Goal: Information Seeking & Learning: Learn about a topic

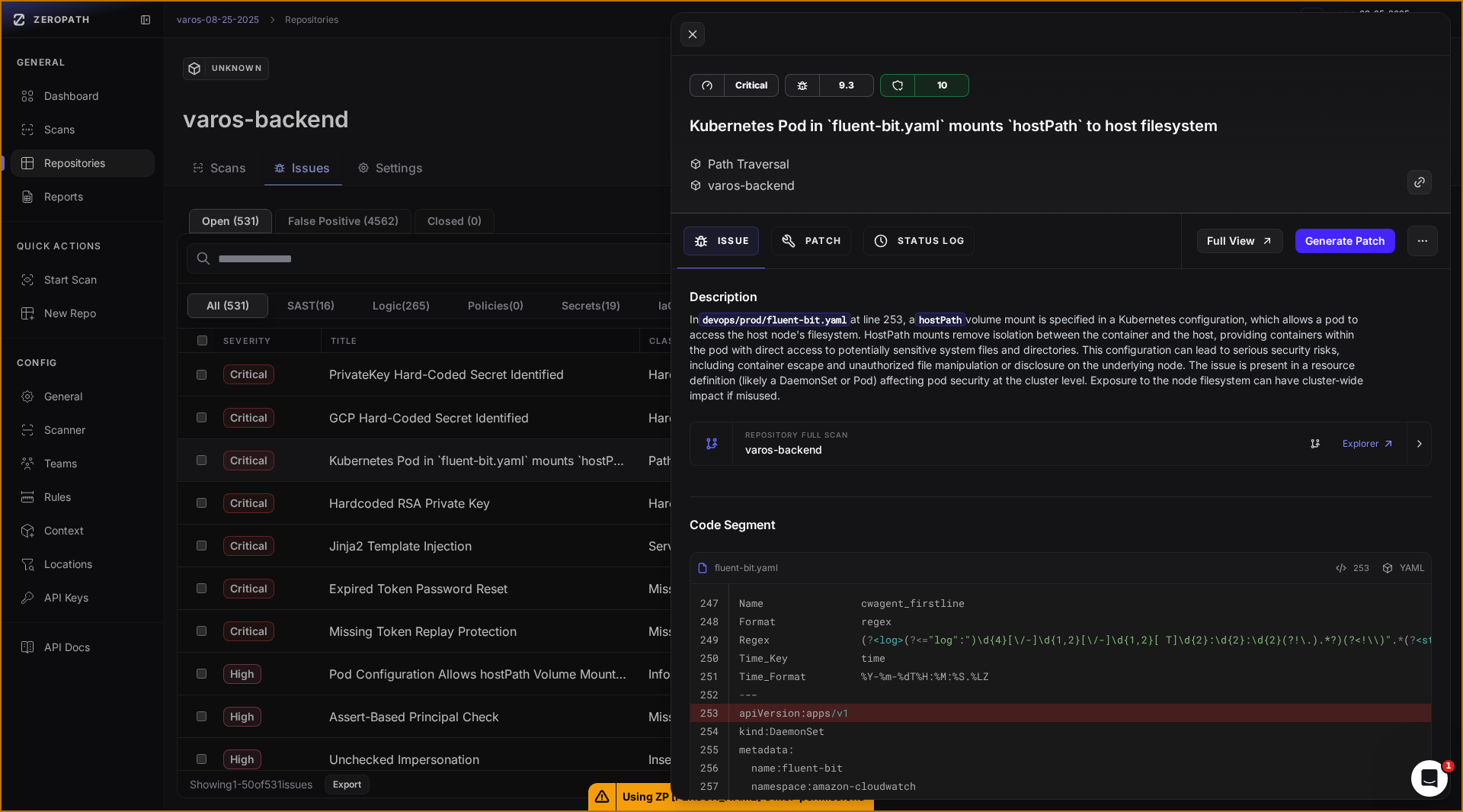
click at [693, 129] on h3 "Kubernetes Pod in `fluent-bit.yaml` mounts `hostPath` to host filesystem" at bounding box center [954, 126] width 528 height 22
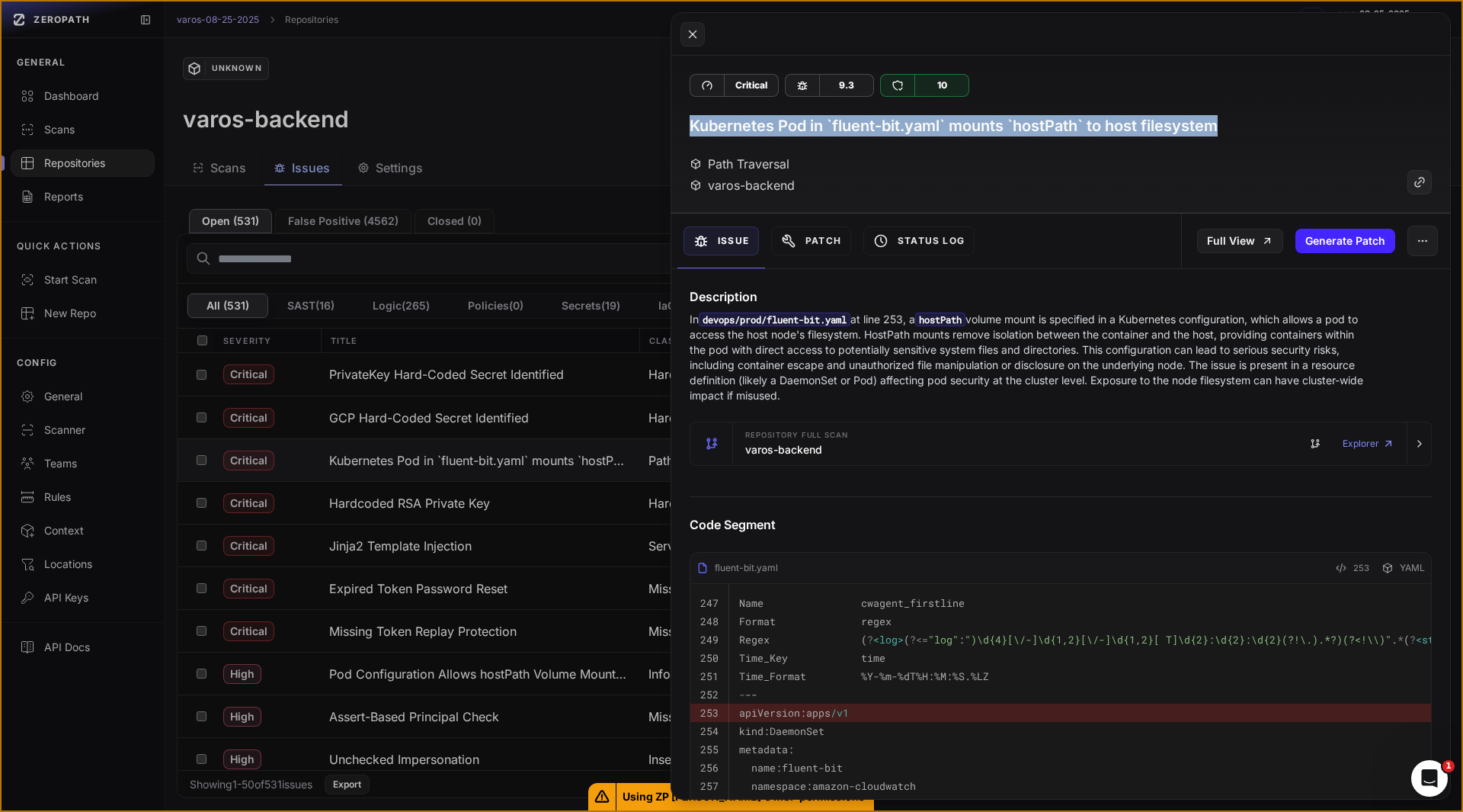
drag, startPoint x: 690, startPoint y: 126, endPoint x: 1270, endPoint y: 119, distance: 580.0
click at [1270, 119] on div "Kubernetes Pod in `fluent-bit.yaml` mounts `hostPath` to host filesystem" at bounding box center [1061, 126] width 743 height 22
copy h3 "Kubernetes Pod in `fluent-bit.yaml` mounts `hostPath` to host filesystem"
click at [78, 767] on button at bounding box center [731, 406] width 1463 height 812
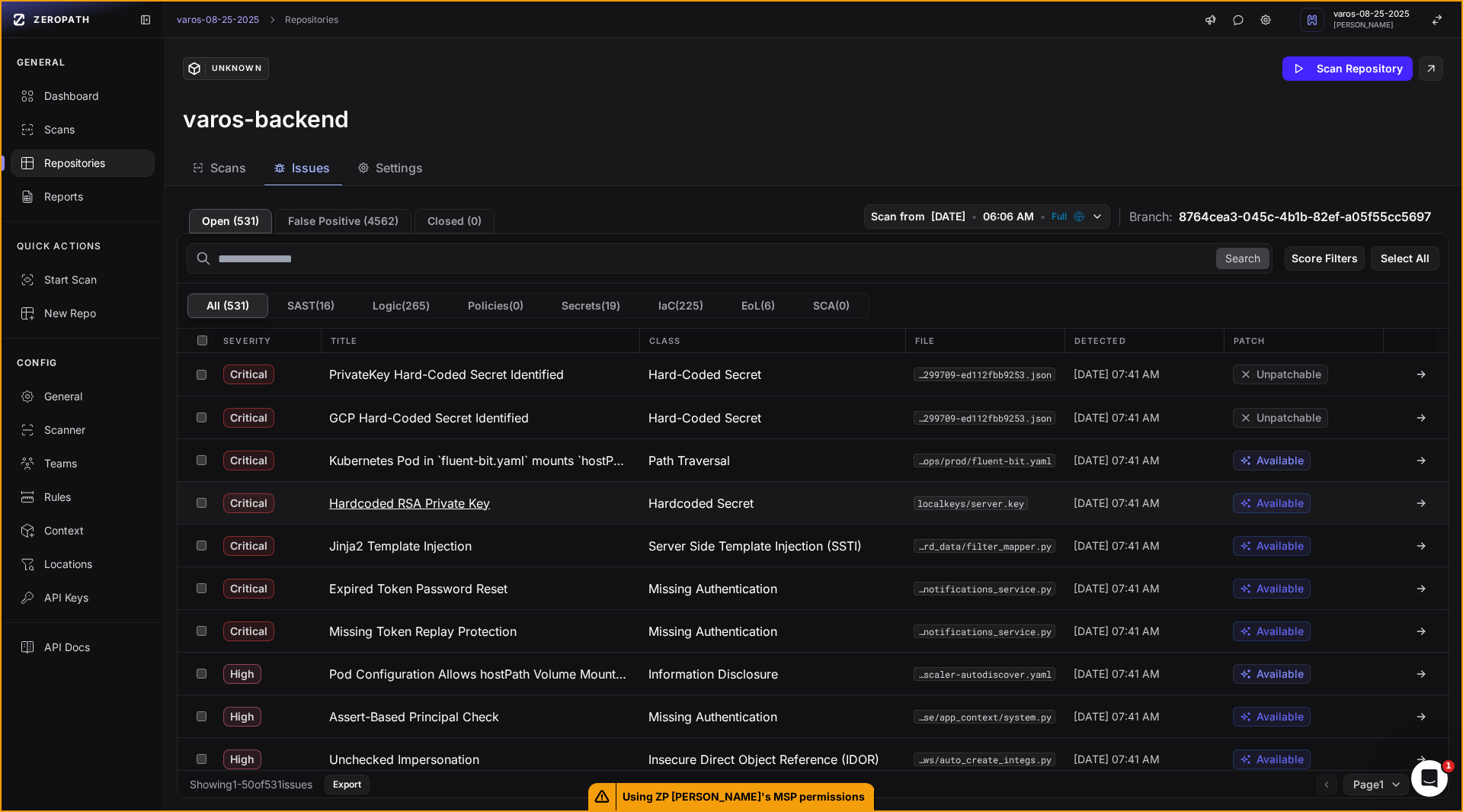
click at [510, 498] on button "Hardcoded RSA Private Key" at bounding box center [479, 502] width 320 height 42
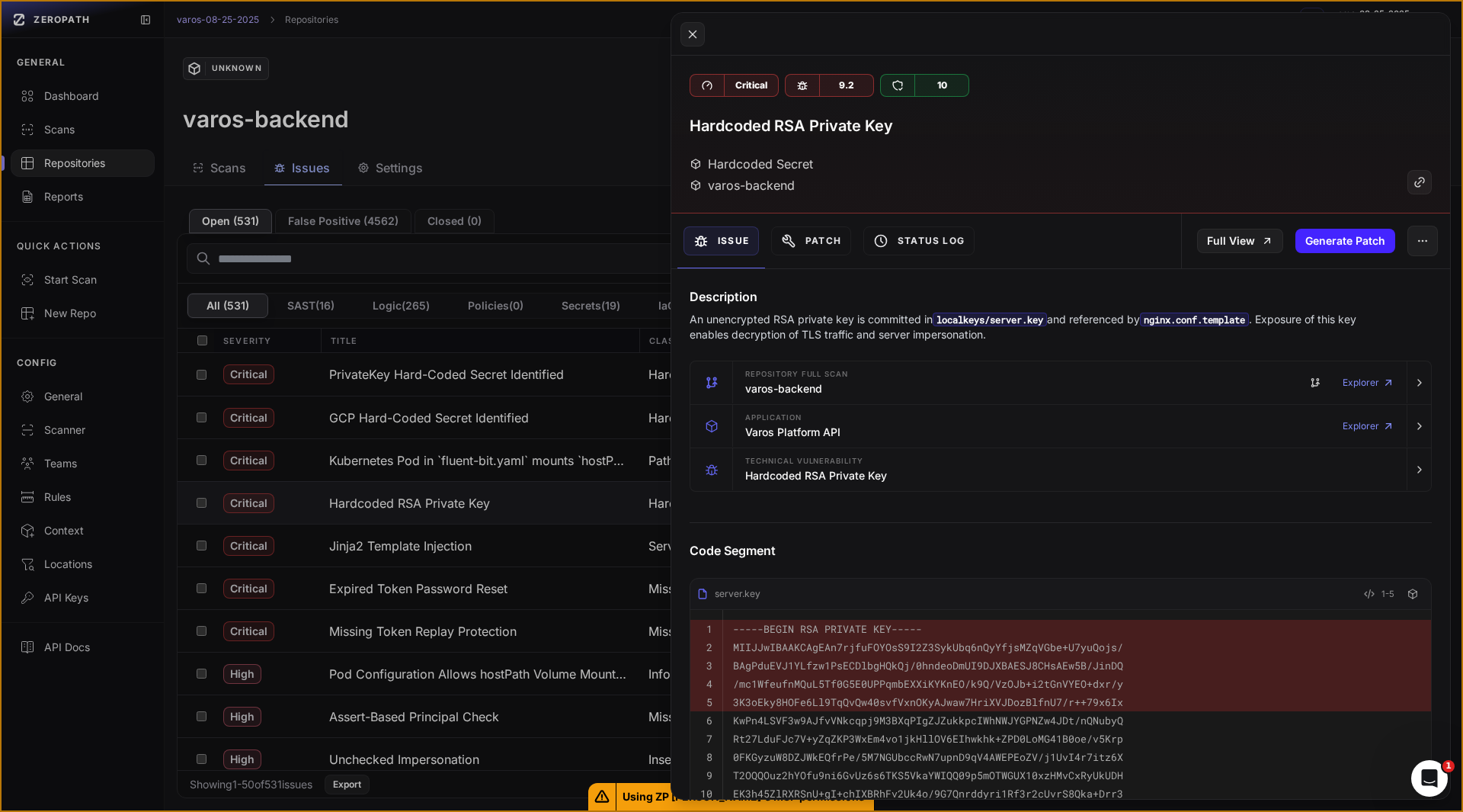
scroll to position [206, 0]
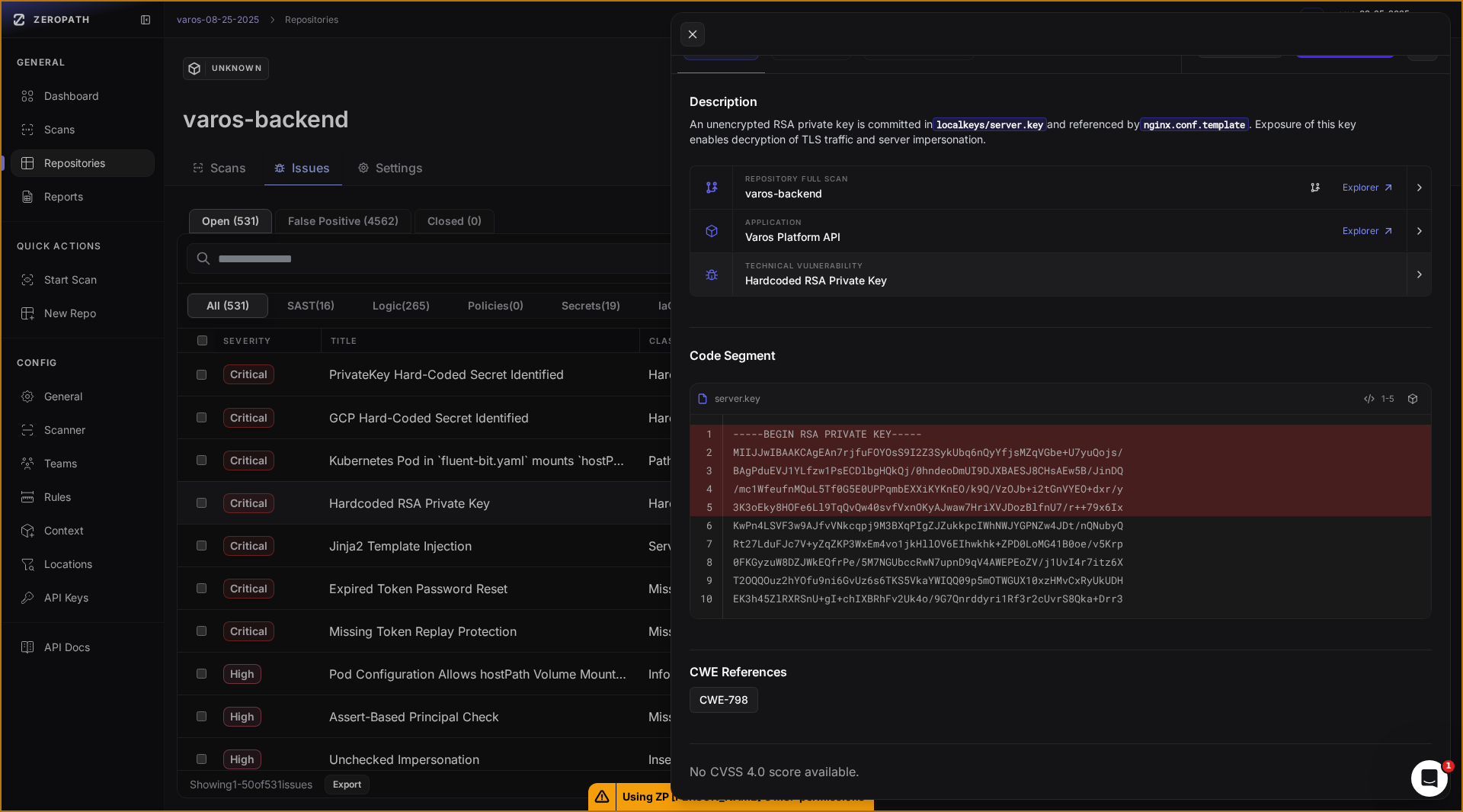
click at [767, 279] on div "Technical Vulnerability Hardcoded RSA Private Key" at bounding box center [1070, 273] width 662 height 42
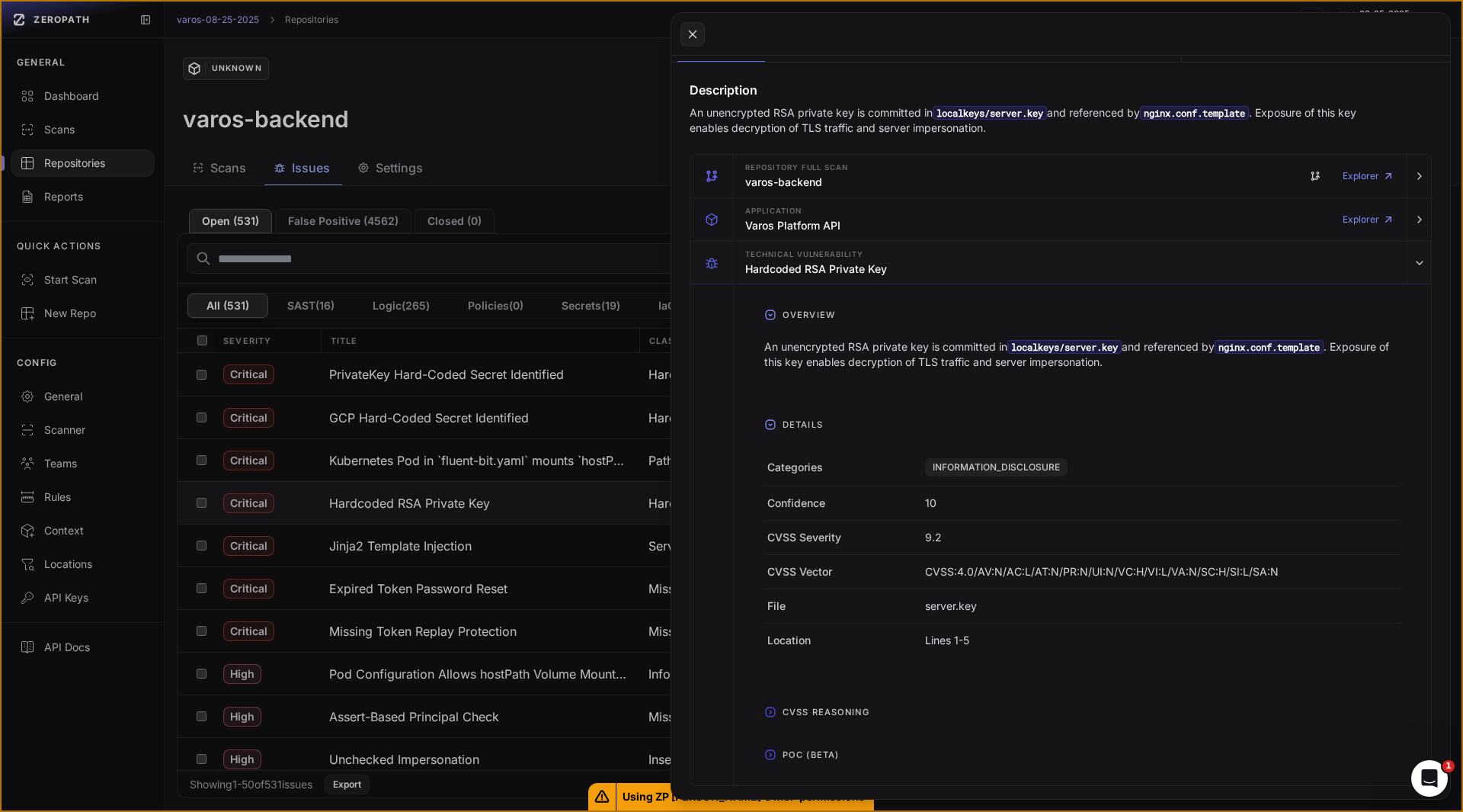
scroll to position [707, 0]
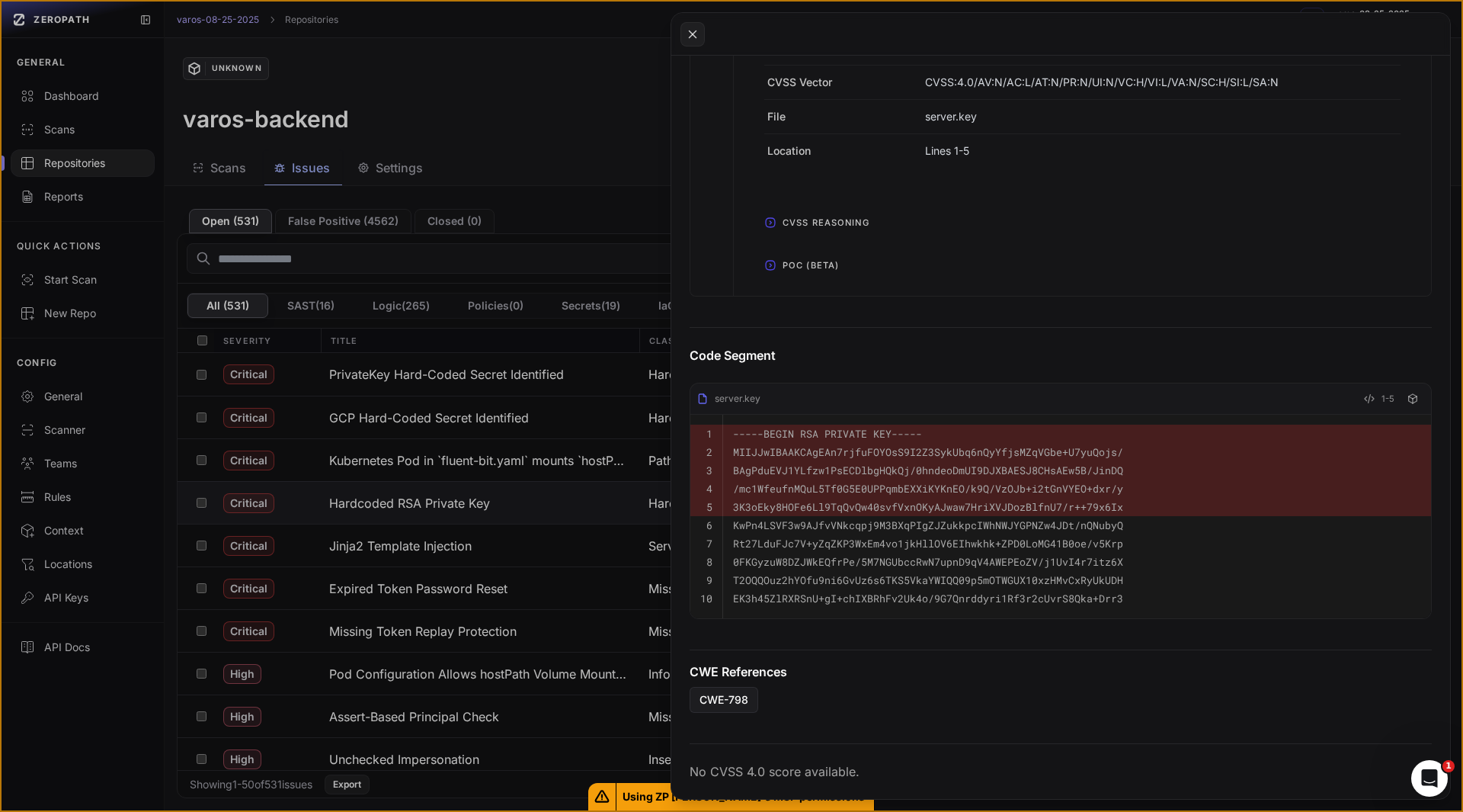
click at [805, 264] on span "POC (Beta)" at bounding box center [810, 265] width 69 height 25
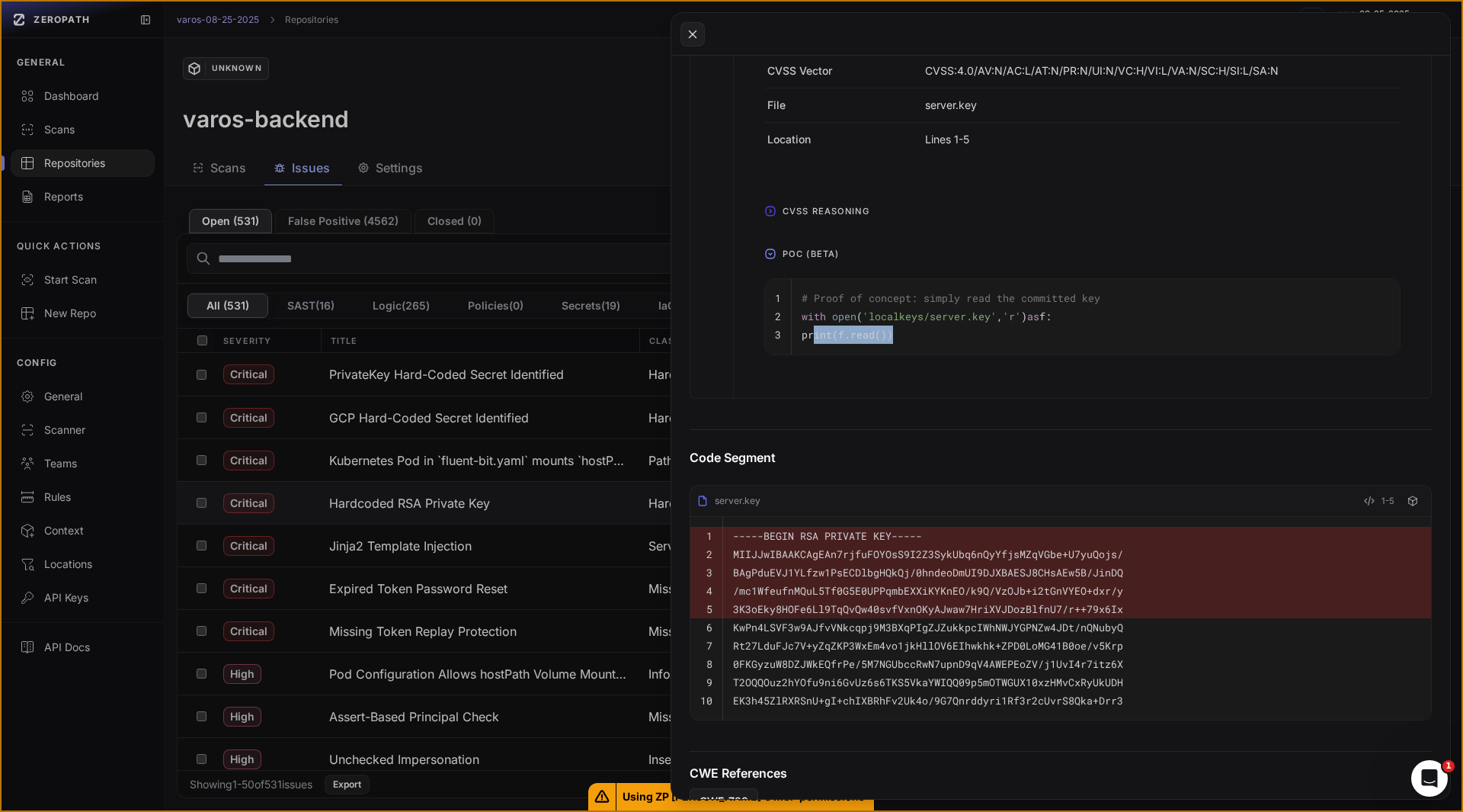
drag, startPoint x: 918, startPoint y: 336, endPoint x: 816, endPoint y: 328, distance: 102.3
click at [816, 328] on pre "print(f. read ())" at bounding box center [1096, 334] width 589 height 18
click at [816, 328] on code "print(f. read ())" at bounding box center [847, 334] width 92 height 14
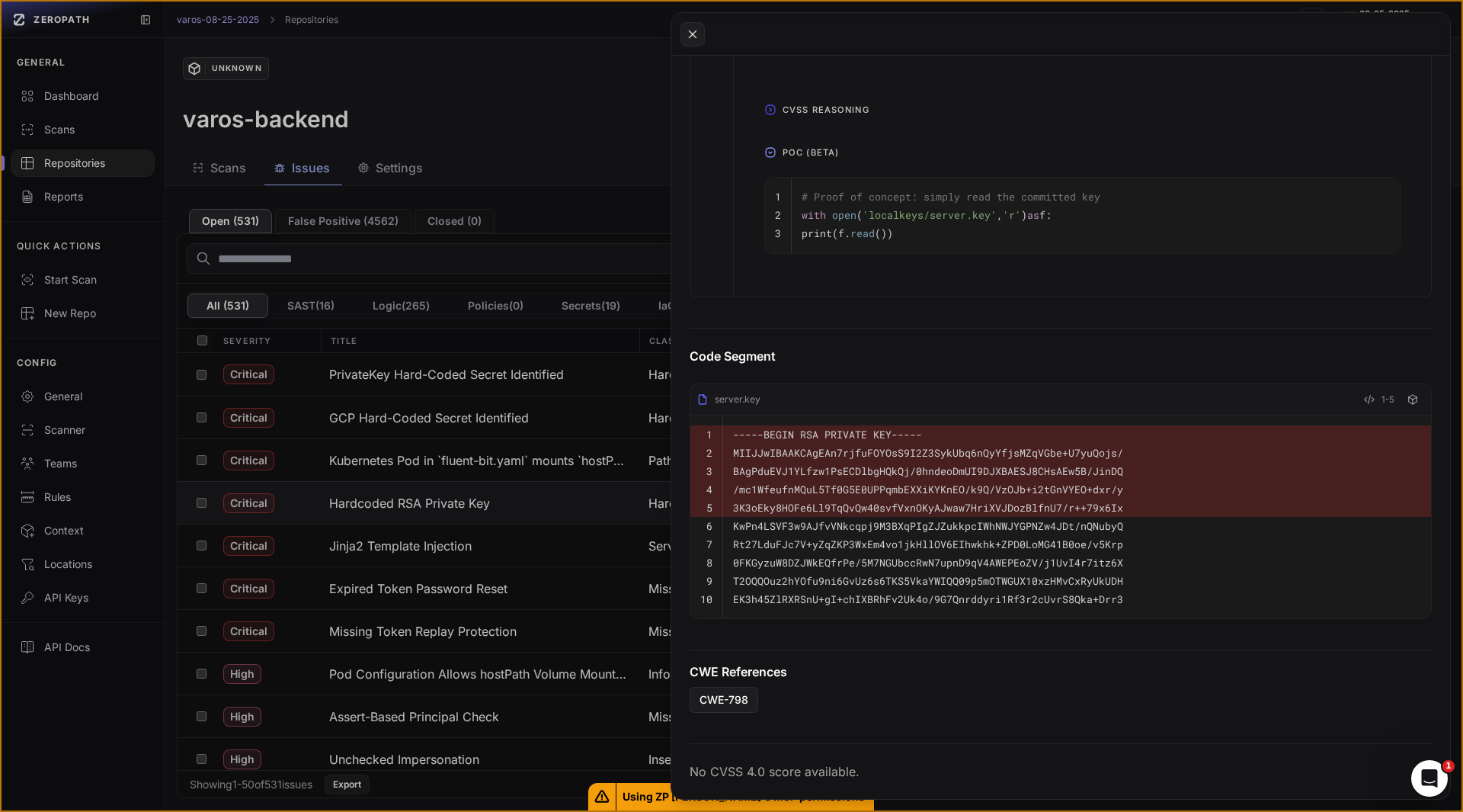
click at [810, 774] on p "No CVSS 4.0 score available." at bounding box center [1061, 771] width 743 height 18
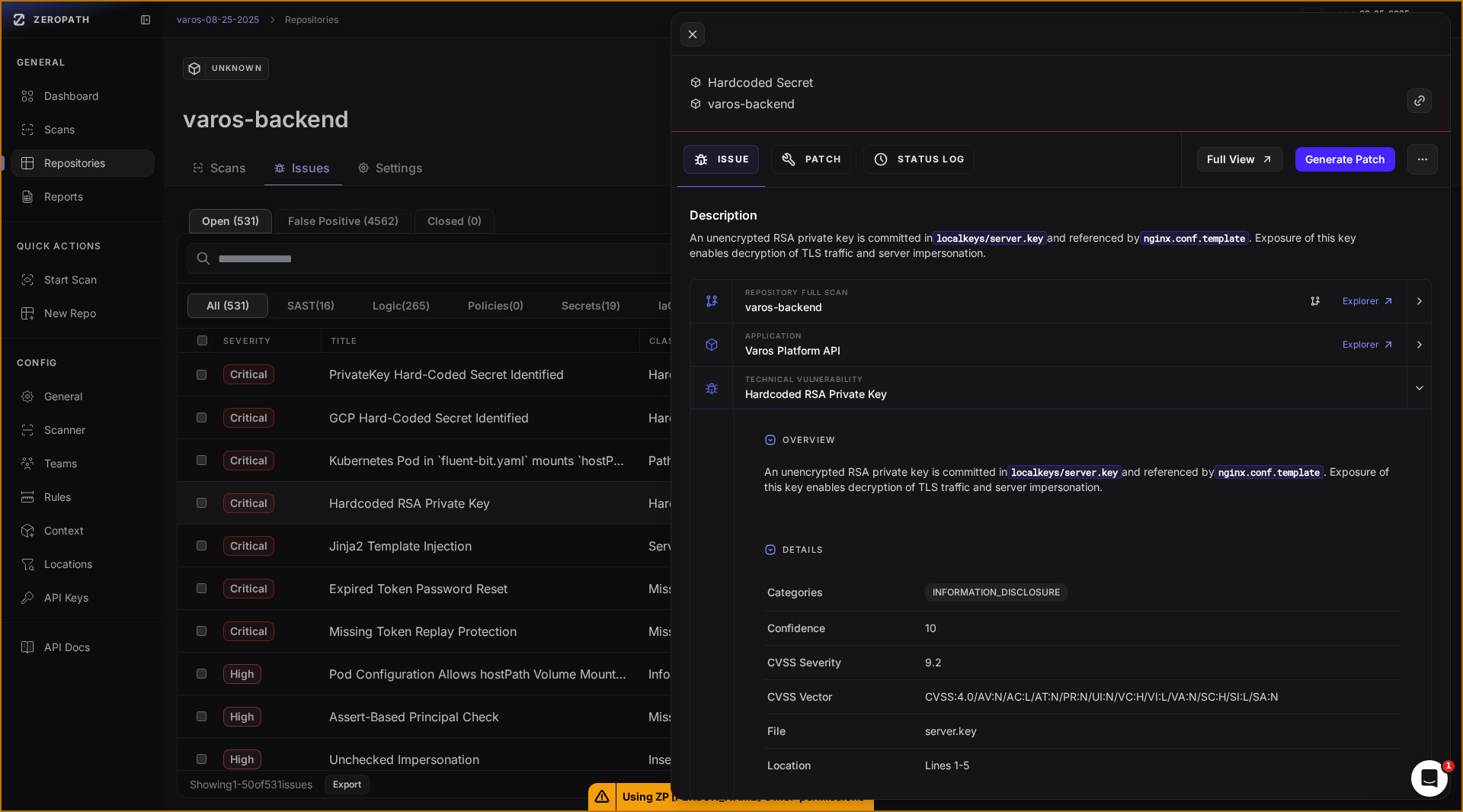
scroll to position [0, 0]
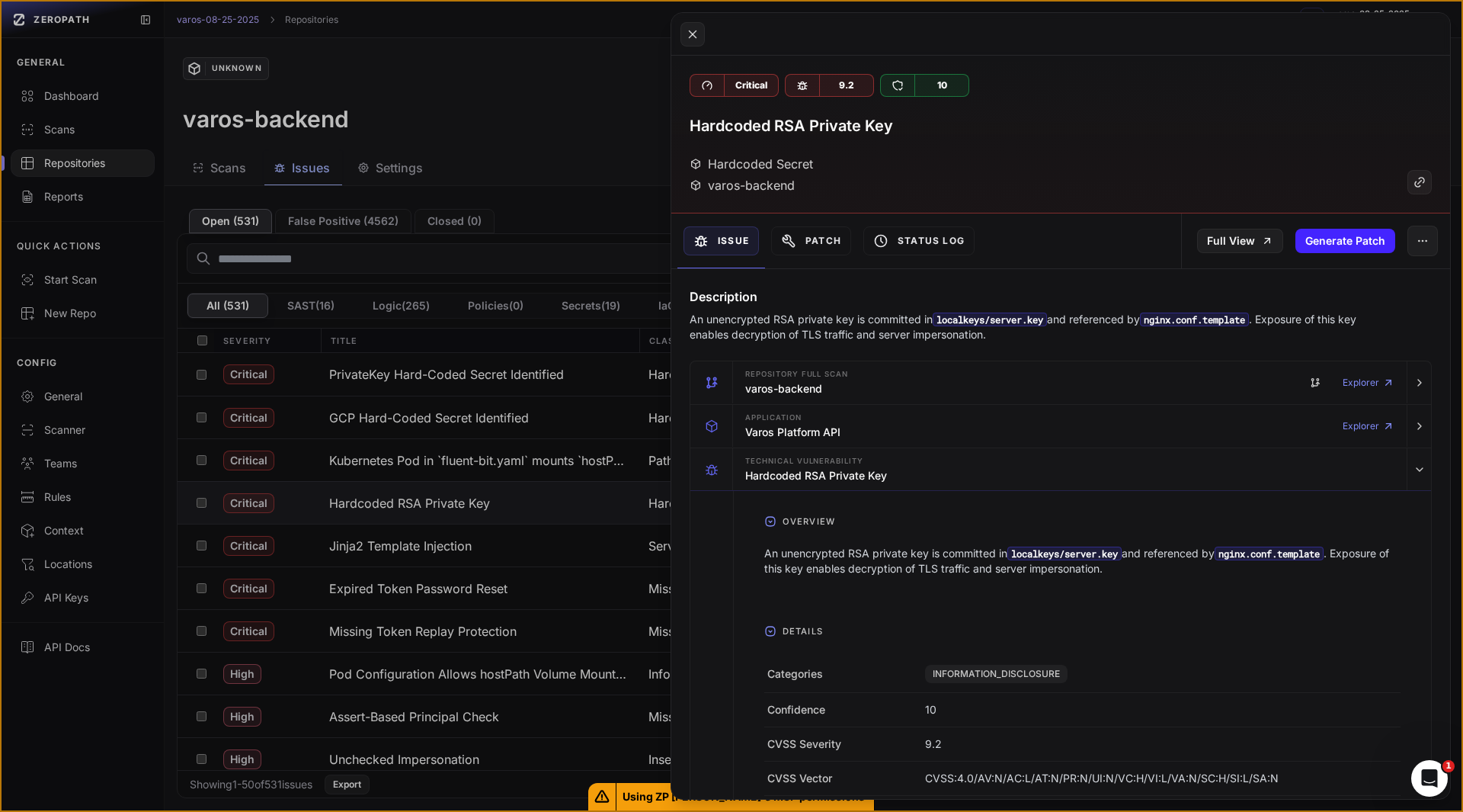
click at [753, 334] on p "An unencrypted RSA private key is committed in localkeys/server.key and referen…" at bounding box center [1031, 327] width 683 height 31
click at [690, 22] on button at bounding box center [693, 35] width 25 height 25
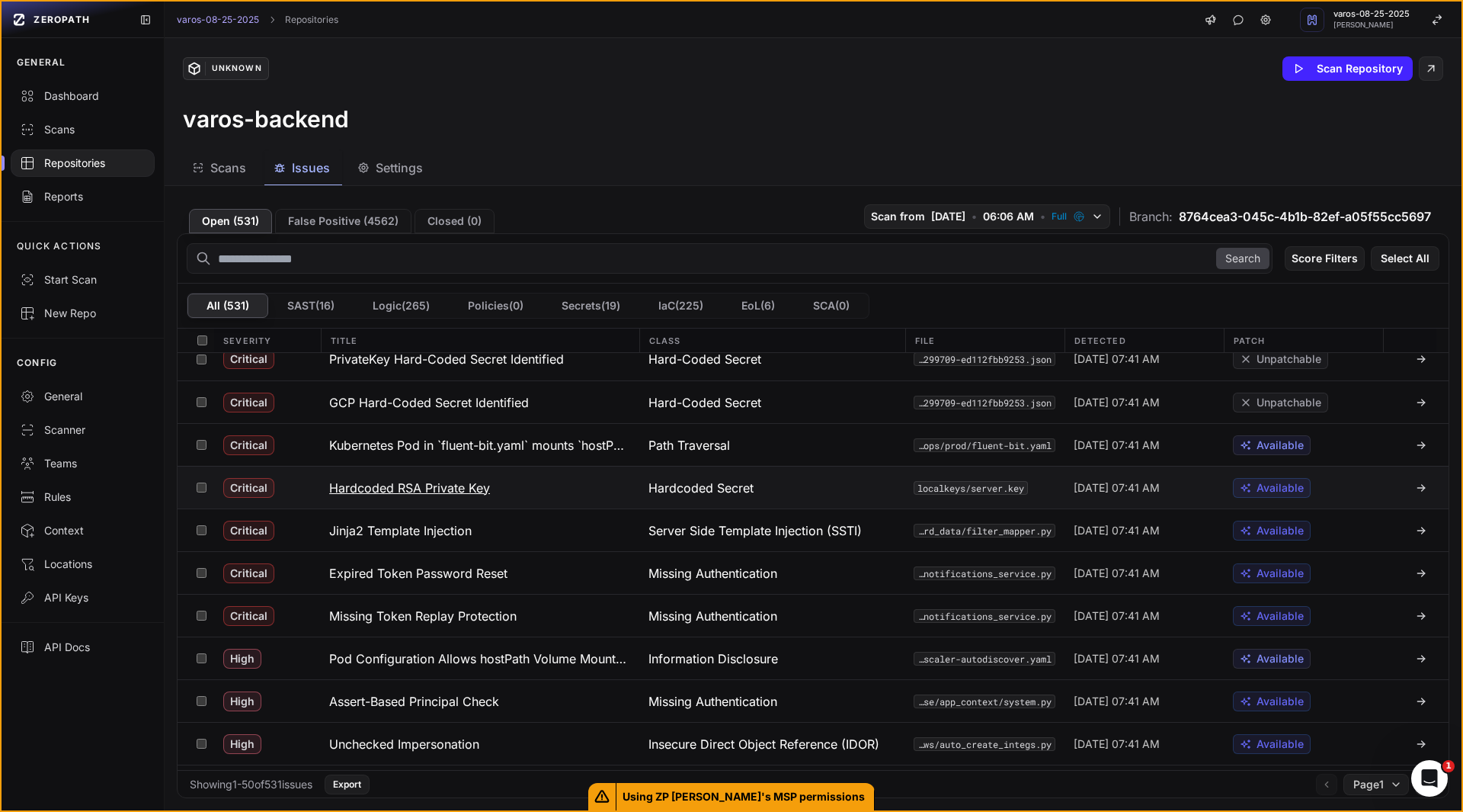
scroll to position [16, 0]
click at [467, 536] on h3 "Jinja2 Template Injection" at bounding box center [400, 530] width 143 height 18
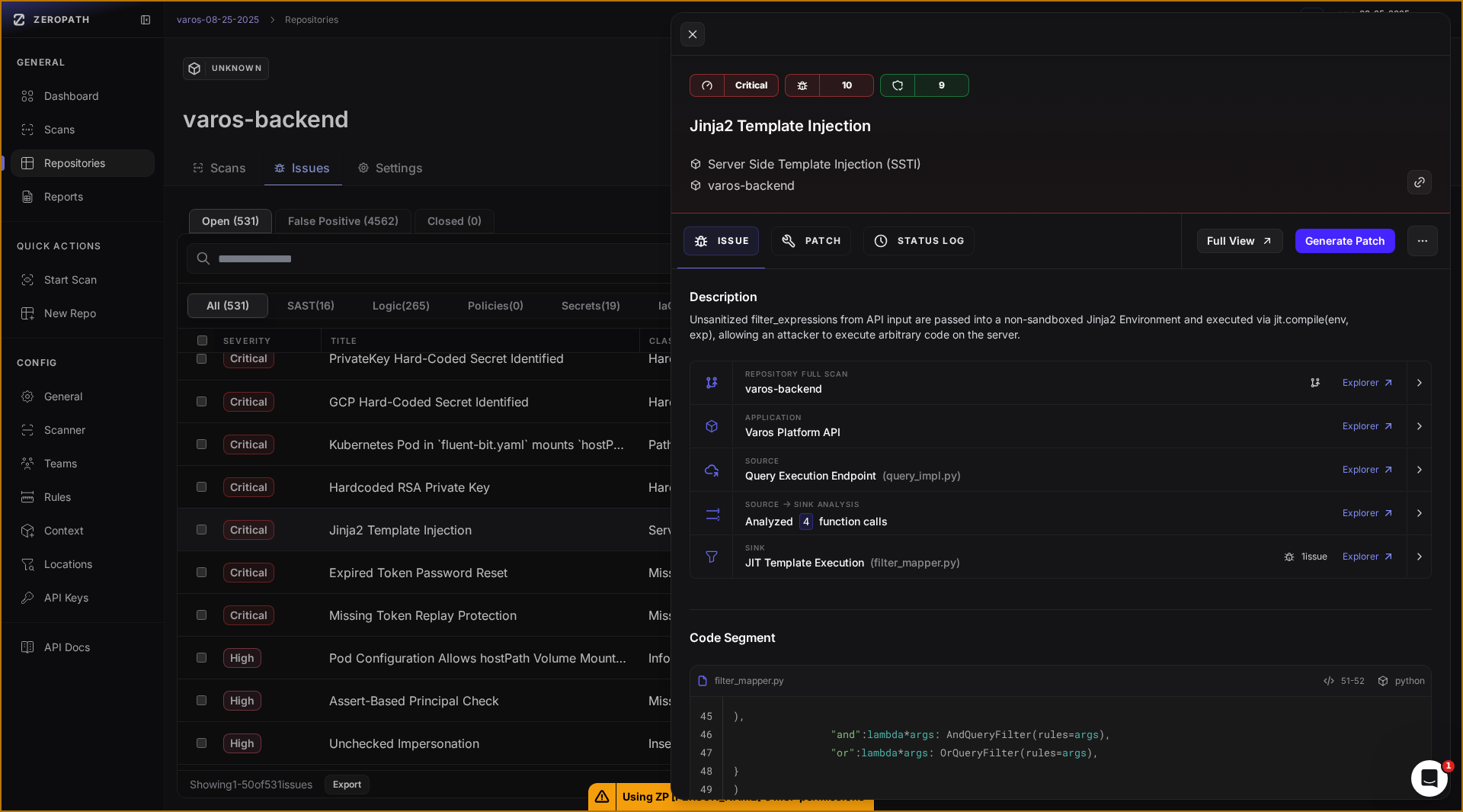
click at [532, 117] on button at bounding box center [731, 406] width 1463 height 812
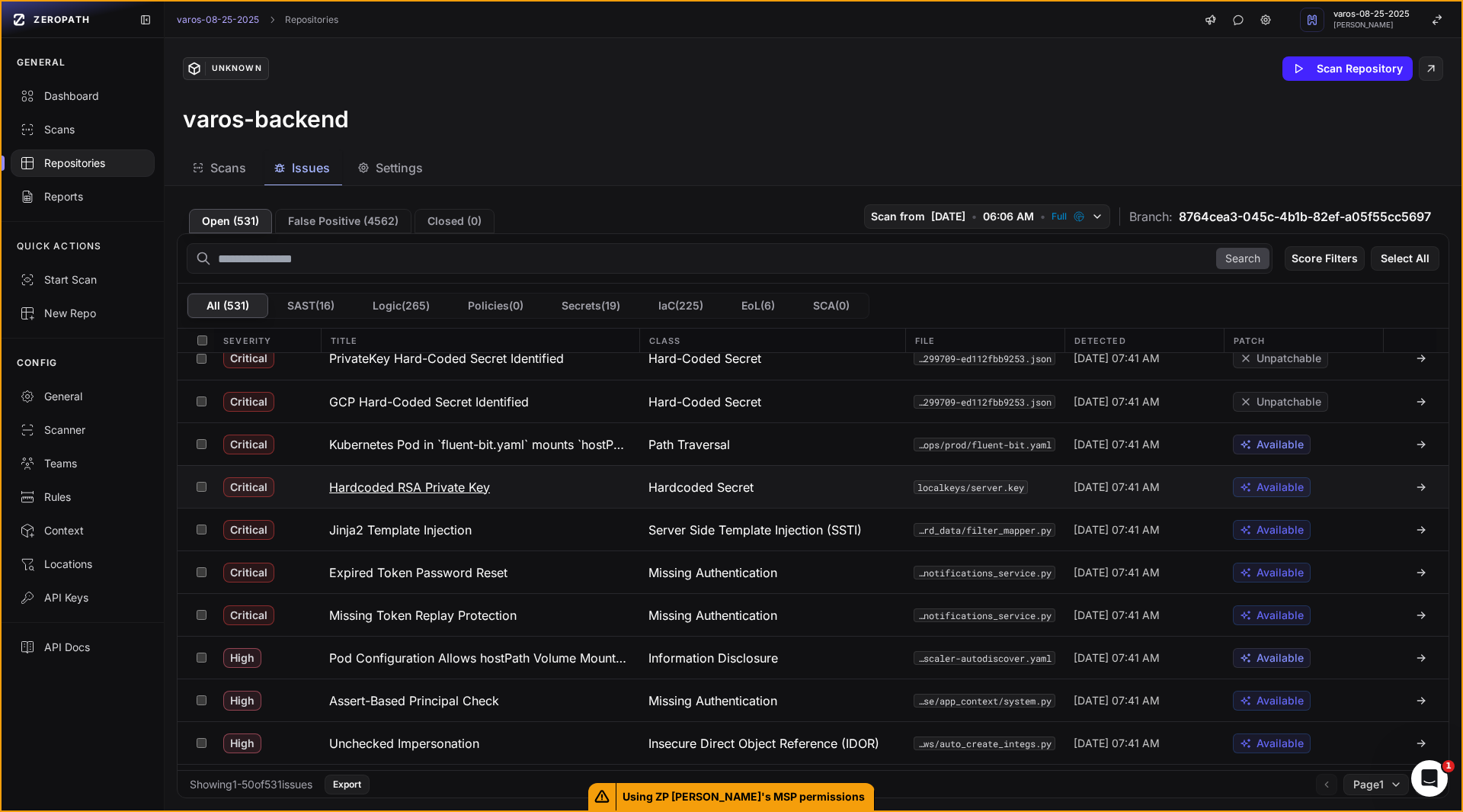
click at [493, 492] on button "Hardcoded RSA Private Key" at bounding box center [479, 486] width 320 height 42
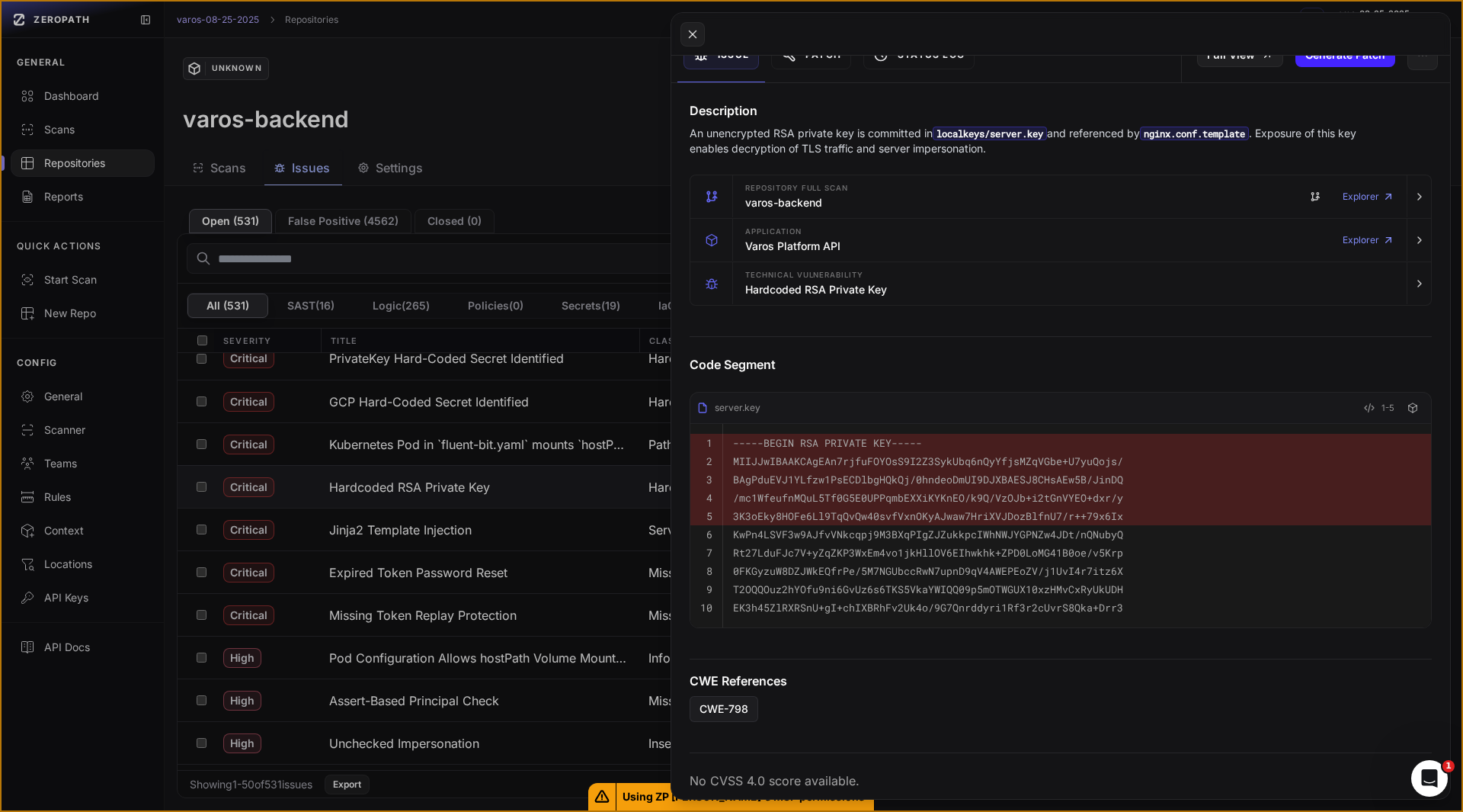
scroll to position [206, 0]
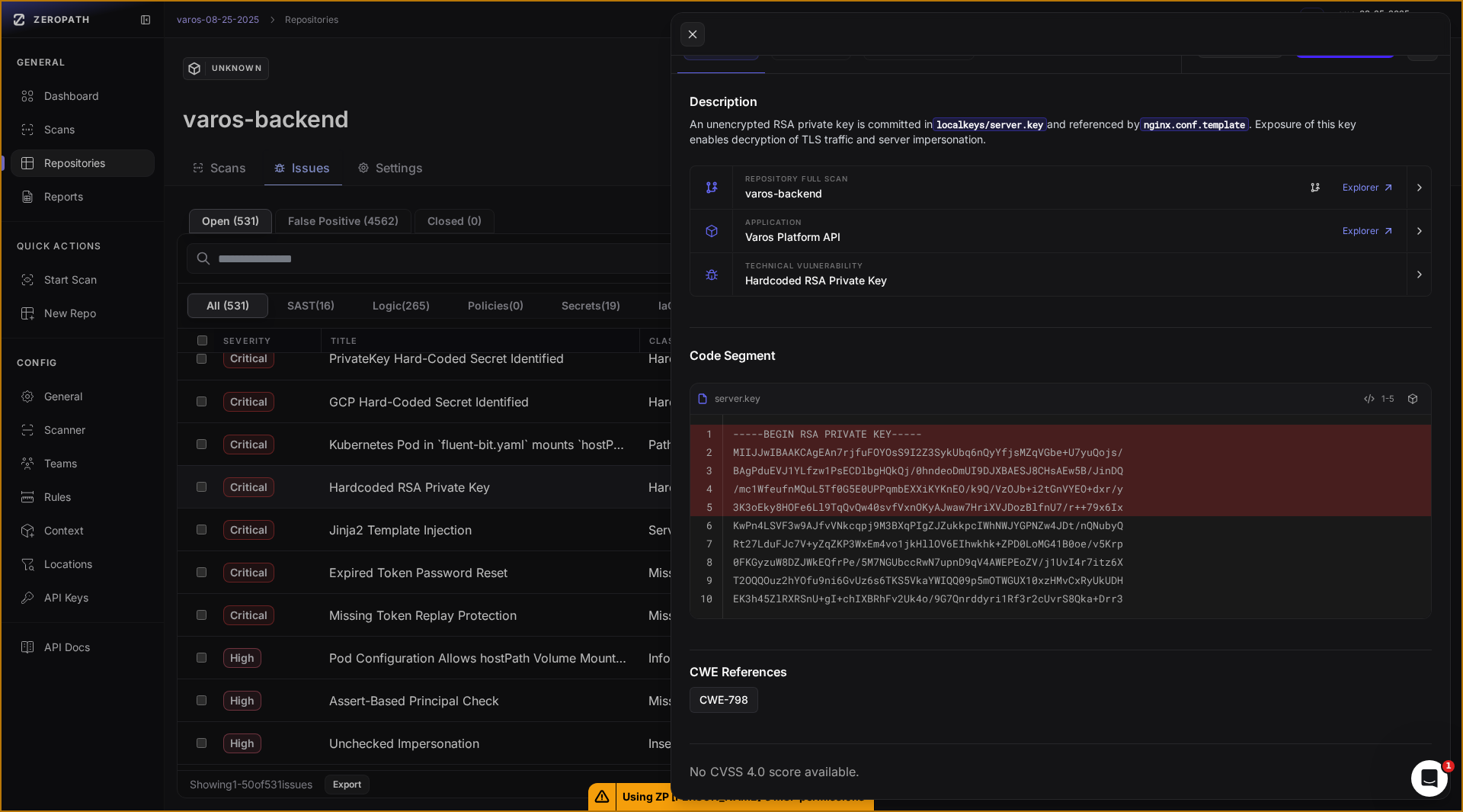
click at [773, 536] on code "Rt27LduFJc7V+yZqZKP3WxEm4vo1jkHllOV6EIhwkhk+ZPD0LoMG41B0oe/v5Krp" at bounding box center [928, 543] width 391 height 14
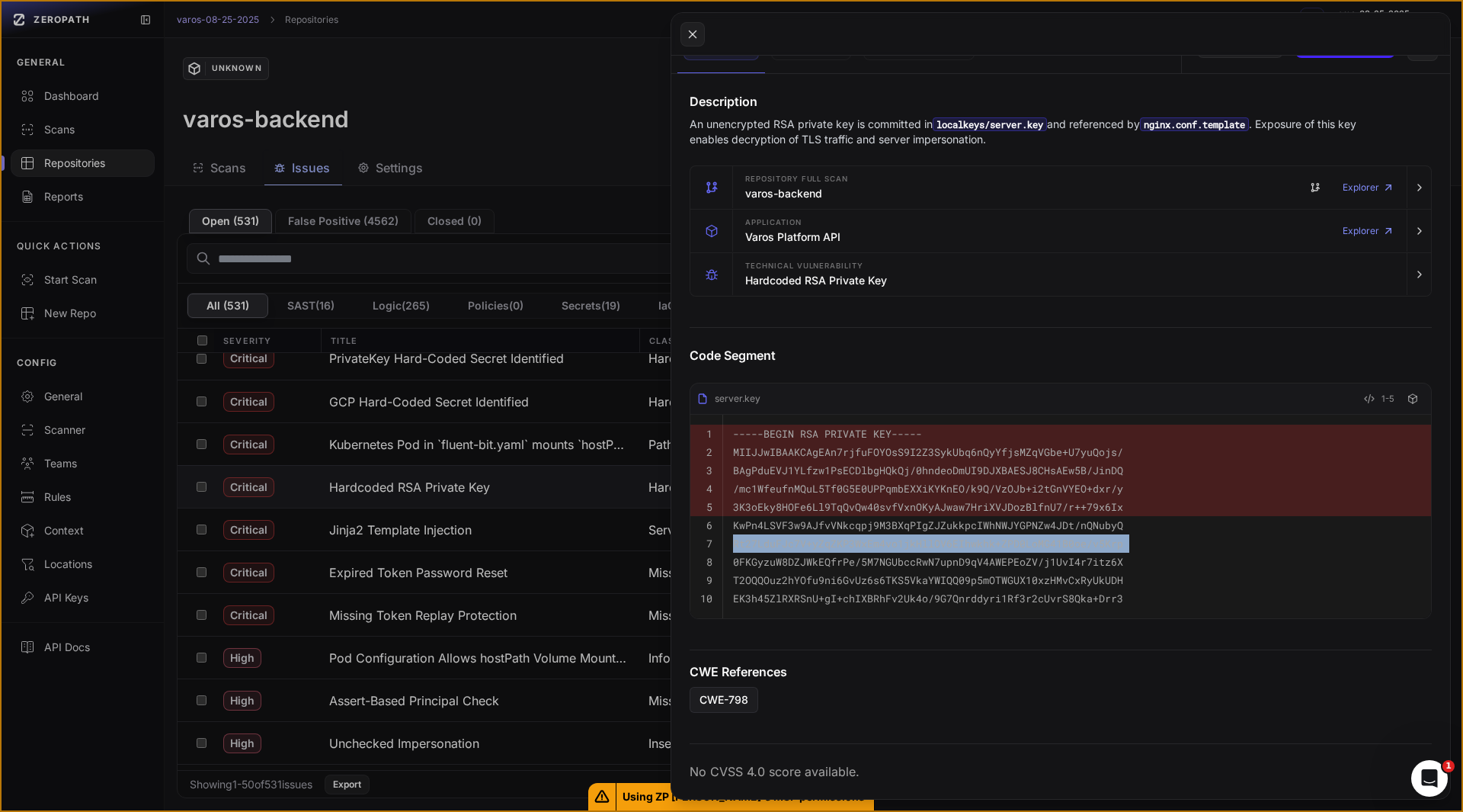
click at [773, 536] on code "Rt27LduFJc7V+yZqZKP3WxEm4vo1jkHllOV6EIhwkhk+ZPD0LoMG41B0oe/v5Krp" at bounding box center [928, 543] width 391 height 14
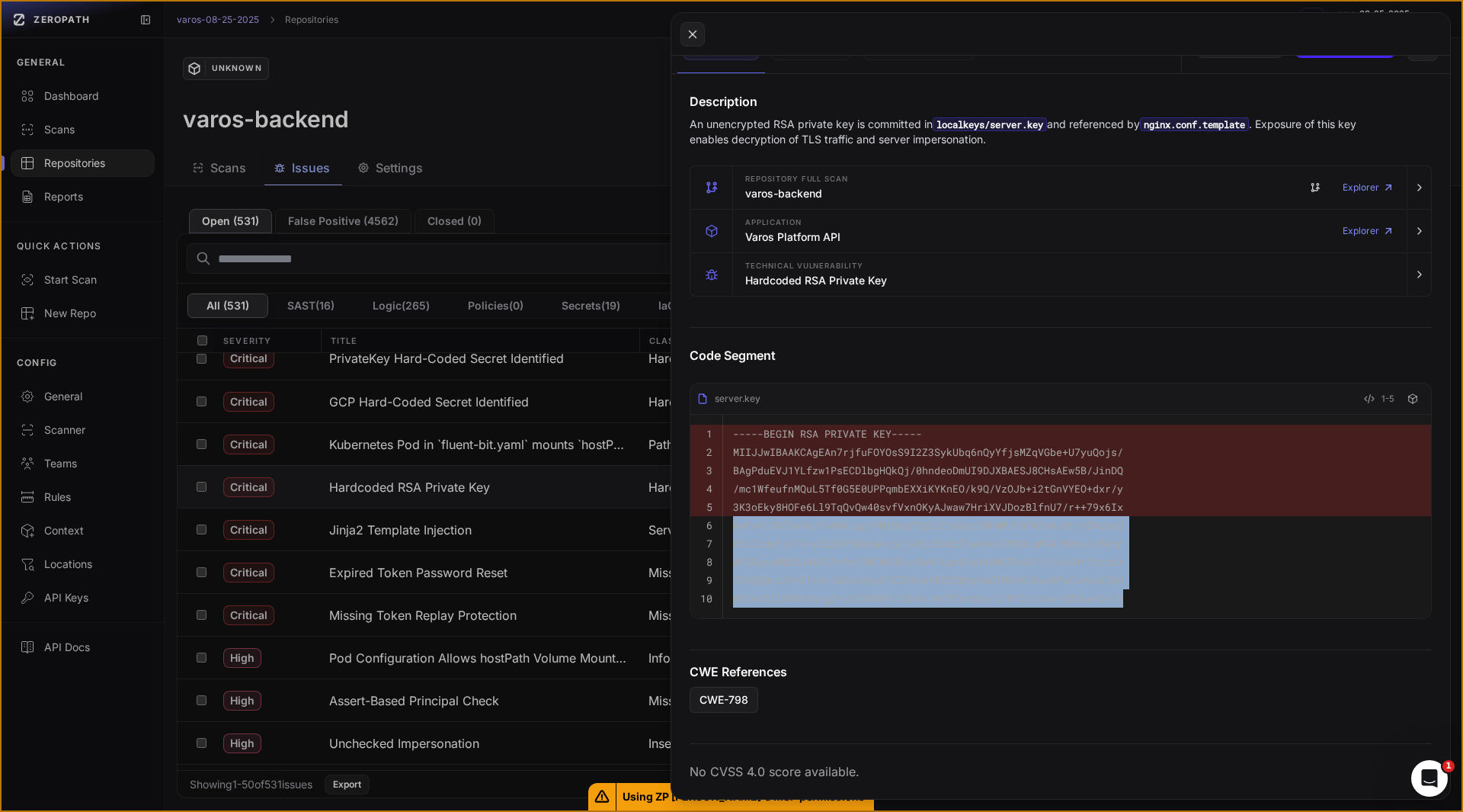
drag, startPoint x: 735, startPoint y: 509, endPoint x: 1167, endPoint y: 583, distance: 438.3
click at [1167, 583] on tbody "1 -----BEGIN RSA PRIVATE KEY----- 2 MIIJJwIBAAKCAgEAn7rjfuFOYOsS9I2Z3SykUbq6nQy…" at bounding box center [1061, 516] width 741 height 203
click at [1167, 589] on pre "EK3h45ZlRXRSnU+gI+chIXBRhFv2Uk4o/9G7Qnrddyri1Rf3r2cUvrS8Qka+Drr3" at bounding box center [1077, 599] width 688 height 18
drag, startPoint x: 1167, startPoint y: 583, endPoint x: 729, endPoint y: 522, distance: 442.2
click at [729, 522] on tbody "1 -----BEGIN RSA PRIVATE KEY----- 2 MIIJJwIBAAKCAgEAn7rjfuFOYOsS9I2Z3SykUbq6nQy…" at bounding box center [1061, 516] width 741 height 203
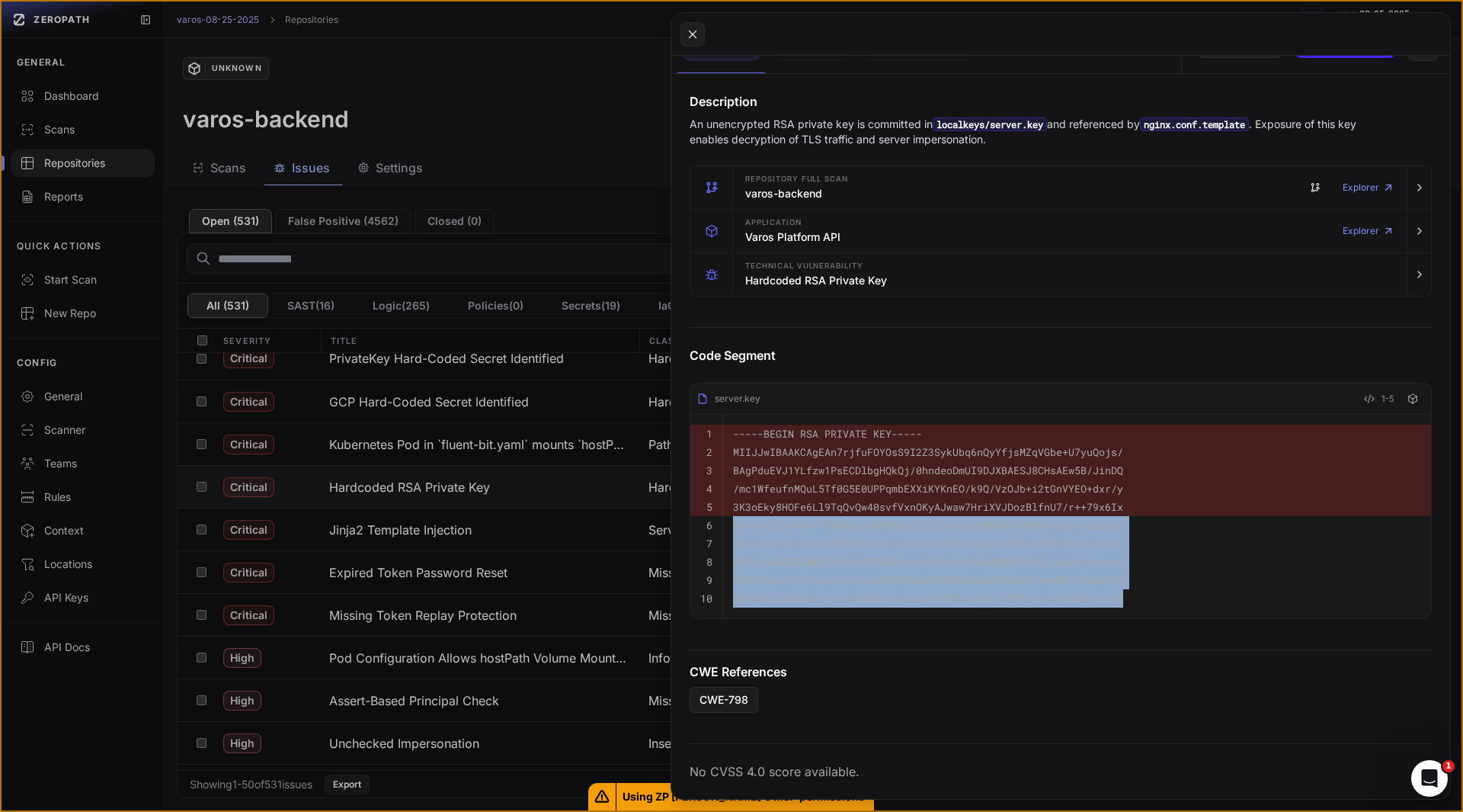
click at [729, 522] on td "KwPn4LSVF3w9AJfvVNkcqpj9M3BXqPIgZJZukkpcIWhNWJYGPNZw4JDt/nQNubyQ" at bounding box center [1077, 525] width 708 height 18
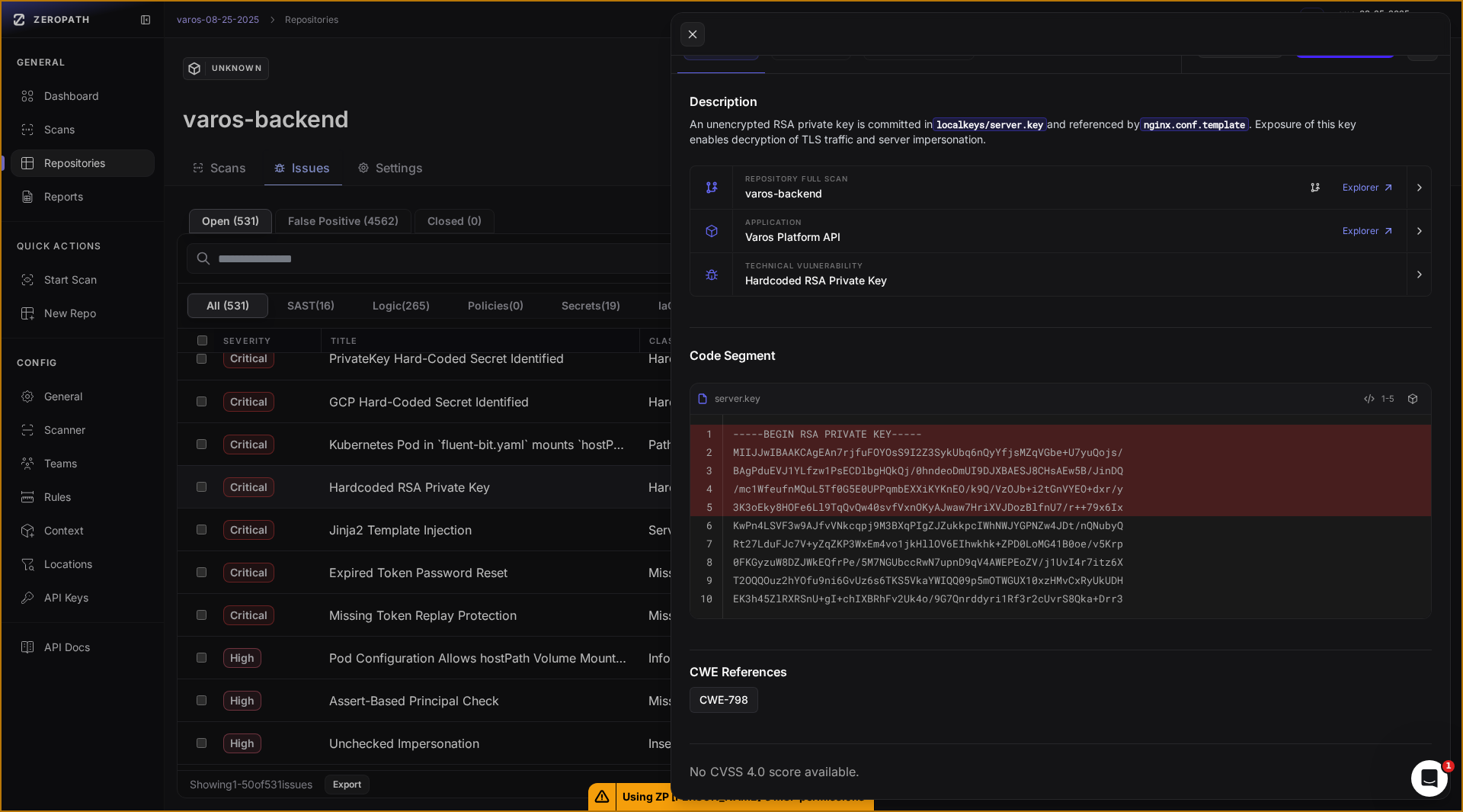
scroll to position [0, 0]
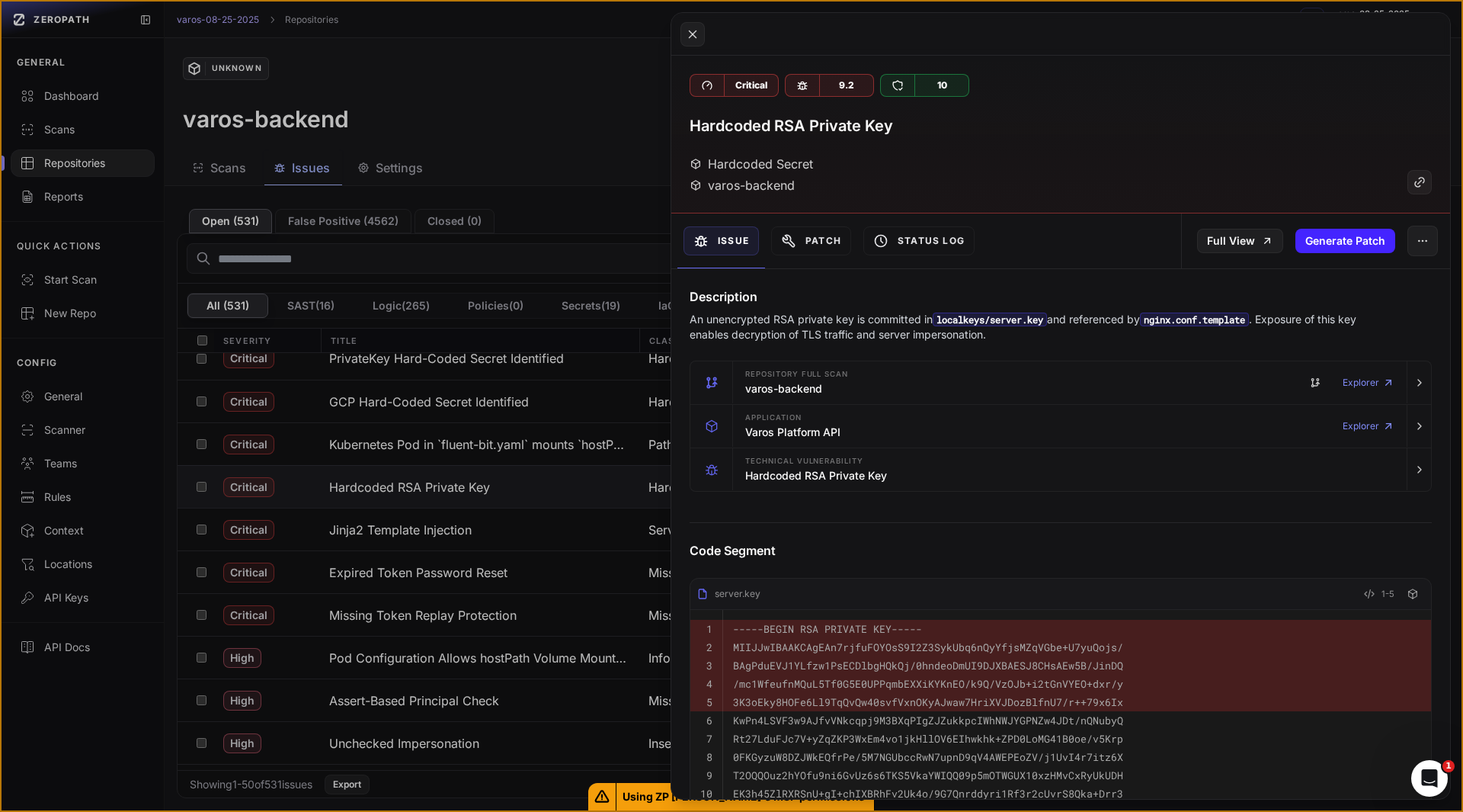
click at [825, 132] on h3 "Hardcoded RSA Private Key" at bounding box center [791, 126] width 203 height 22
copy div "Hardcoded RSA Private Key"
click at [492, 152] on button at bounding box center [731, 406] width 1463 height 812
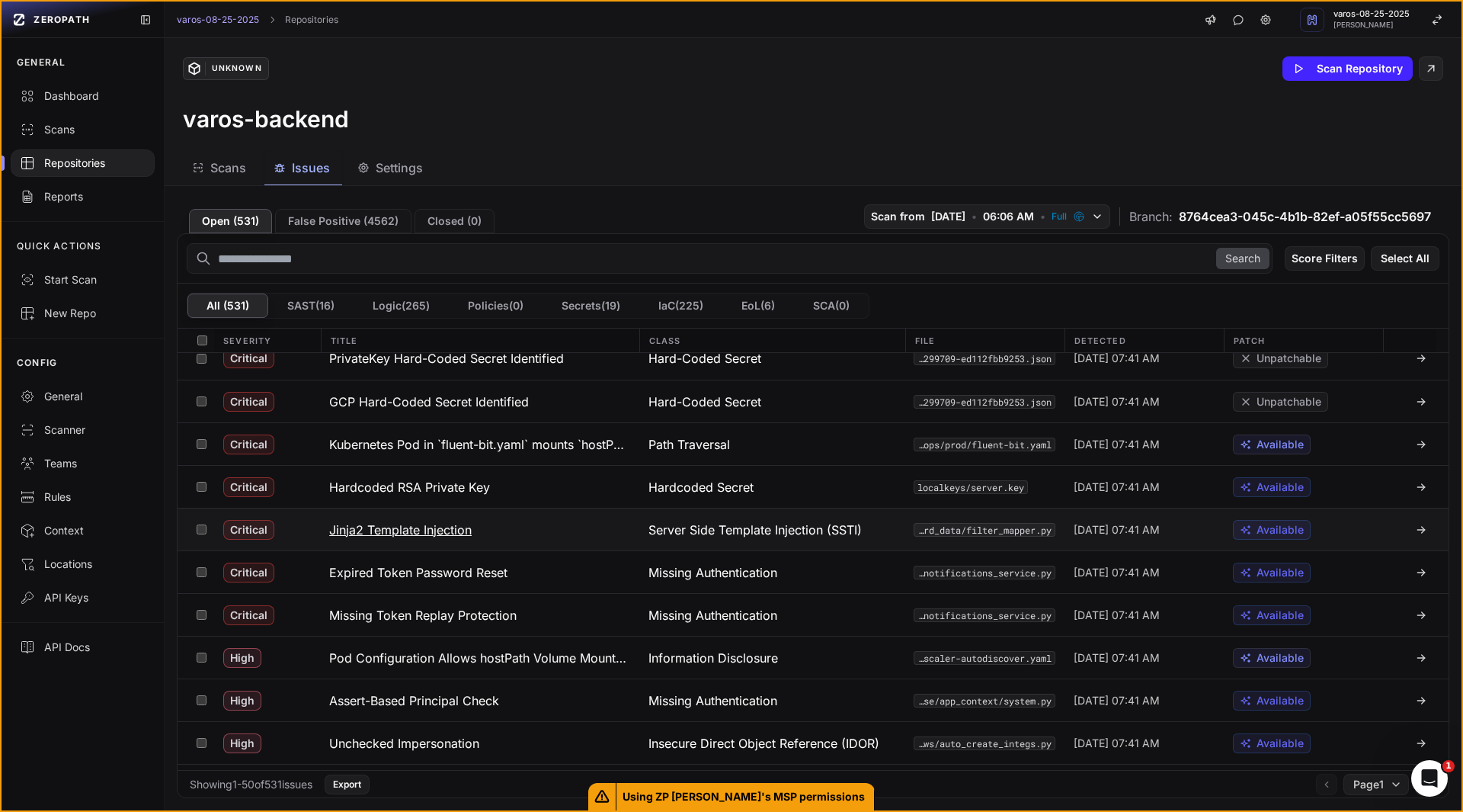
click at [461, 529] on h3 "Jinja2 Template Injection" at bounding box center [400, 530] width 143 height 18
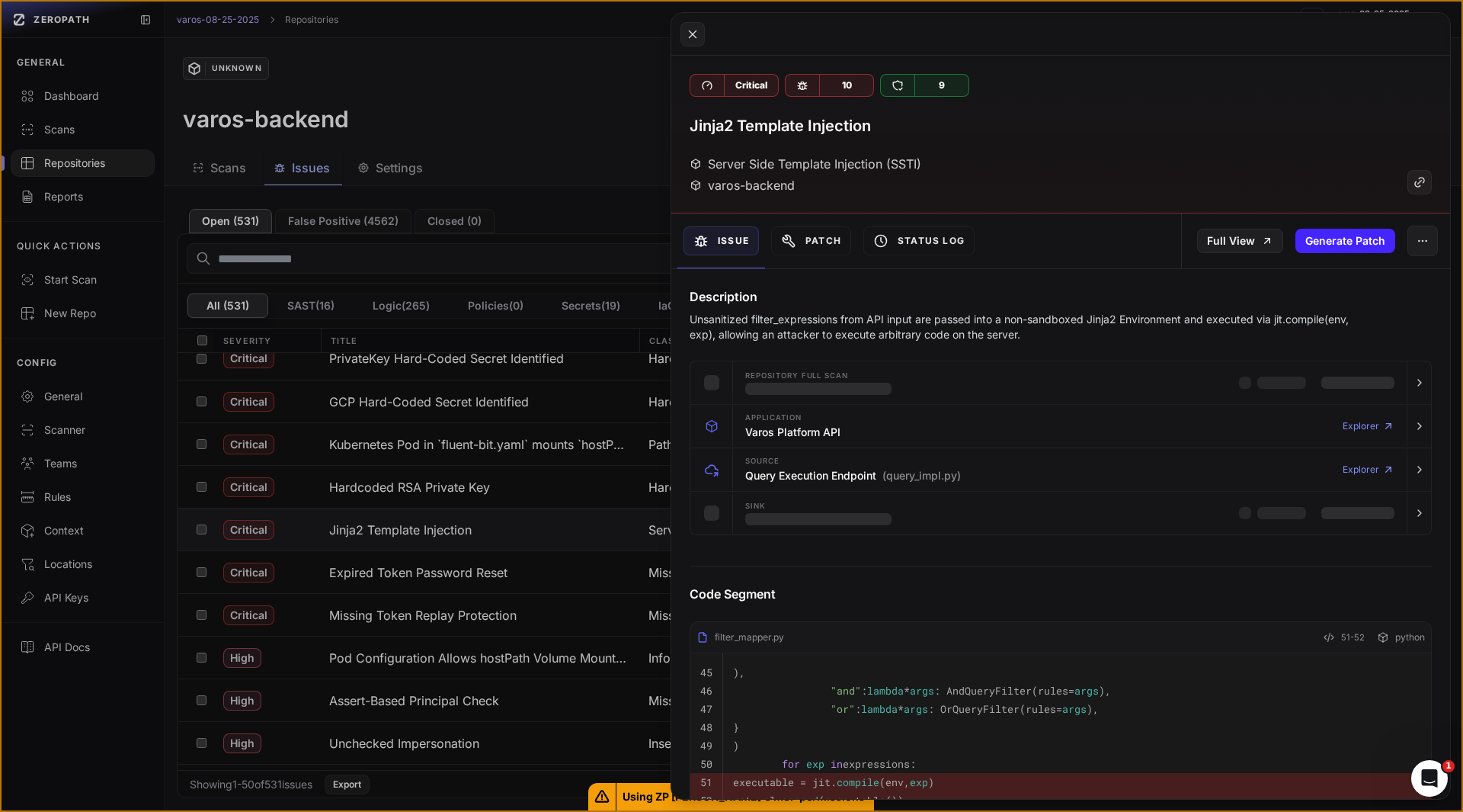
click at [786, 129] on h3 "Jinja2 Template Injection" at bounding box center [780, 126] width 181 height 22
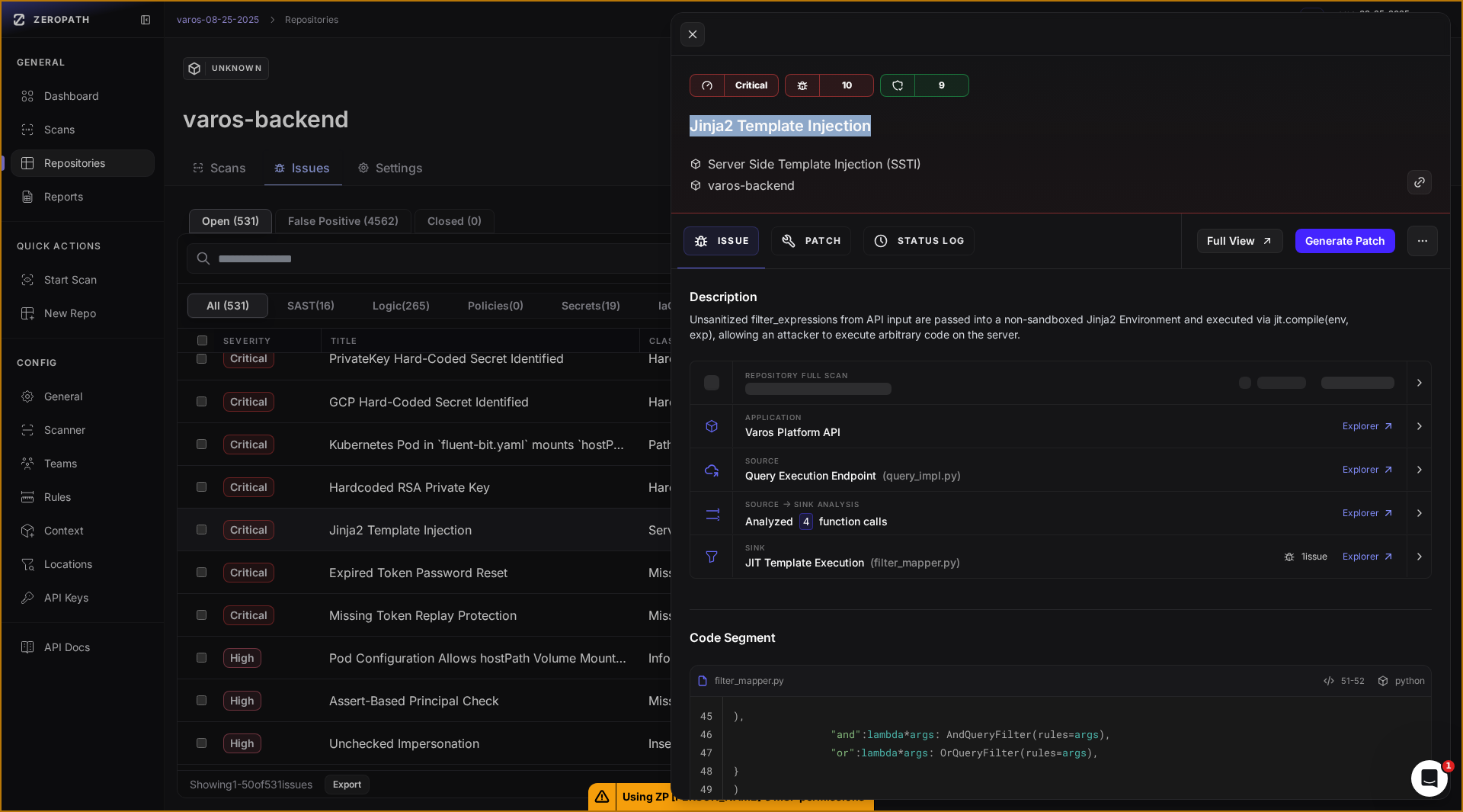
click at [786, 129] on h3 "Jinja2 Template Injection" at bounding box center [780, 126] width 181 height 22
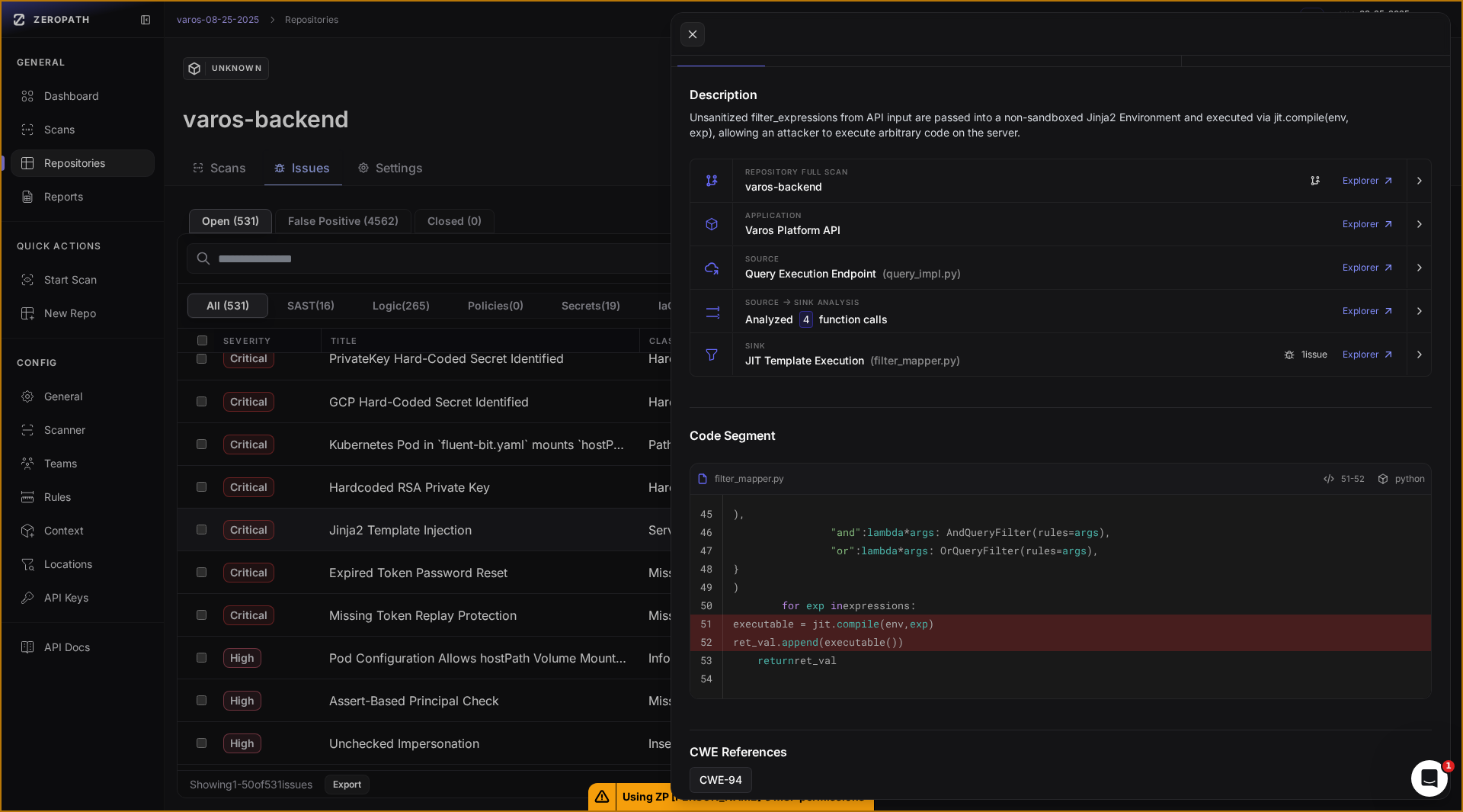
scroll to position [198, 0]
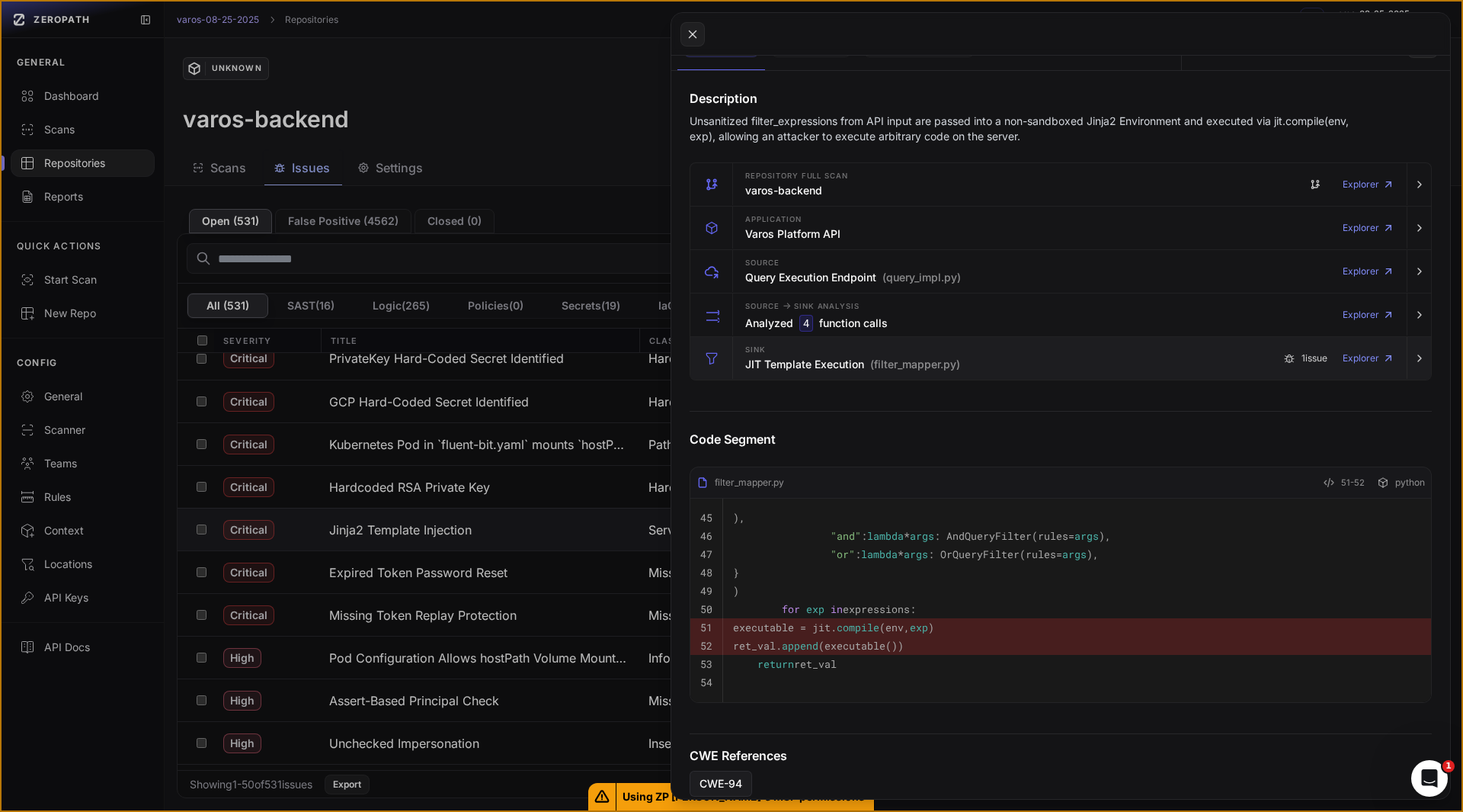
click at [778, 362] on h3 "JIT Template Execution (filter_mapper.py)" at bounding box center [853, 364] width 215 height 15
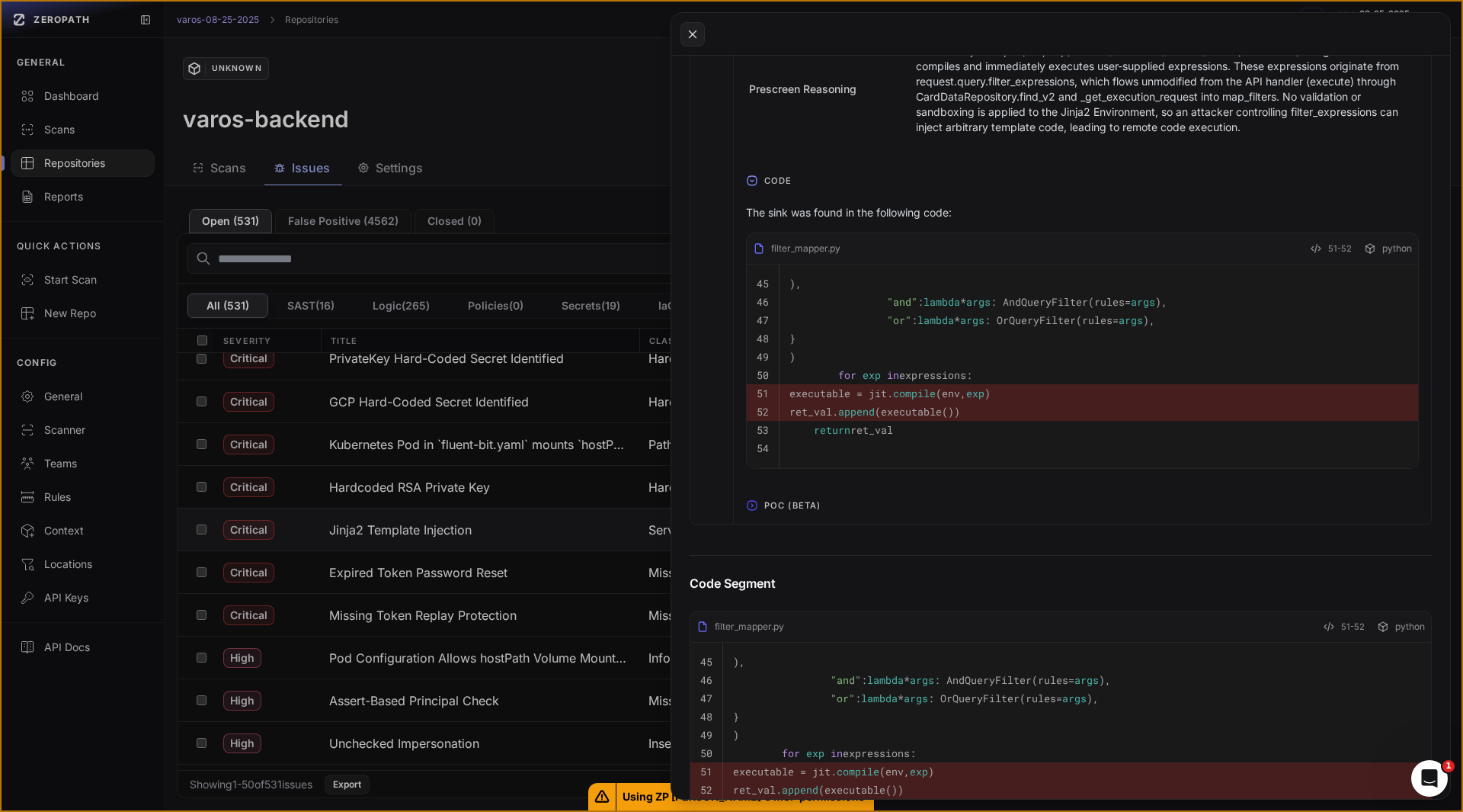
scroll to position [770, 0]
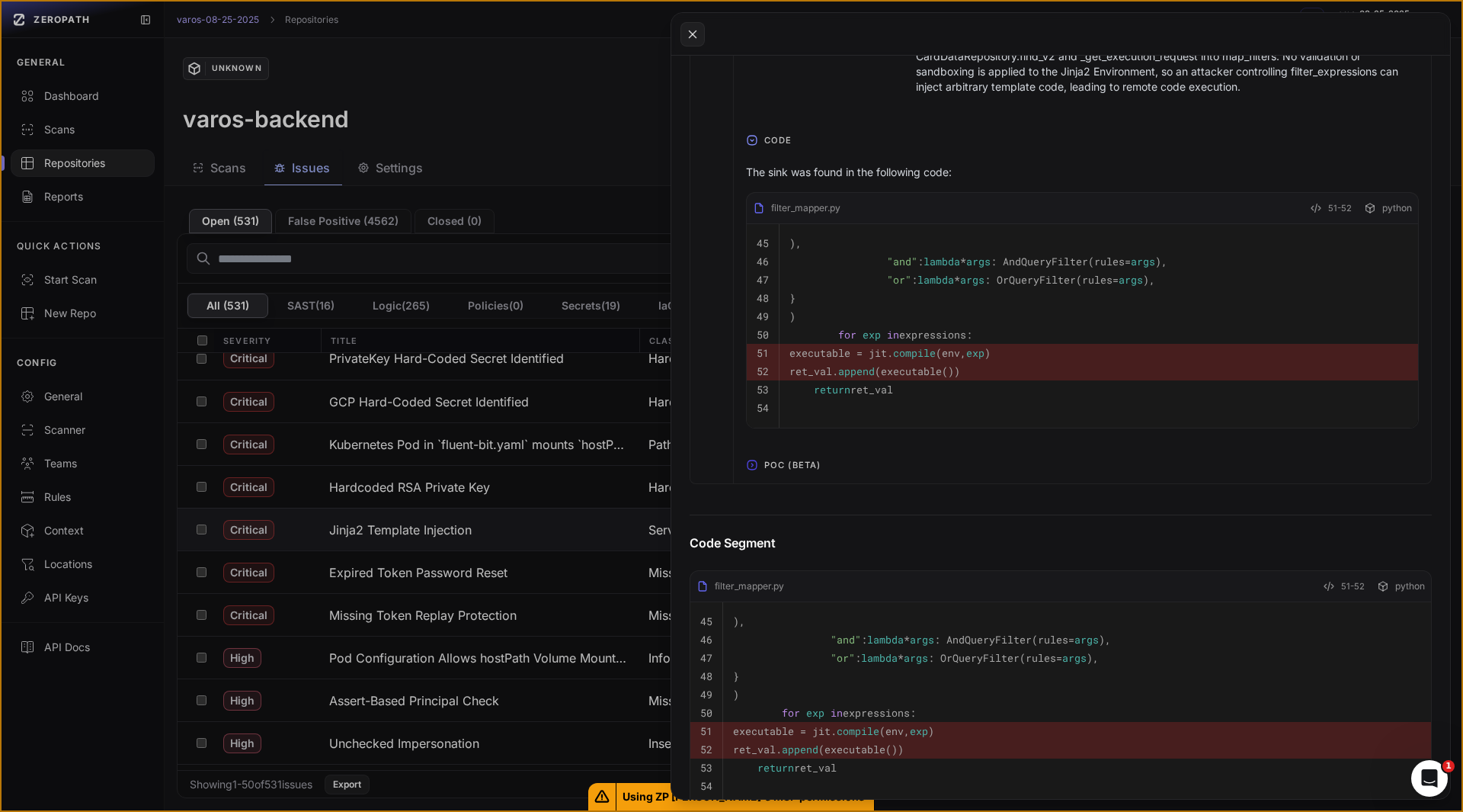
click at [773, 477] on span "POC (Beta)" at bounding box center [792, 465] width 69 height 25
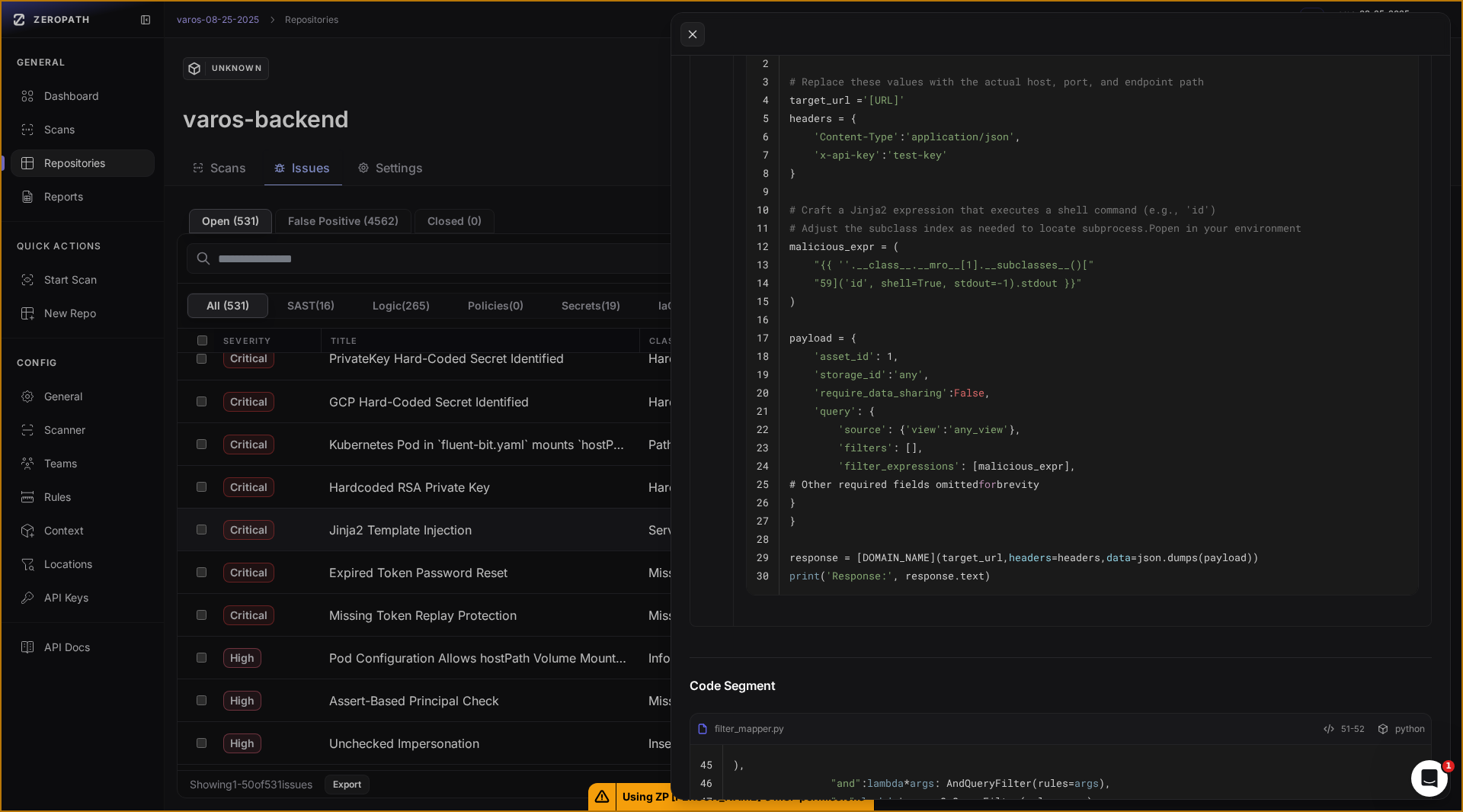
scroll to position [1243, 0]
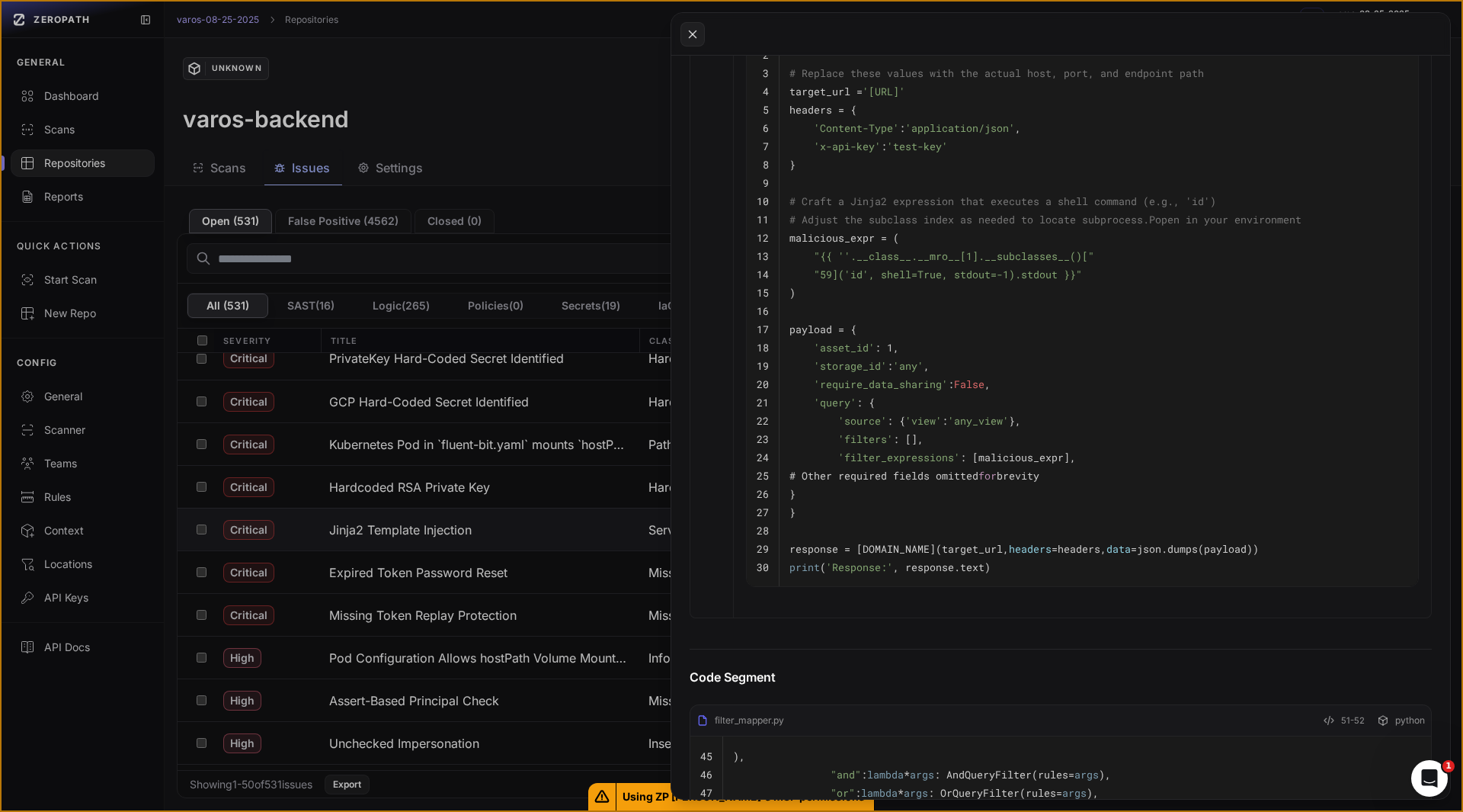
click at [928, 448] on pre "'filters' : []," at bounding box center [1099, 439] width 619 height 18
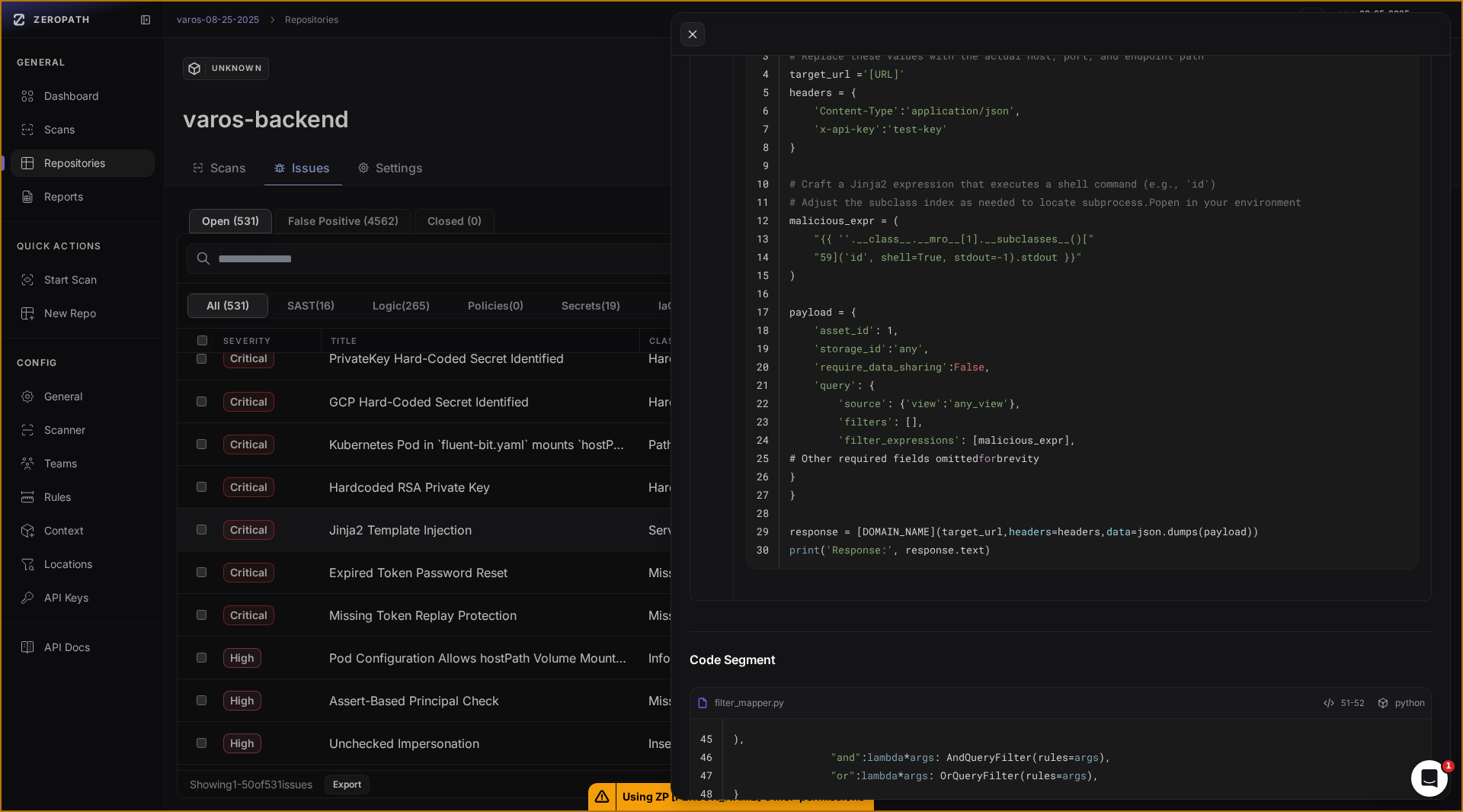
scroll to position [1261, 0]
click at [1002, 558] on pre "print ( 'Response:' , response.text)" at bounding box center [1099, 549] width 619 height 18
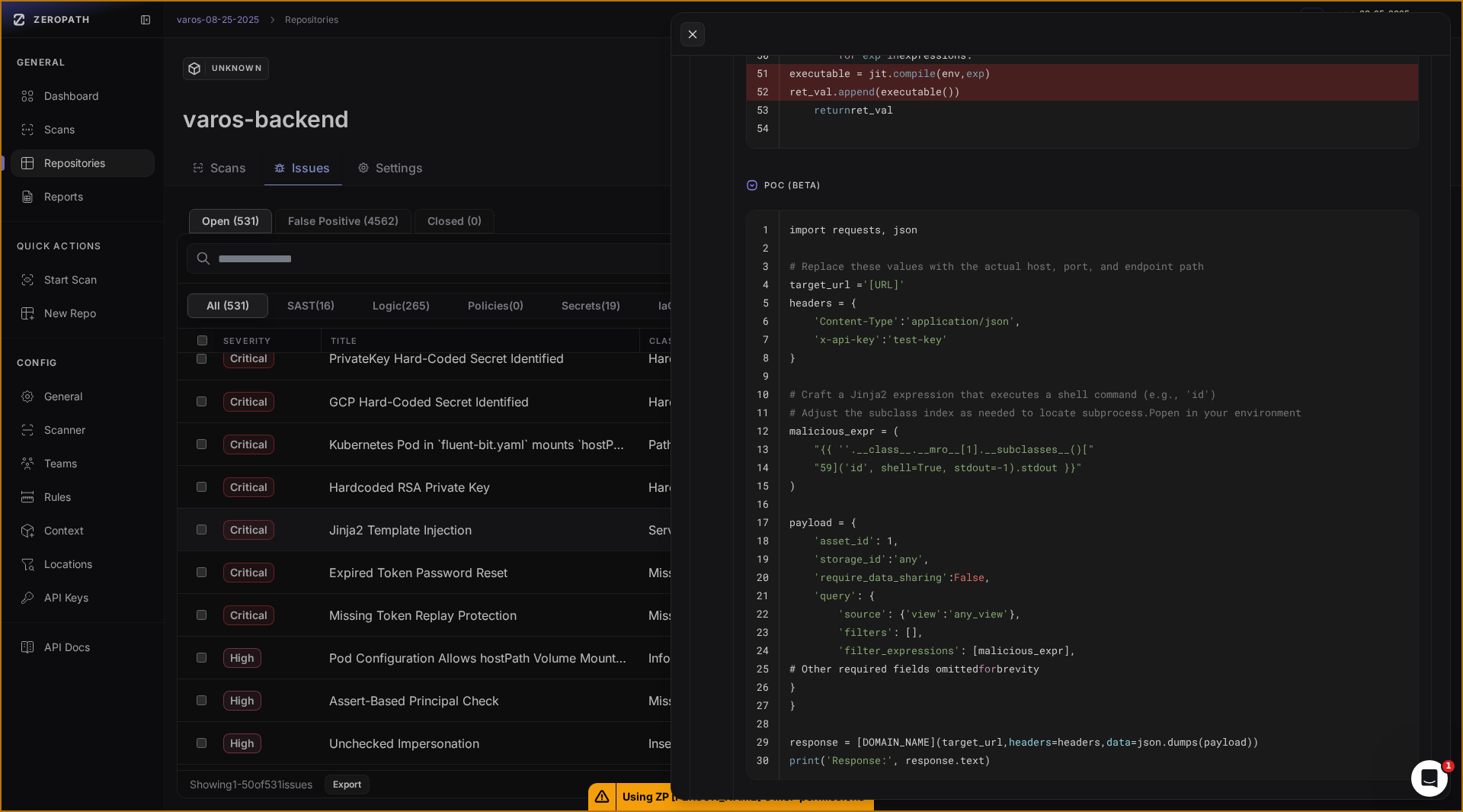
scroll to position [1049, 0]
drag, startPoint x: 1004, startPoint y: 294, endPoint x: 1129, endPoint y: 299, distance: 125.1
click at [905, 292] on span "'[URL]'" at bounding box center [884, 285] width 42 height 14
copy span "/api/v1/query/execute"
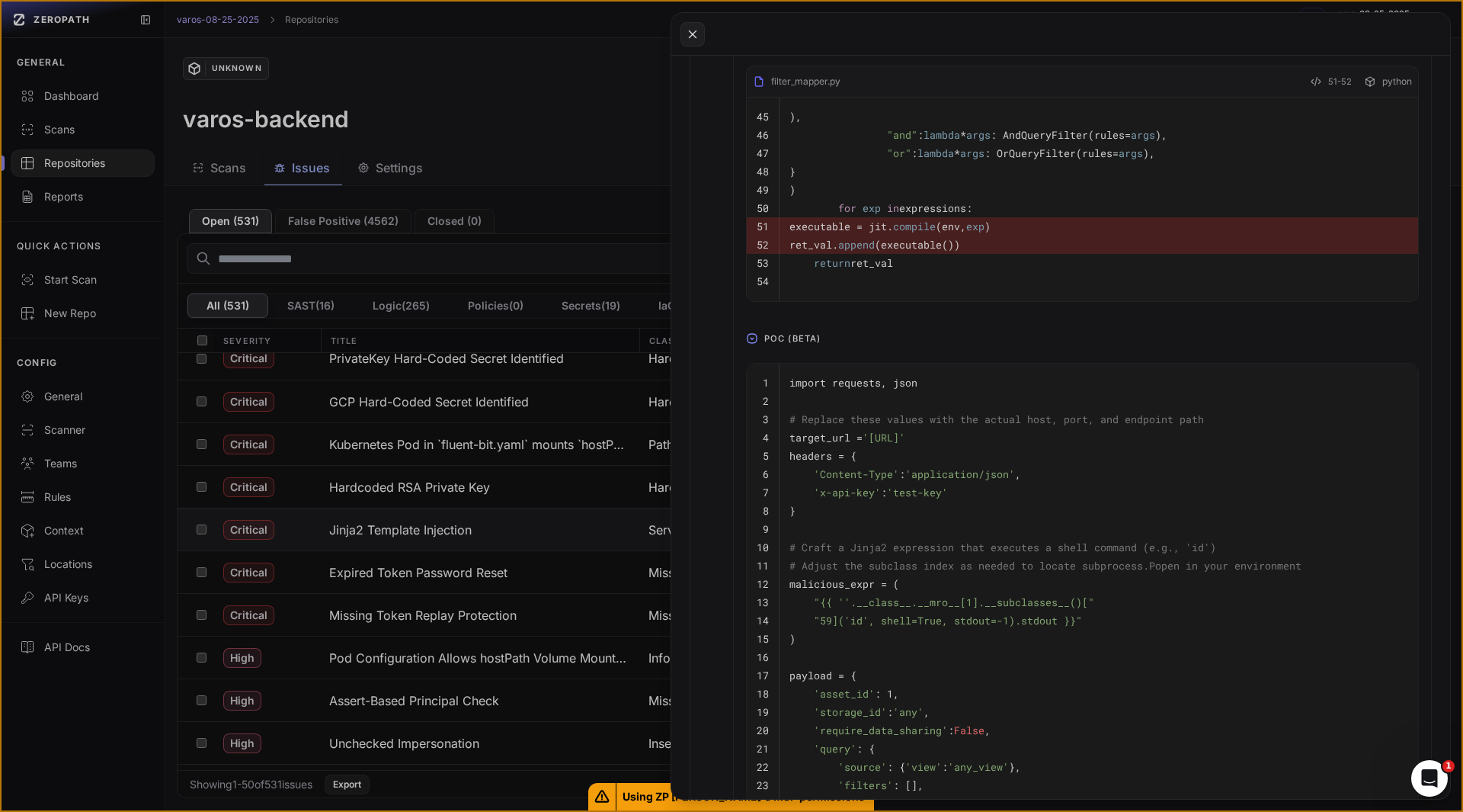
scroll to position [892, 0]
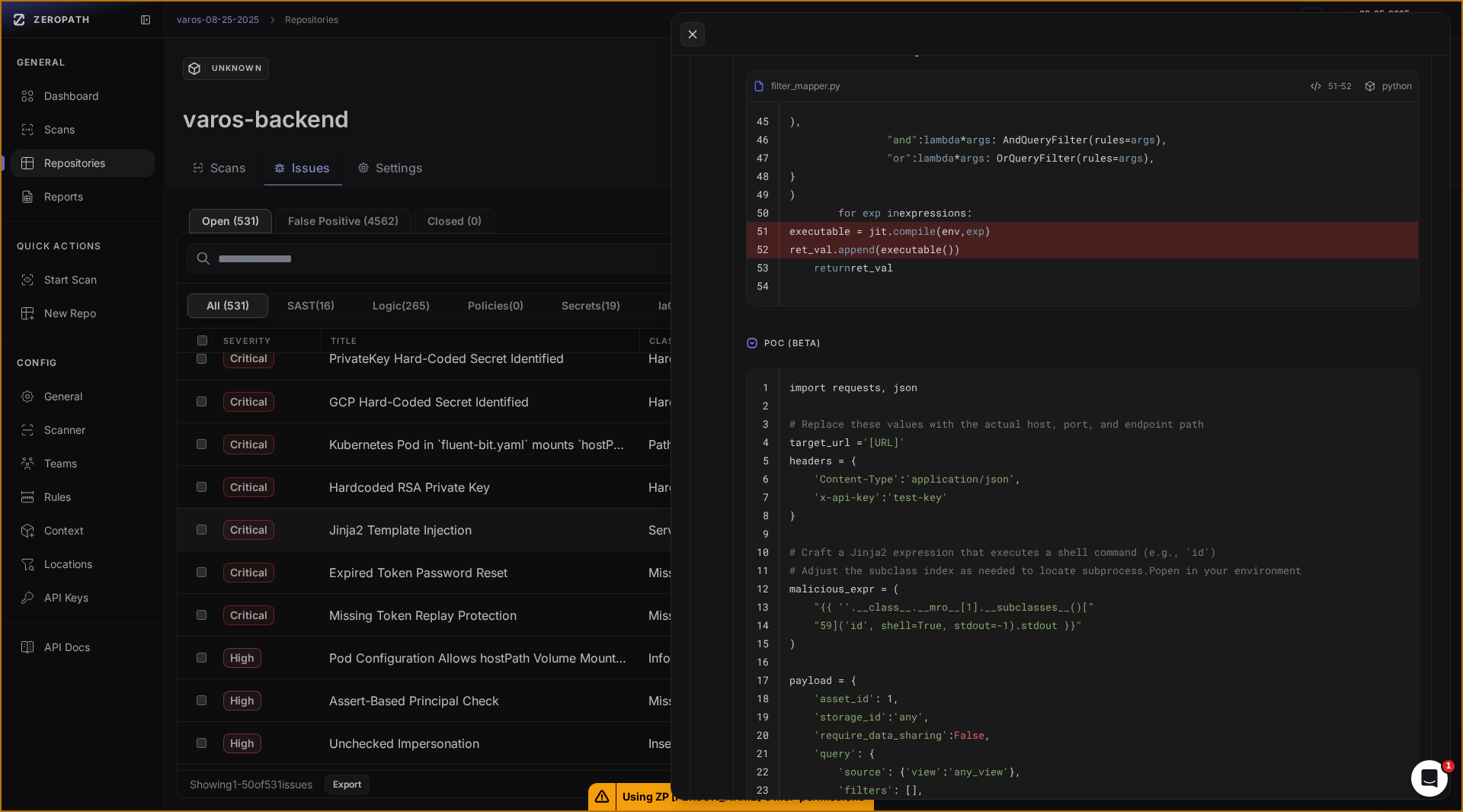
click at [834, 542] on pre at bounding box center [1099, 534] width 619 height 18
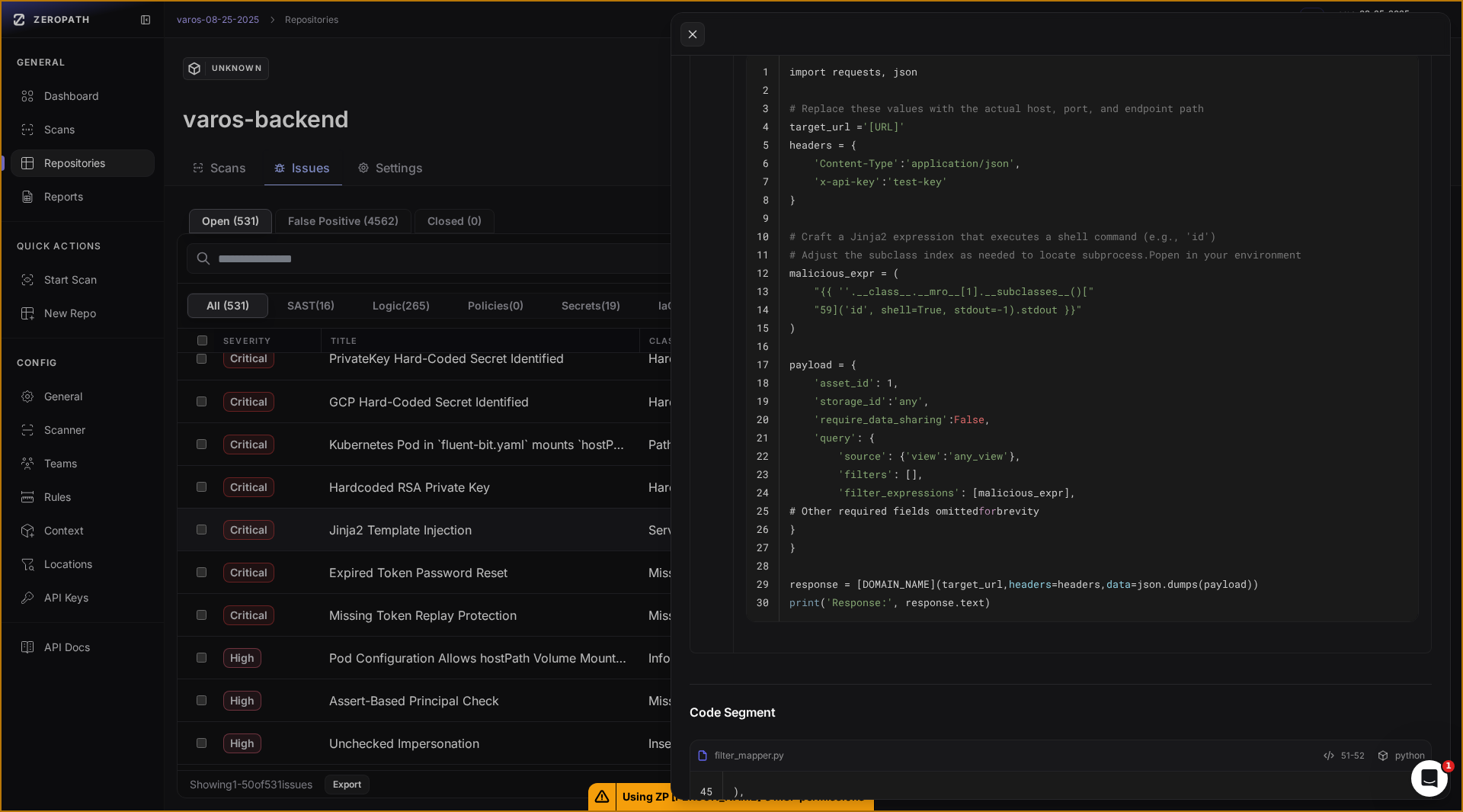
scroll to position [1216, 0]
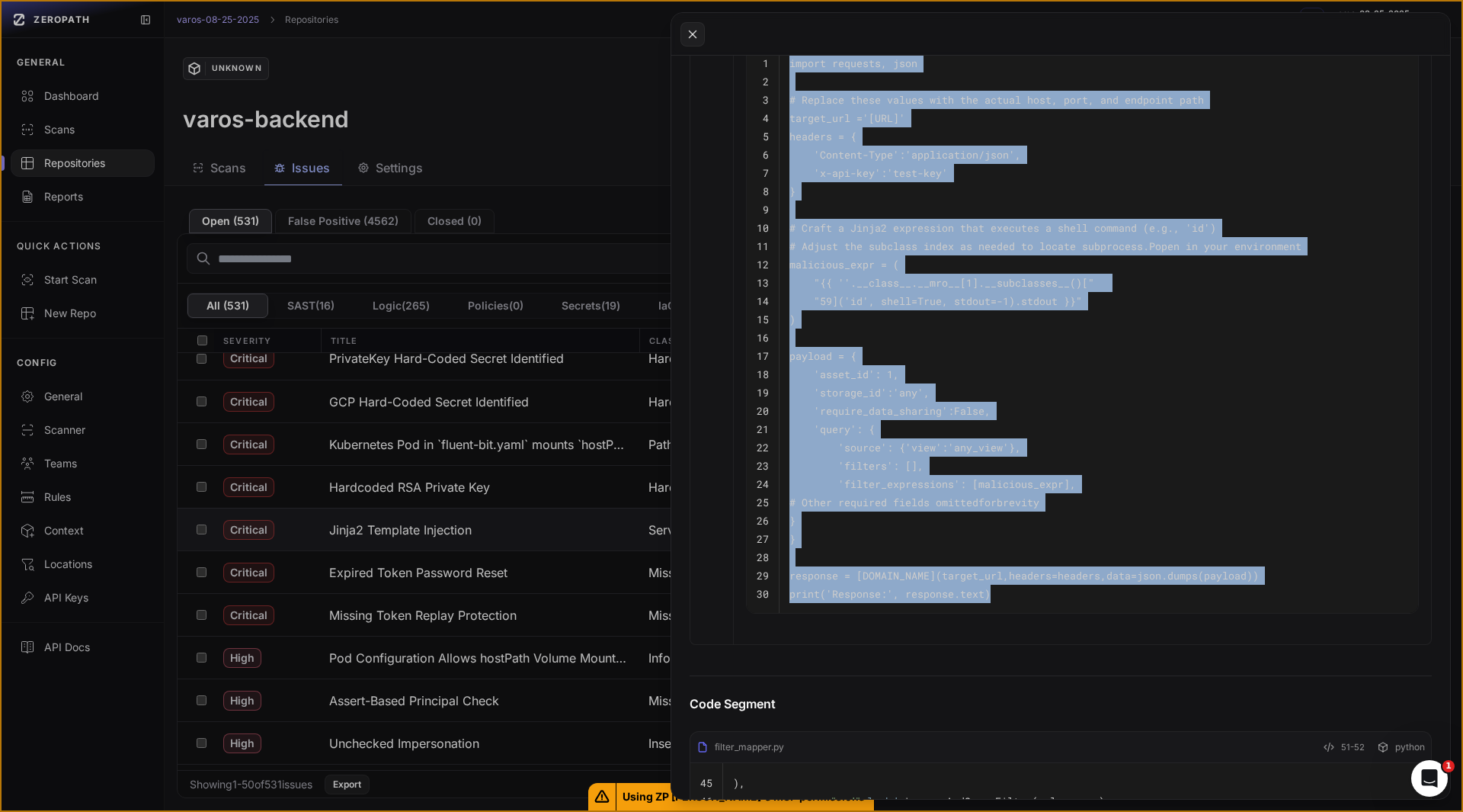
drag, startPoint x: 997, startPoint y: 605, endPoint x: 780, endPoint y: 77, distance: 570.9
click at [780, 77] on tbody "1 import requests, json 2 3 # Replace these values with the actual host, port, …" at bounding box center [1082, 328] width 672 height 569
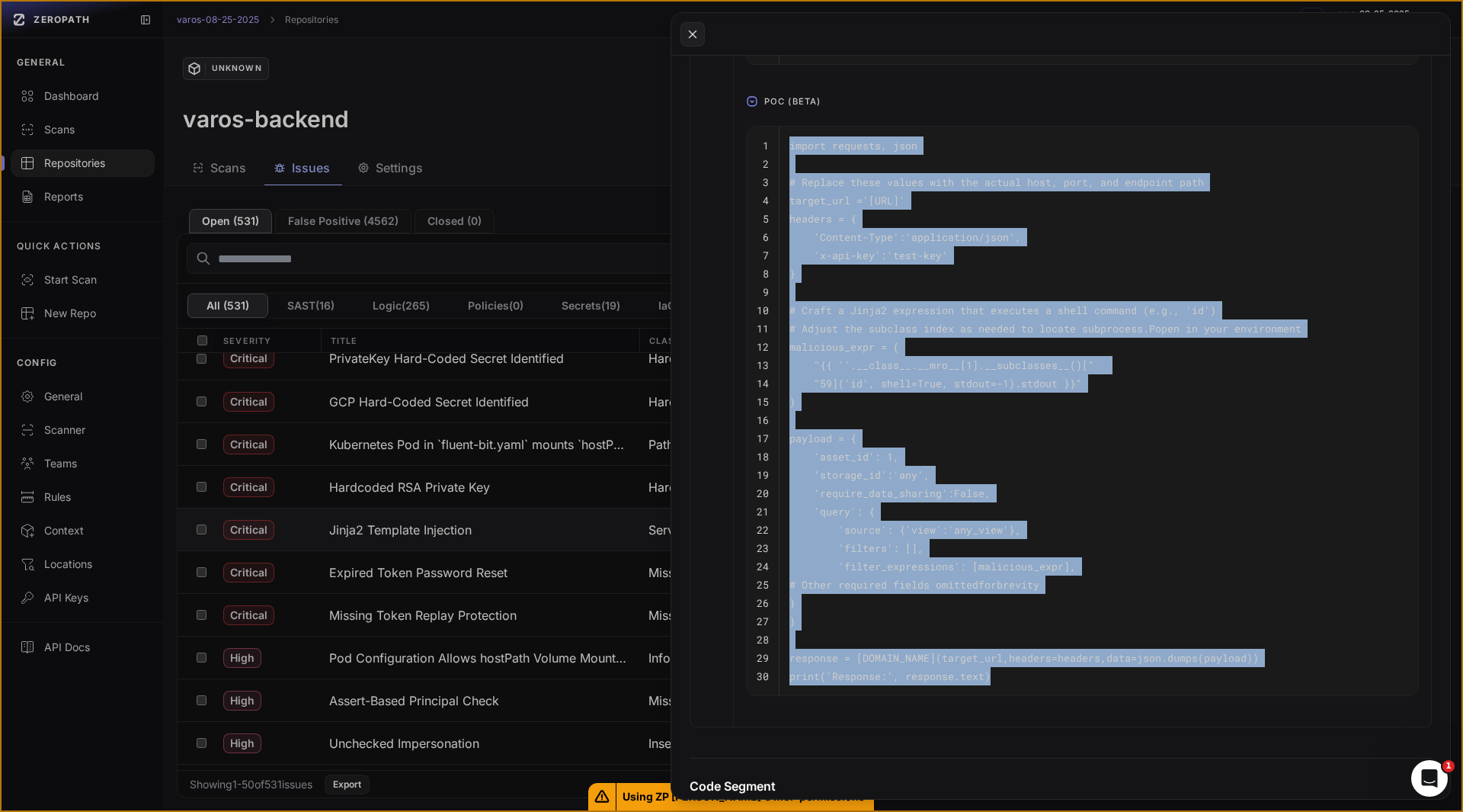
scroll to position [1133, 0]
copy tbody "import requests, json 2 3 # Replace these values with the actual host, port, an…"
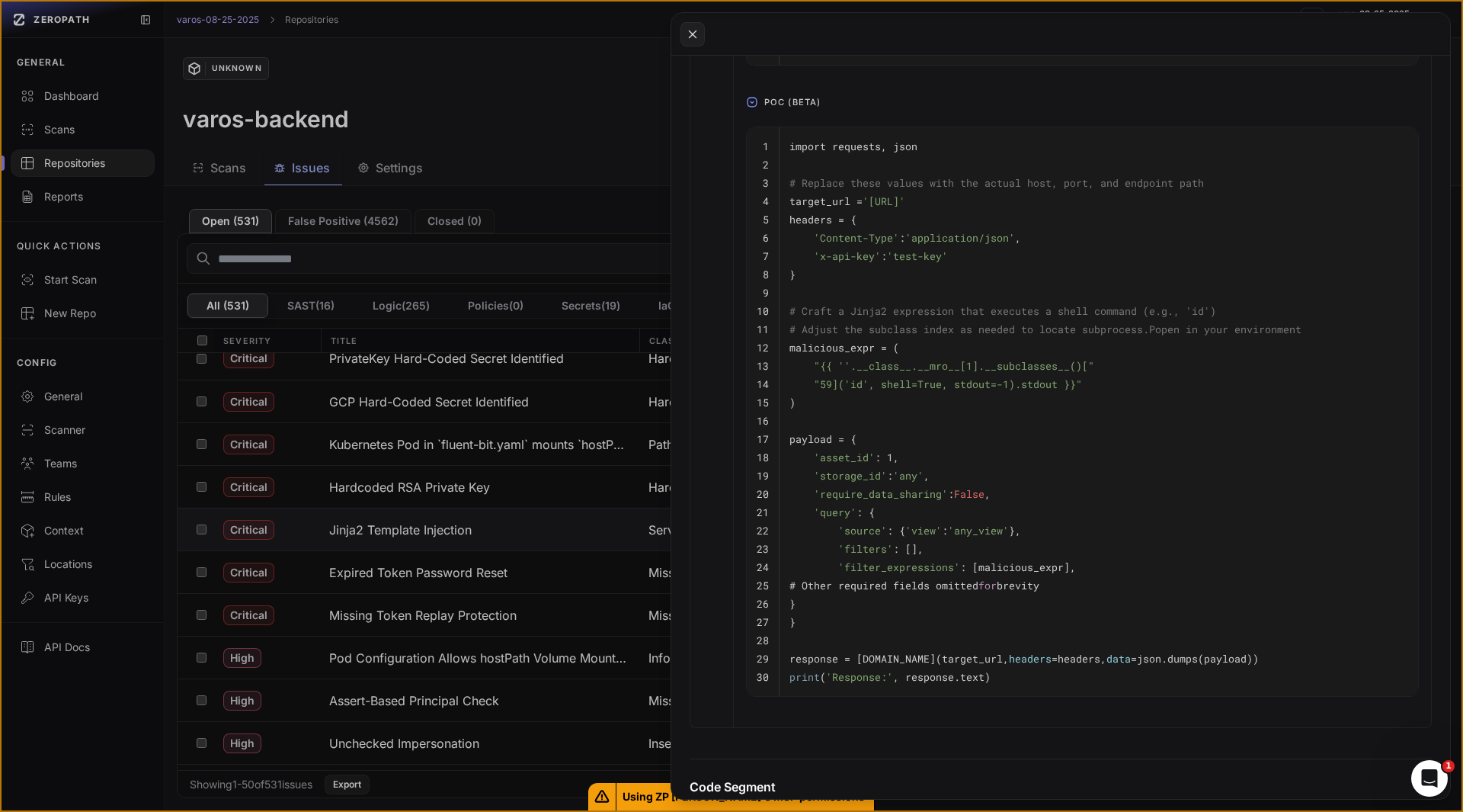
click at [760, 722] on div "1 import requests, json 2 3 # Replace these values with the actual host, port, …" at bounding box center [1082, 418] width 697 height 607
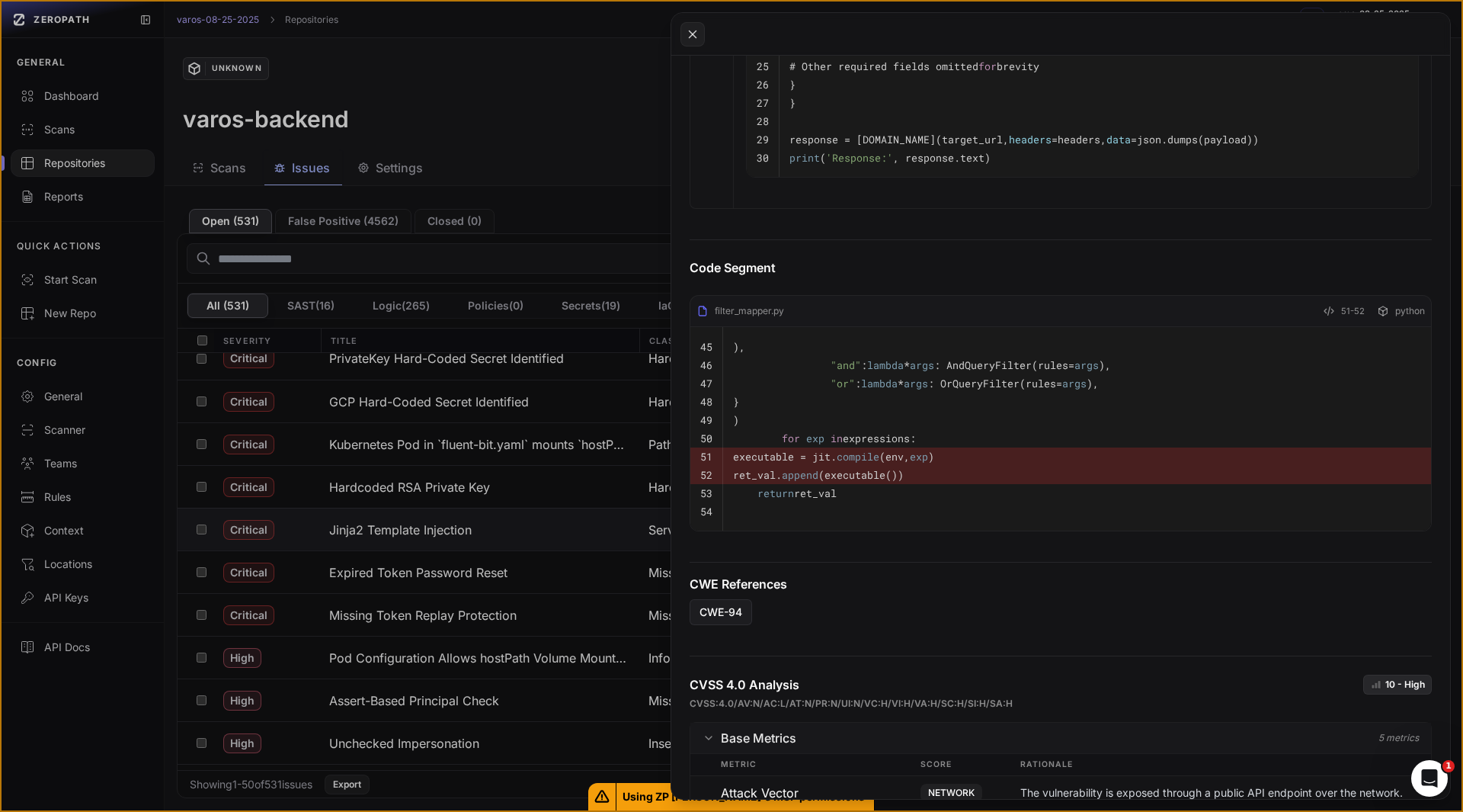
scroll to position [1669, 0]
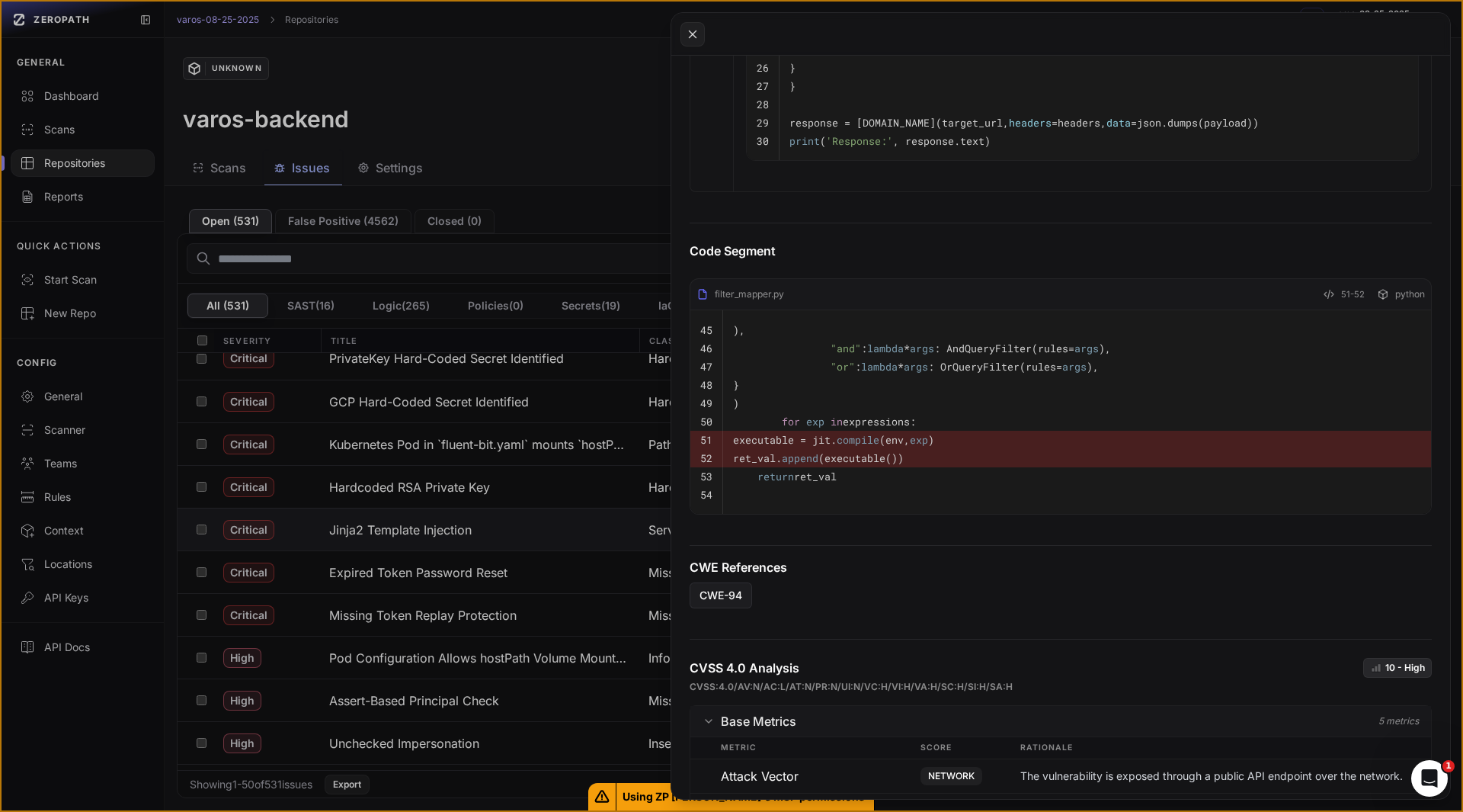
click at [953, 374] on code ""or" : lambda * args : OrQueryFilter(rules= args )," at bounding box center [916, 367] width 366 height 14
click at [904, 465] on code "ret_val. append (executable())" at bounding box center [819, 458] width 171 height 14
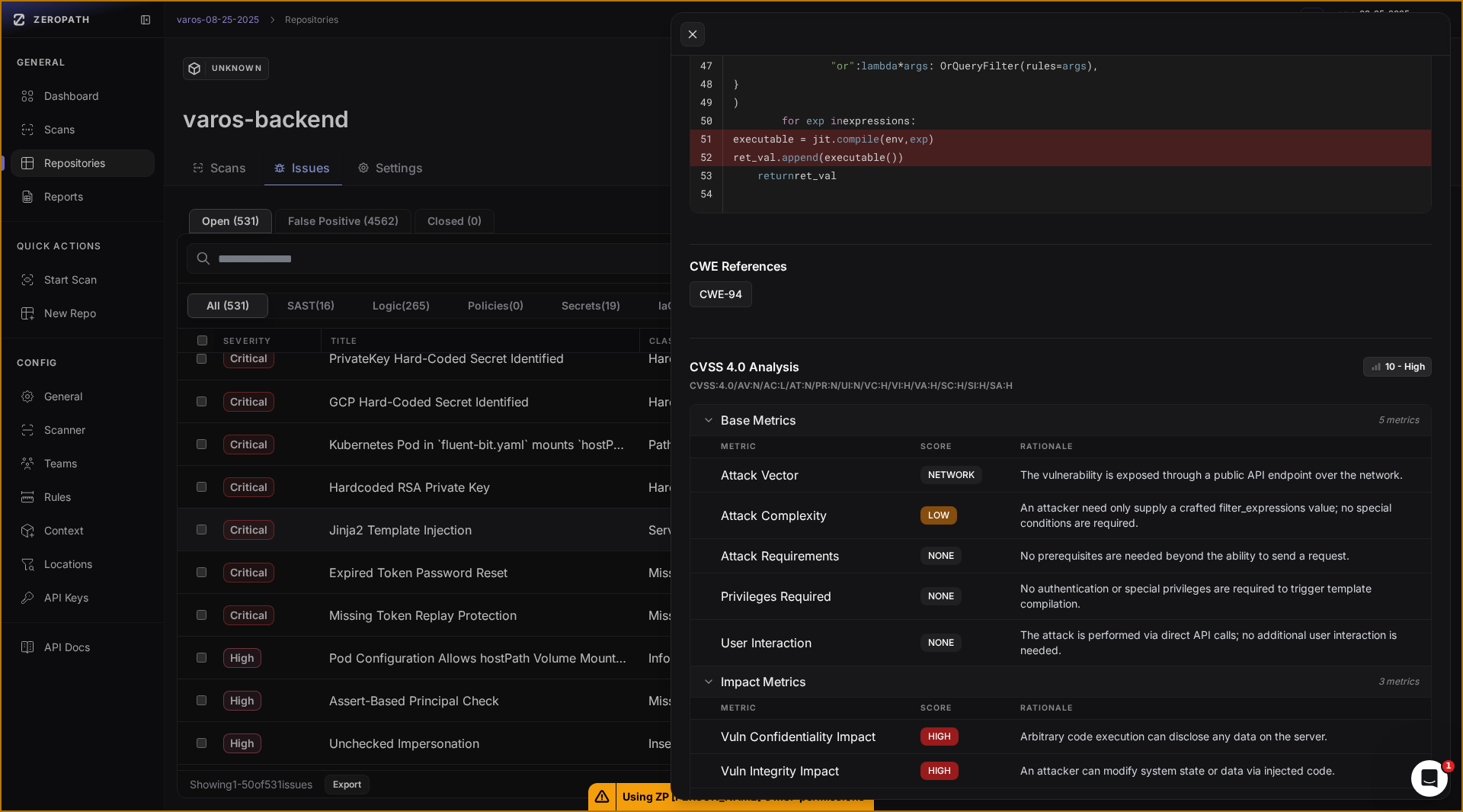
scroll to position [2059, 0]
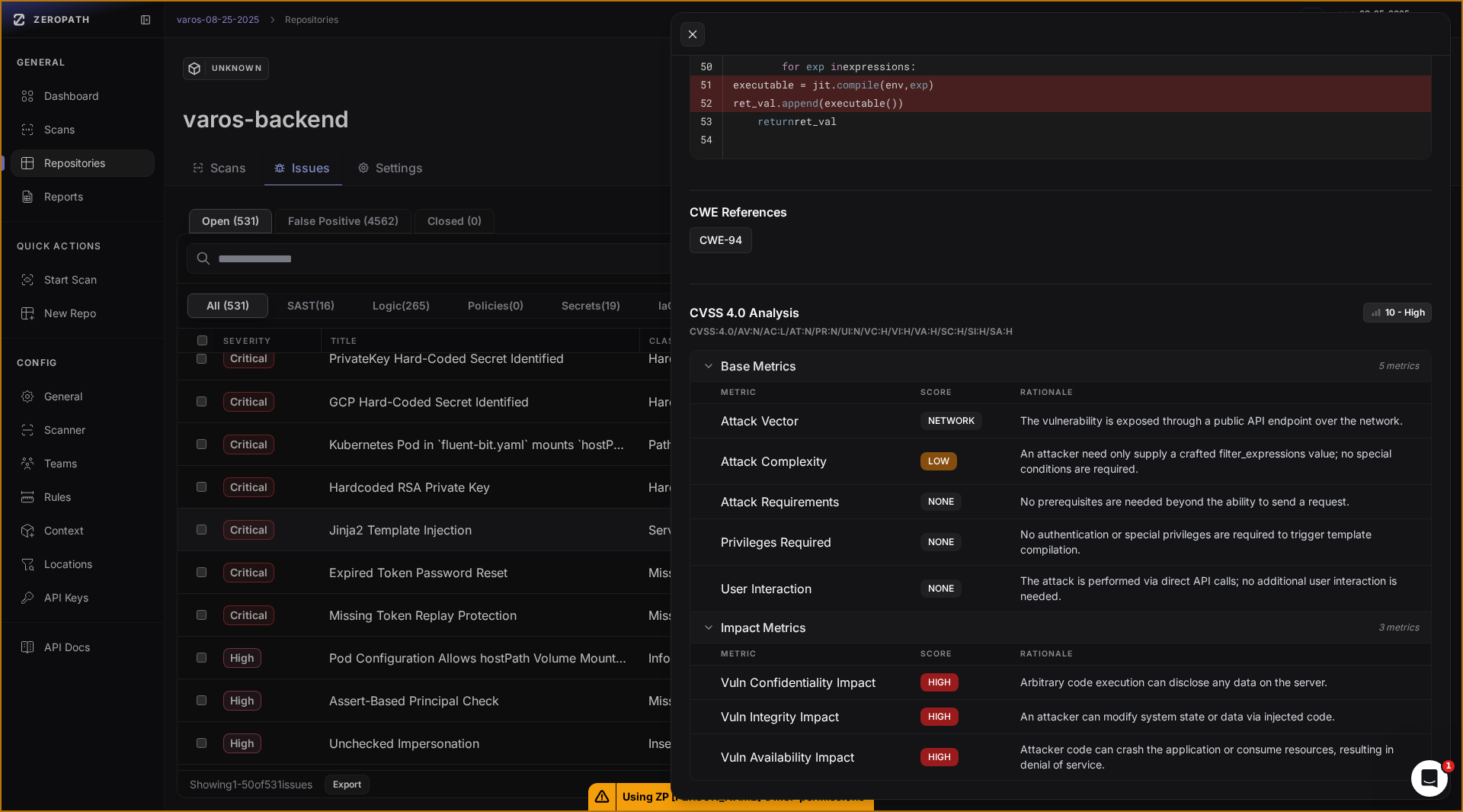
click at [938, 462] on span "LOW" at bounding box center [938, 461] width 36 height 18
click at [935, 495] on span "NONE" at bounding box center [941, 502] width 41 height 18
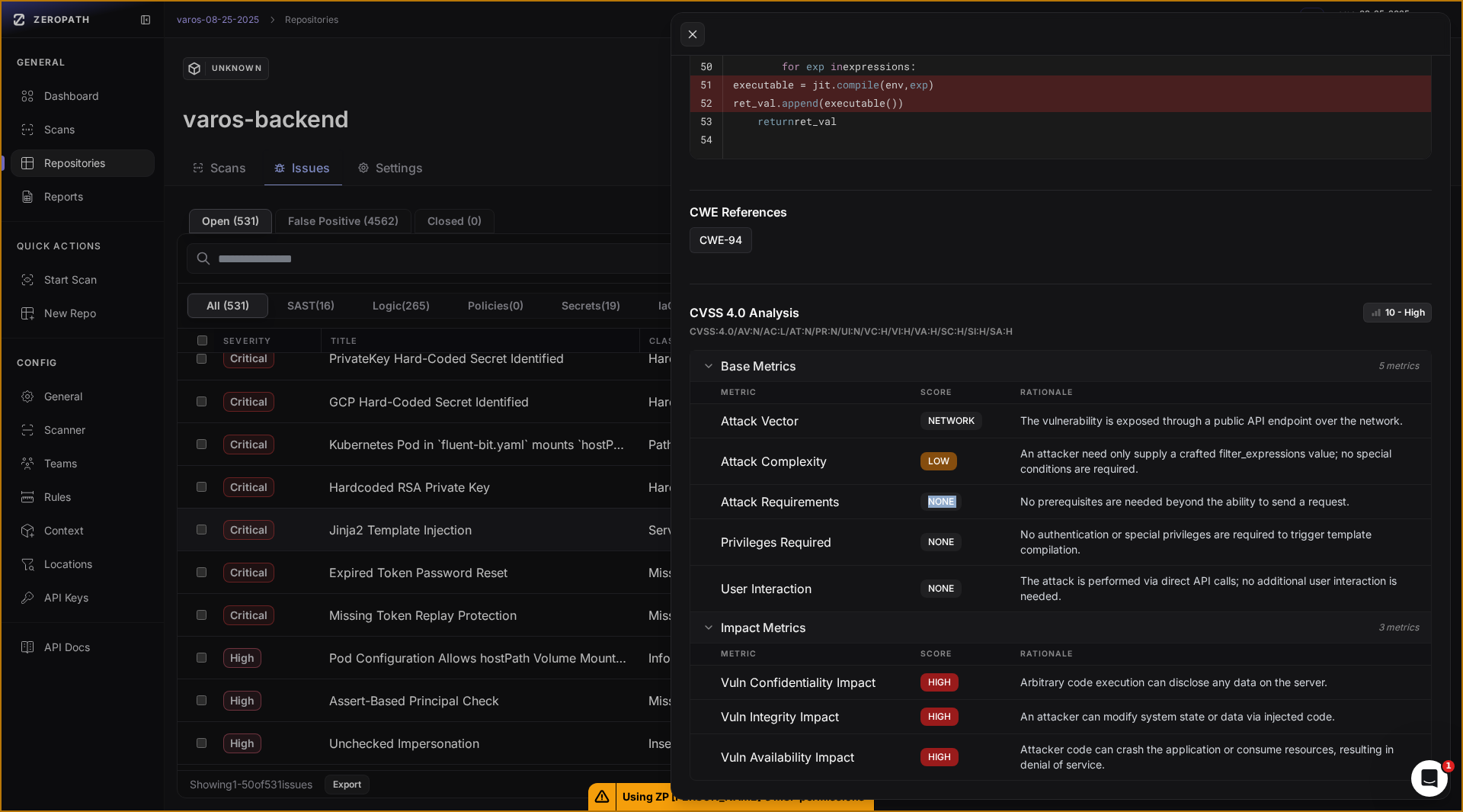
click at [935, 495] on span "NONE" at bounding box center [941, 502] width 41 height 18
click at [935, 539] on span "NONE" at bounding box center [941, 542] width 41 height 18
click at [932, 589] on span "NONE" at bounding box center [941, 589] width 41 height 18
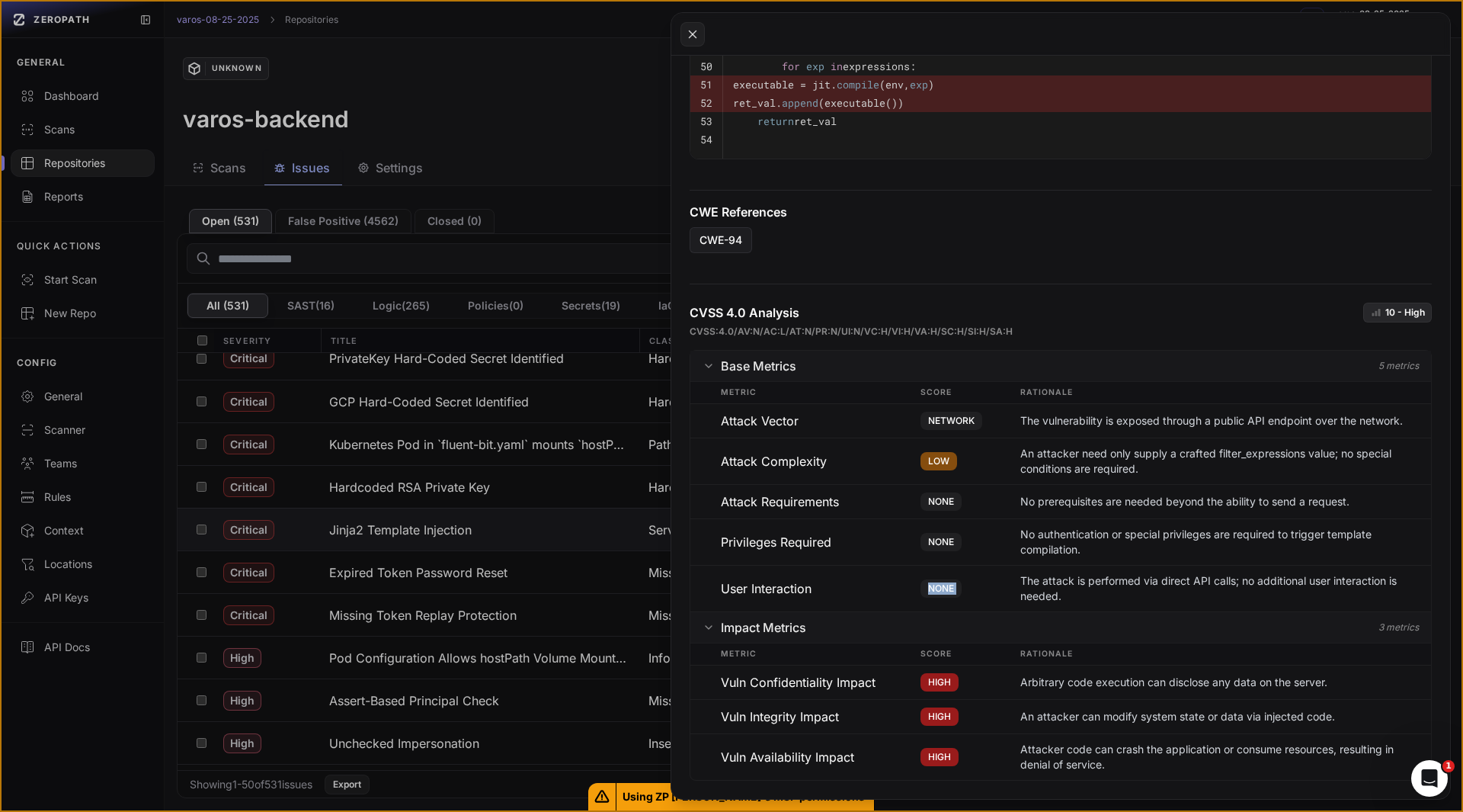
click at [932, 589] on span "NONE" at bounding box center [941, 589] width 41 height 18
click at [832, 575] on div "User Interaction" at bounding box center [820, 589] width 200 height 31
click at [814, 683] on div "Vuln Confidentiality Impact" at bounding box center [820, 683] width 200 height 18
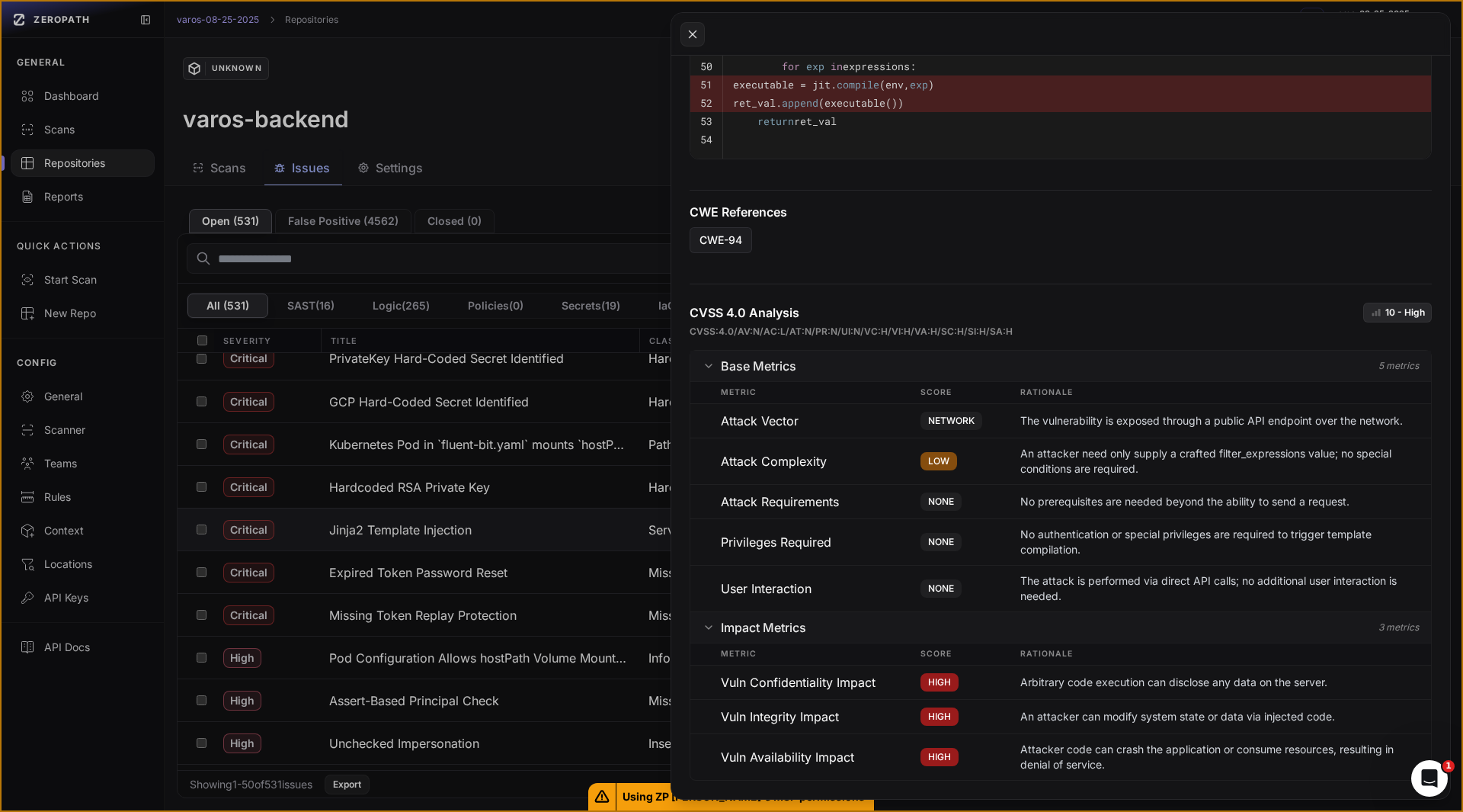
click at [936, 679] on span "HIGH" at bounding box center [939, 683] width 38 height 18
click at [860, 595] on div "User Interaction" at bounding box center [820, 589] width 200 height 31
click at [781, 716] on div "Vuln Integrity Impact" at bounding box center [820, 716] width 200 height 18
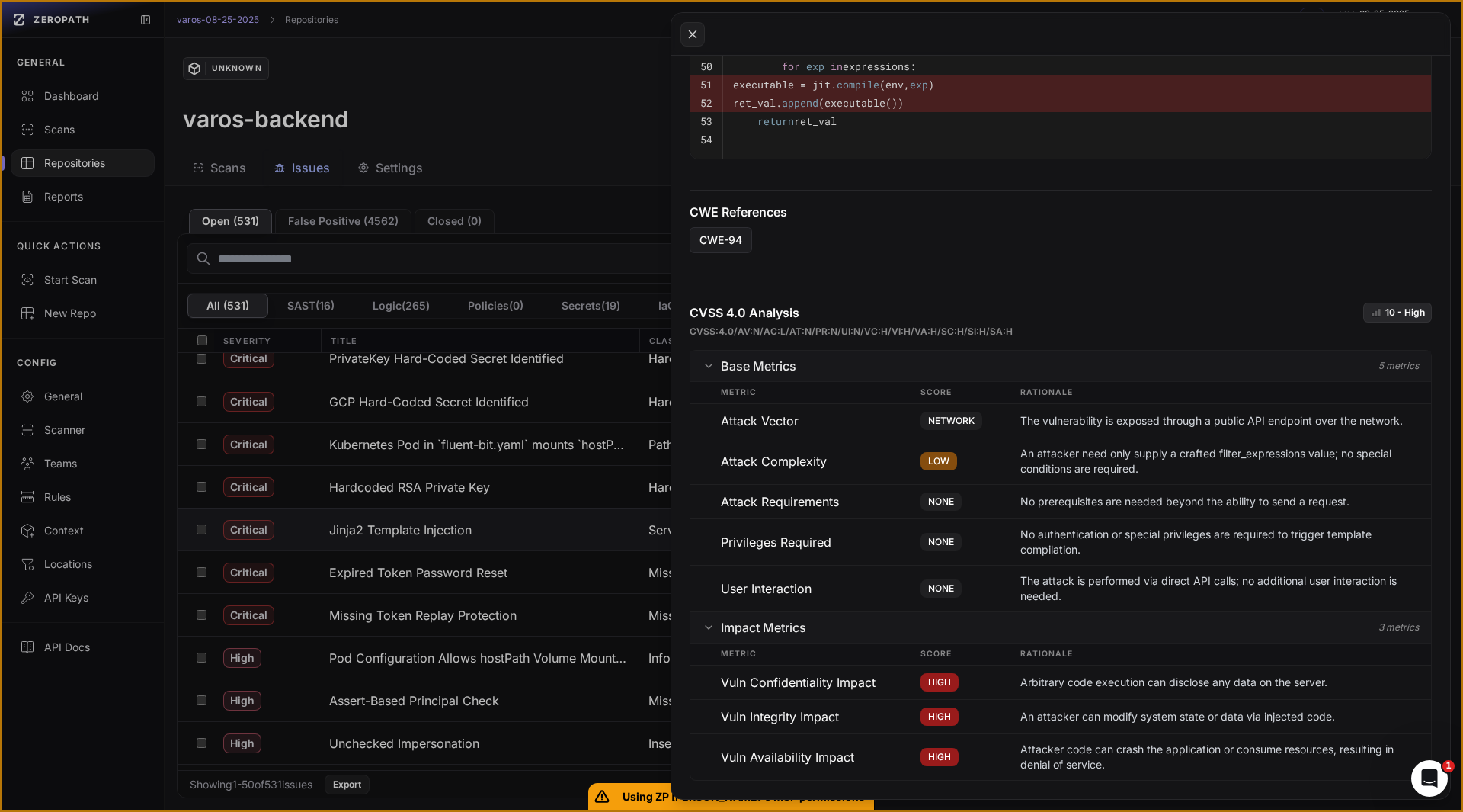
click at [932, 761] on span "HIGH" at bounding box center [939, 757] width 38 height 18
click at [853, 593] on div "User Interaction" at bounding box center [820, 589] width 200 height 31
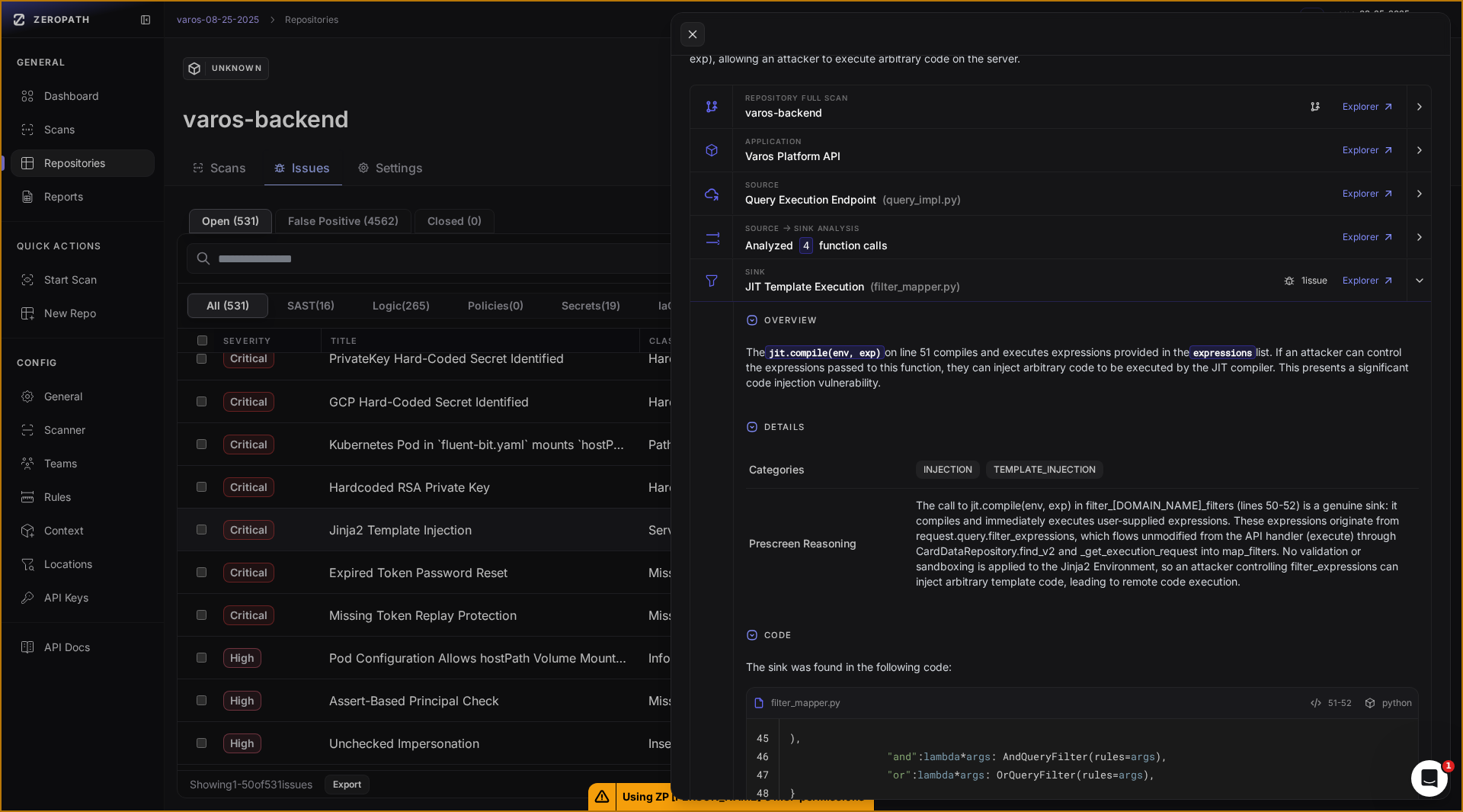
scroll to position [0, 0]
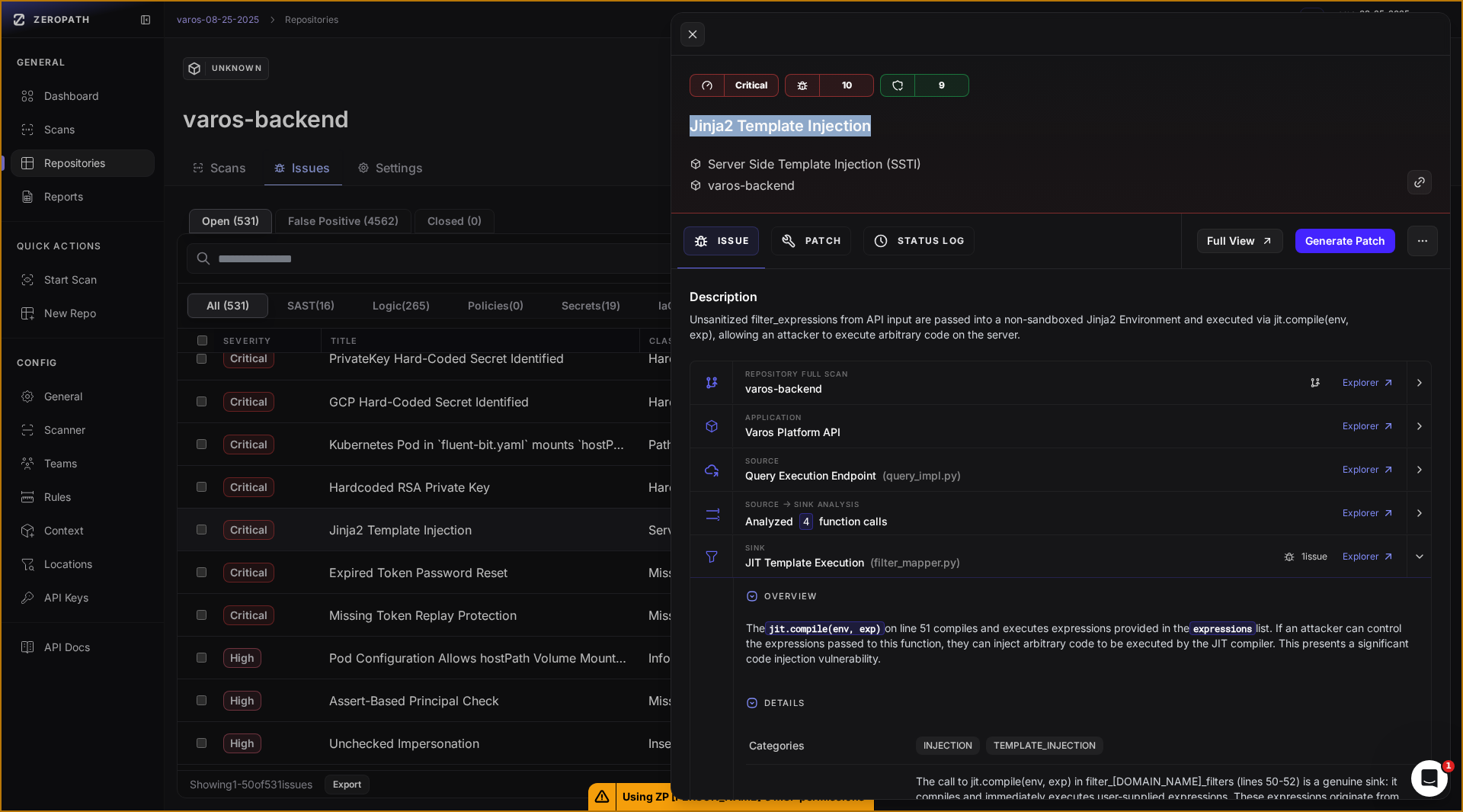
drag, startPoint x: 874, startPoint y: 122, endPoint x: 690, endPoint y: 124, distance: 184.0
click at [690, 124] on div "Jinja2 Template Injection" at bounding box center [1061, 126] width 743 height 22
copy h3 "Jinja2 Template Injection"
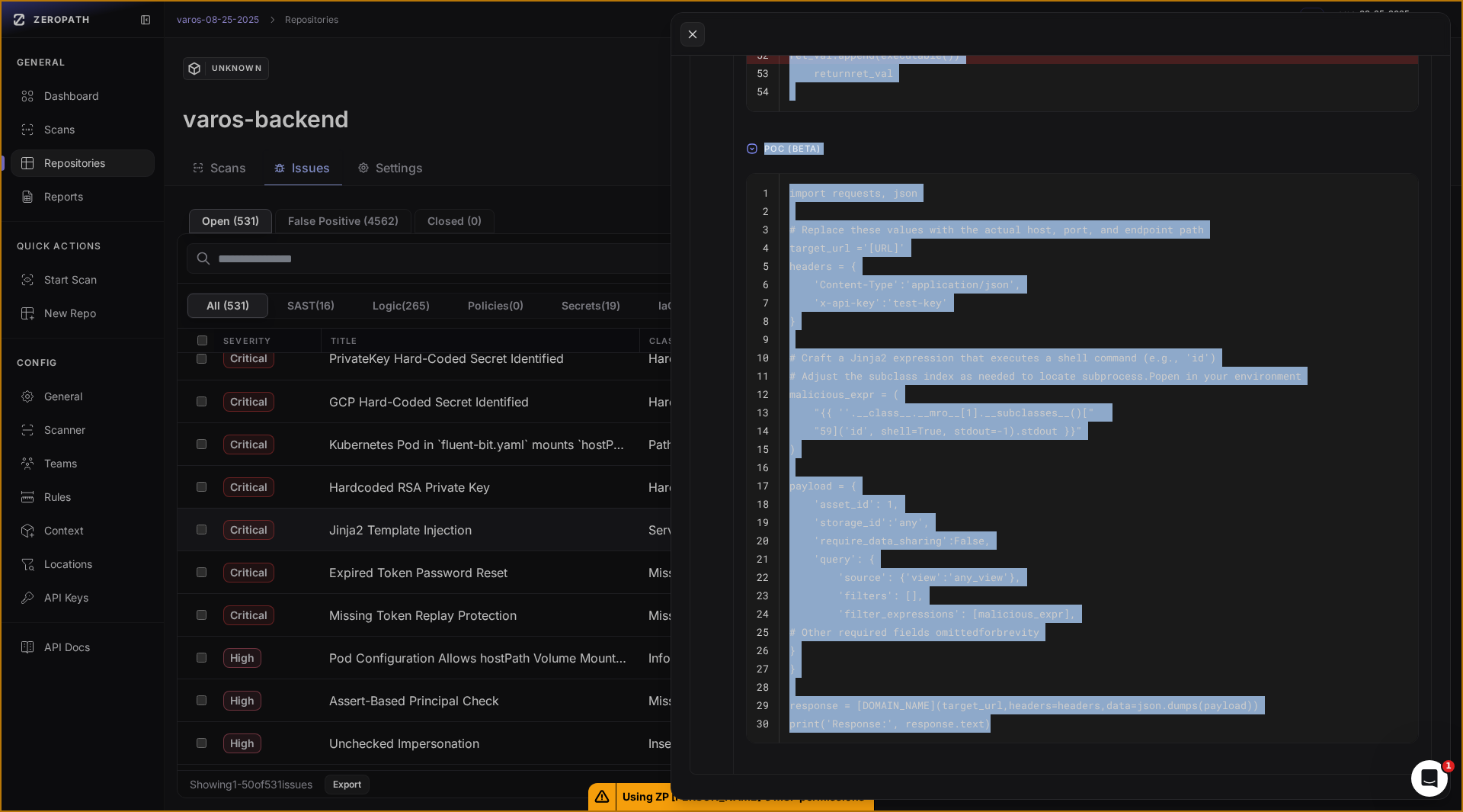
scroll to position [942, 0]
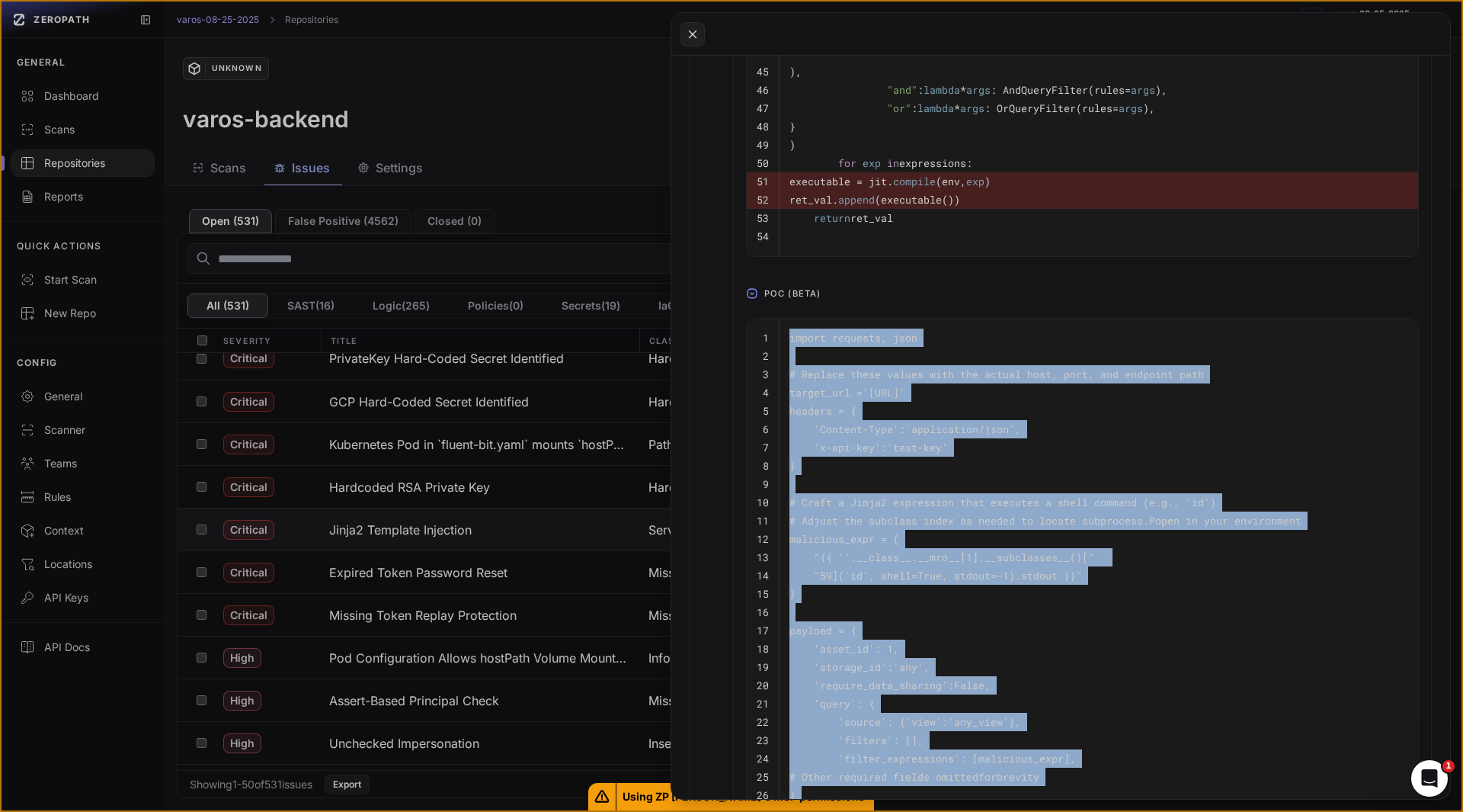
drag, startPoint x: 1016, startPoint y: 471, endPoint x: 786, endPoint y: 348, distance: 260.8
click at [786, 348] on tbody "1 import requests, json 2 3 # Replace these values with the actual host, port, …" at bounding box center [1082, 603] width 672 height 569
copy tbody "import requests, json 2 3 # Replace these values with the actual host, port, an…"
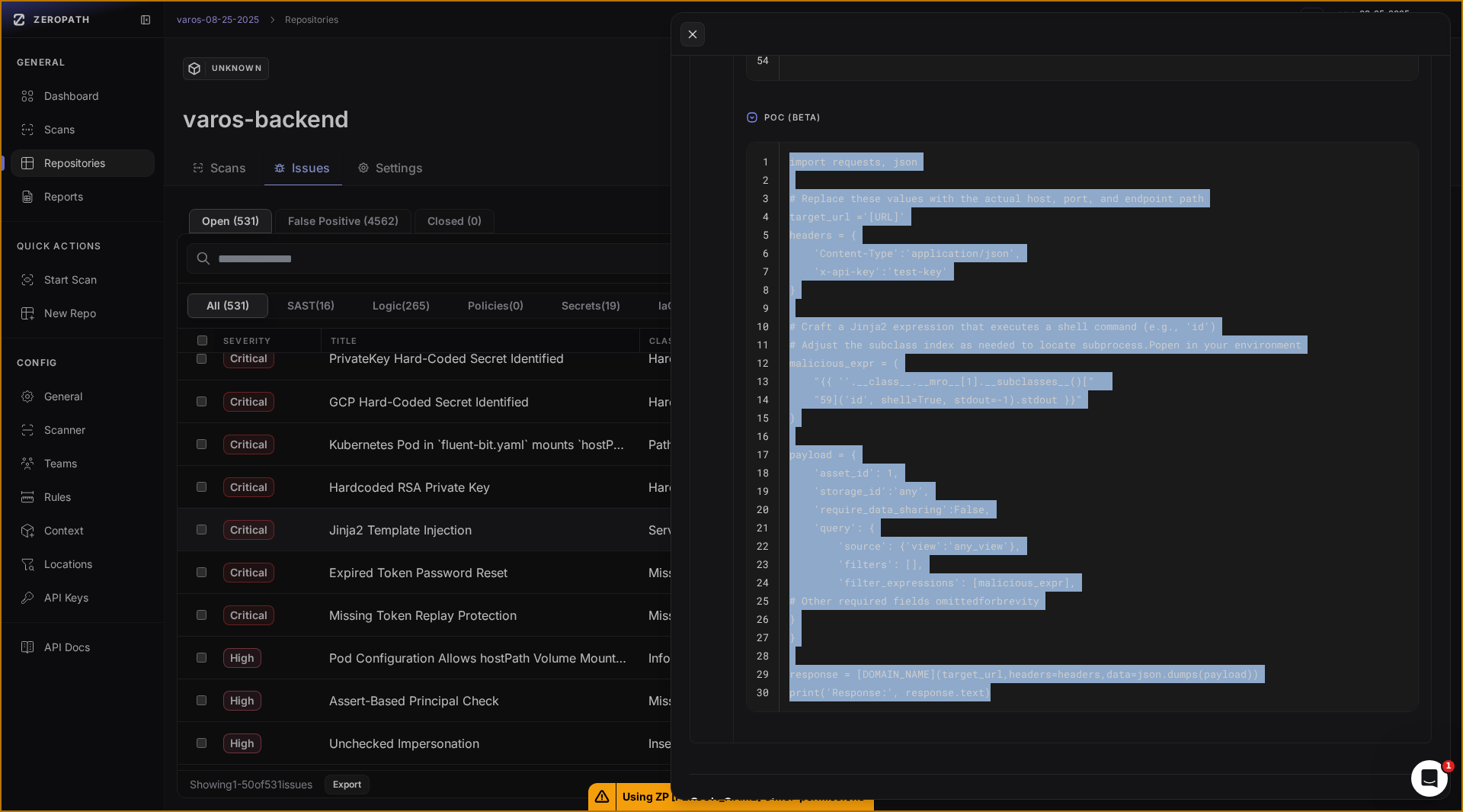
scroll to position [1122, 0]
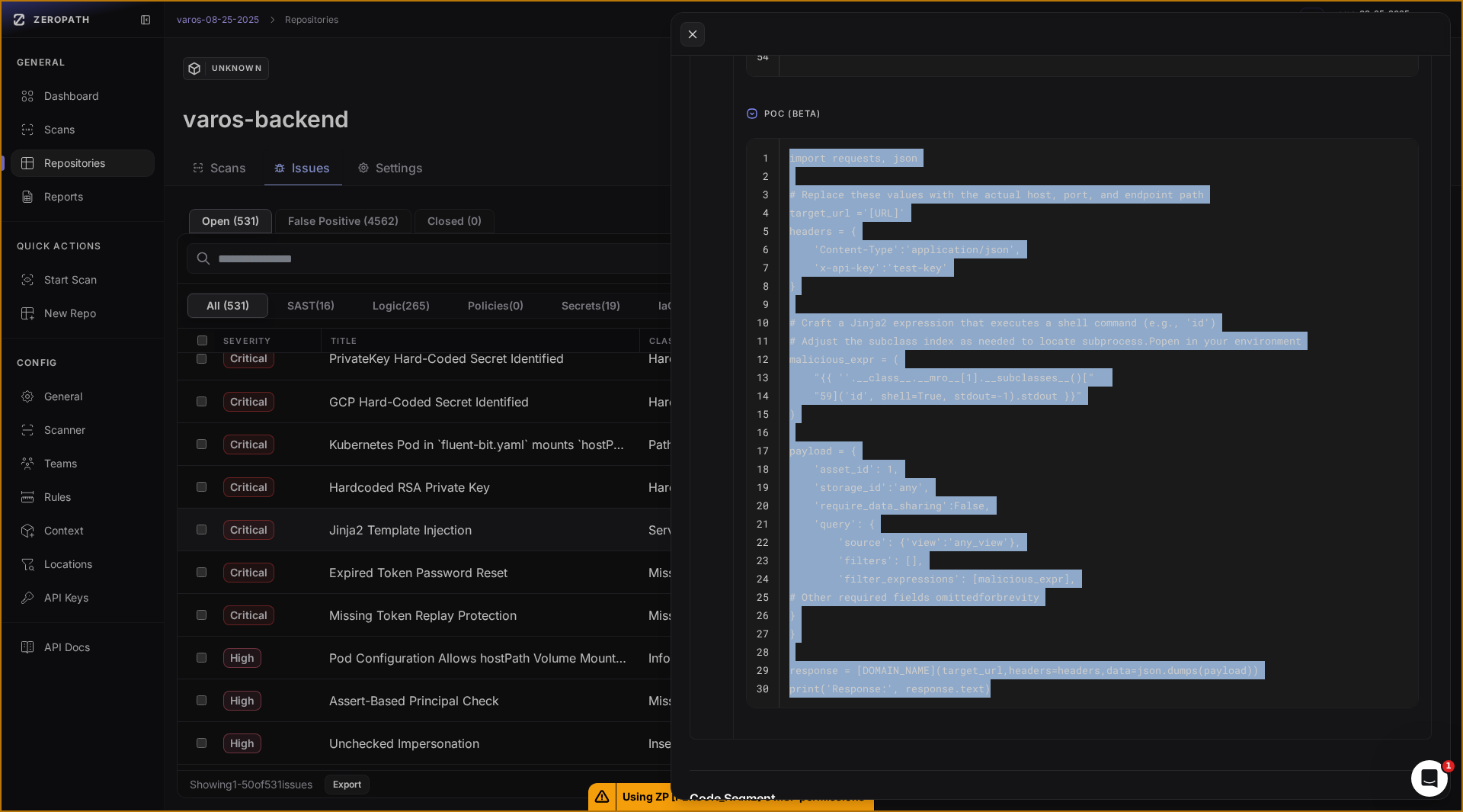
click at [929, 624] on pre "}" at bounding box center [1099, 615] width 619 height 18
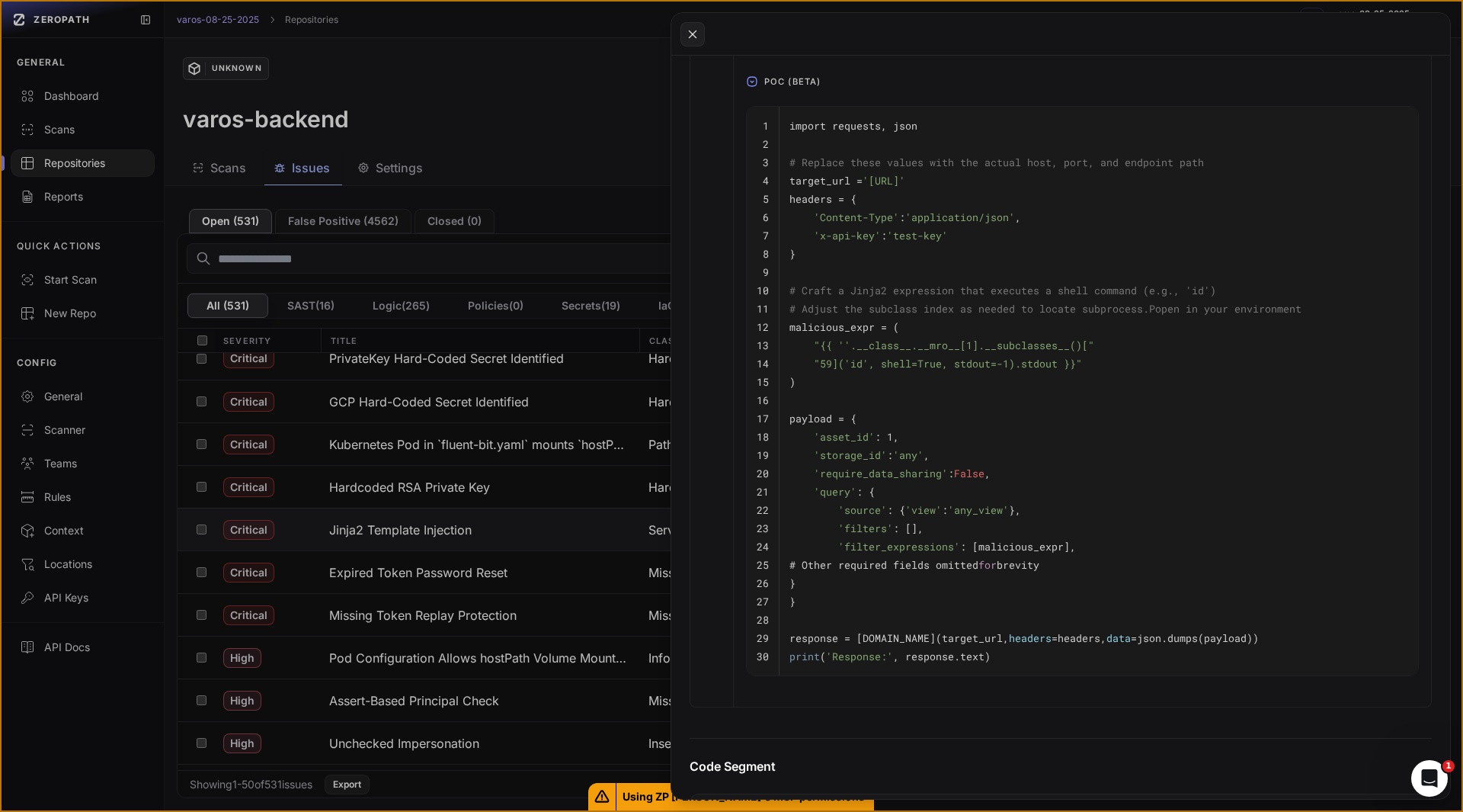
scroll to position [1156, 0]
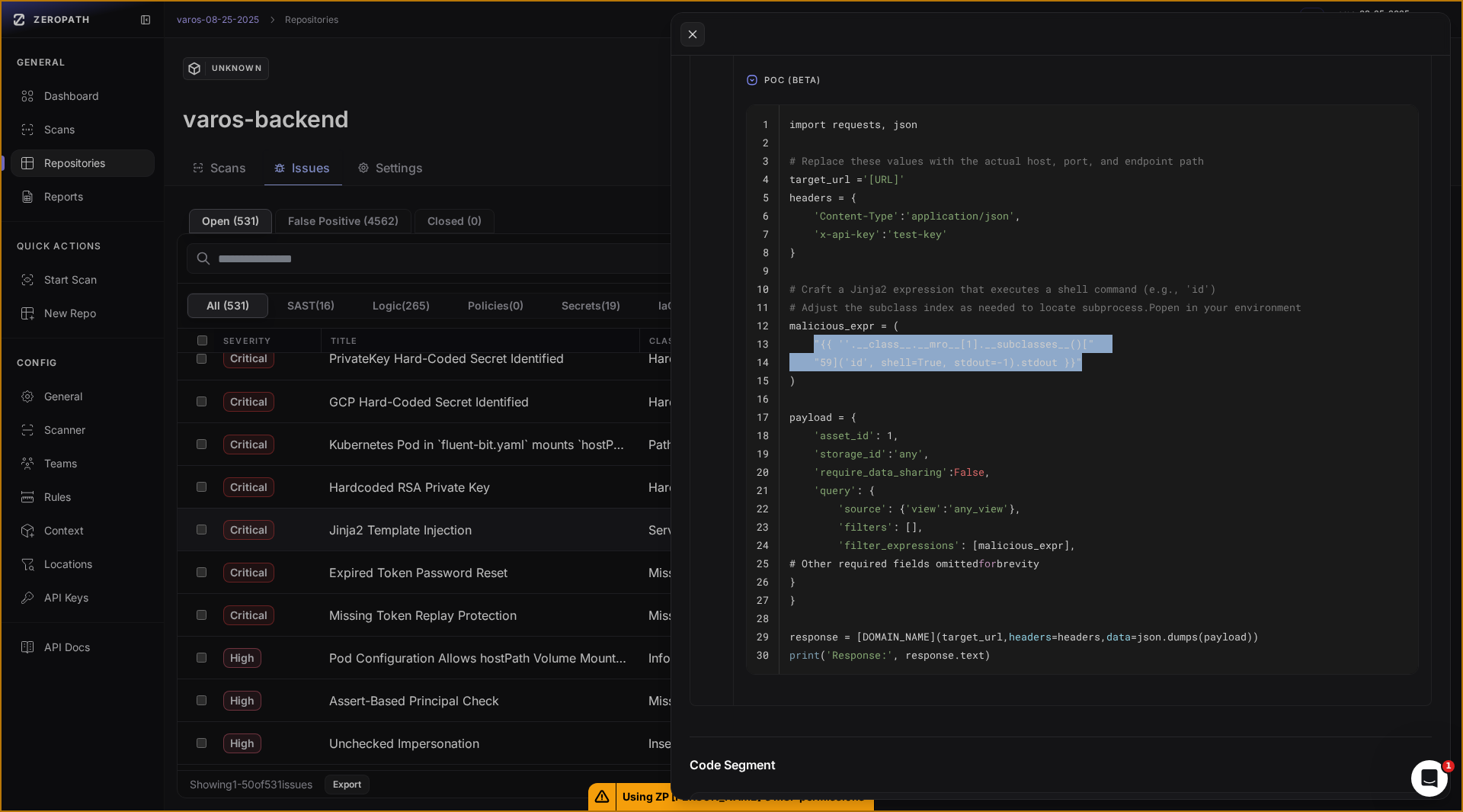
drag, startPoint x: 1090, startPoint y: 374, endPoint x: 814, endPoint y: 355, distance: 276.7
click at [814, 355] on tbody "1 import requests, json 2 3 # Replace these values with the actual host, port, …" at bounding box center [1082, 390] width 672 height 569
copy tbody ""{{ ''.__class__.__mro__[1].__subclasses__()[" 14 "59]('id', shell=True, stdout…"
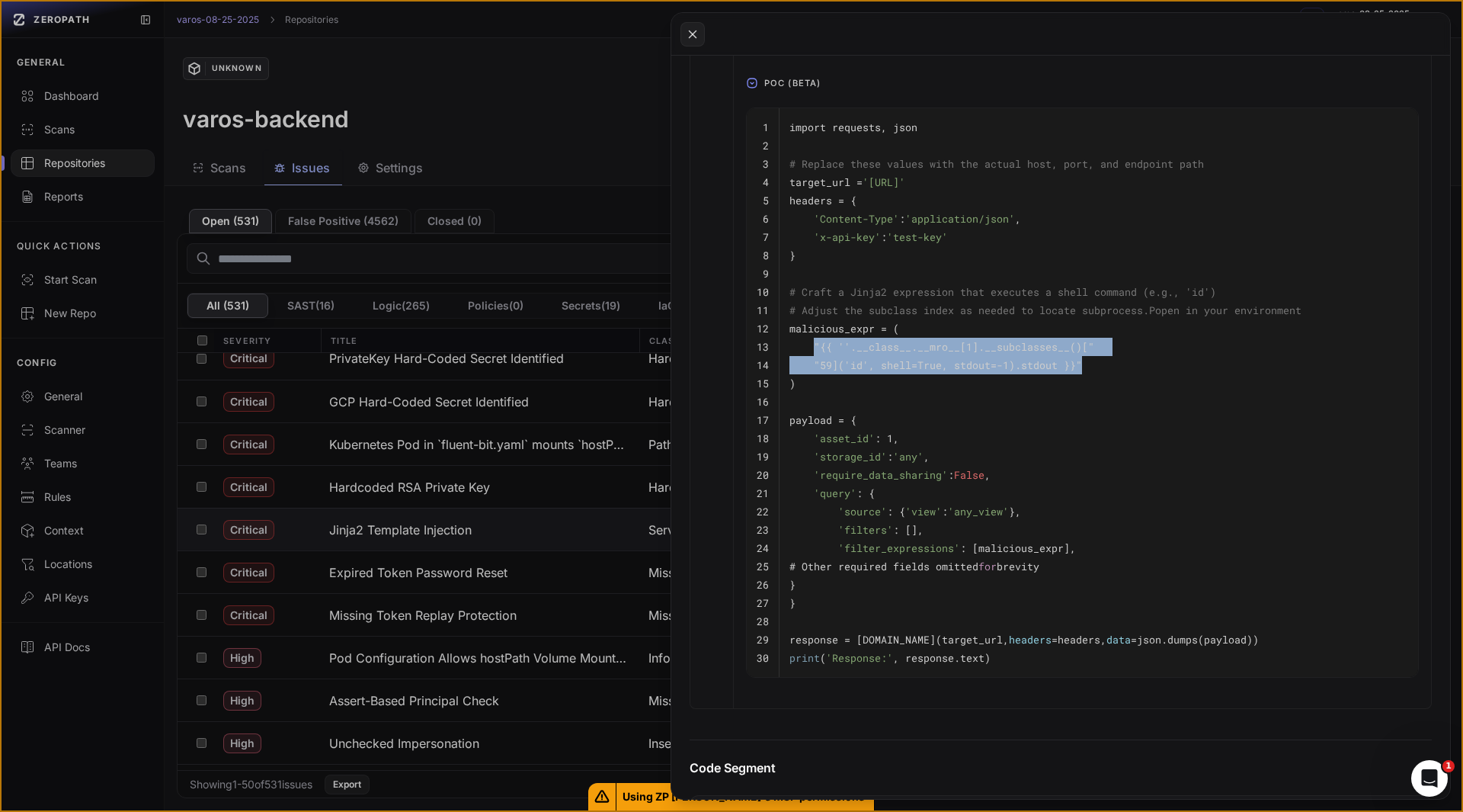
scroll to position [1140, 0]
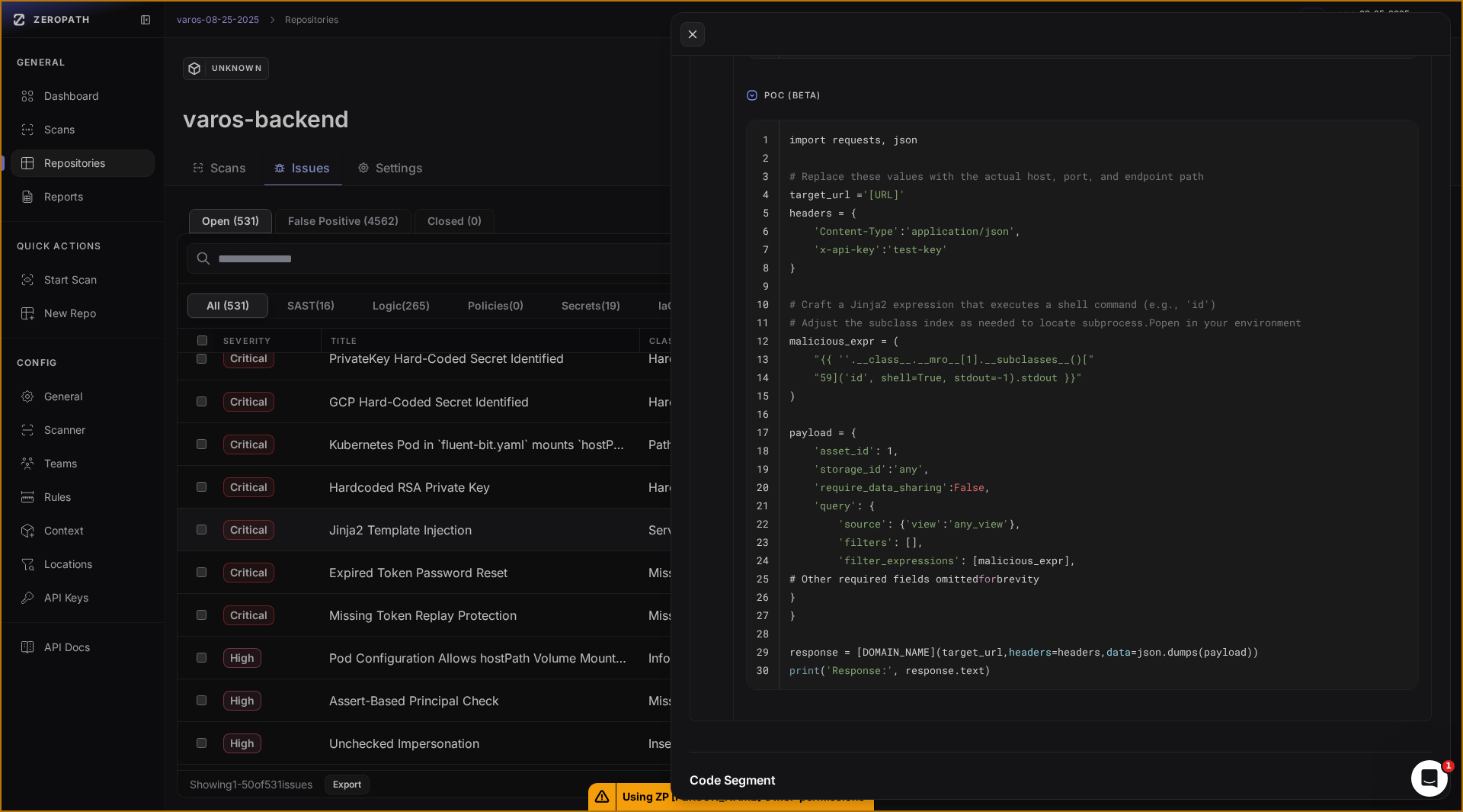
click at [915, 527] on pre "'source' : { 'view' : 'any_view' }," at bounding box center [1099, 524] width 619 height 18
click at [910, 606] on pre "}" at bounding box center [1099, 597] width 619 height 18
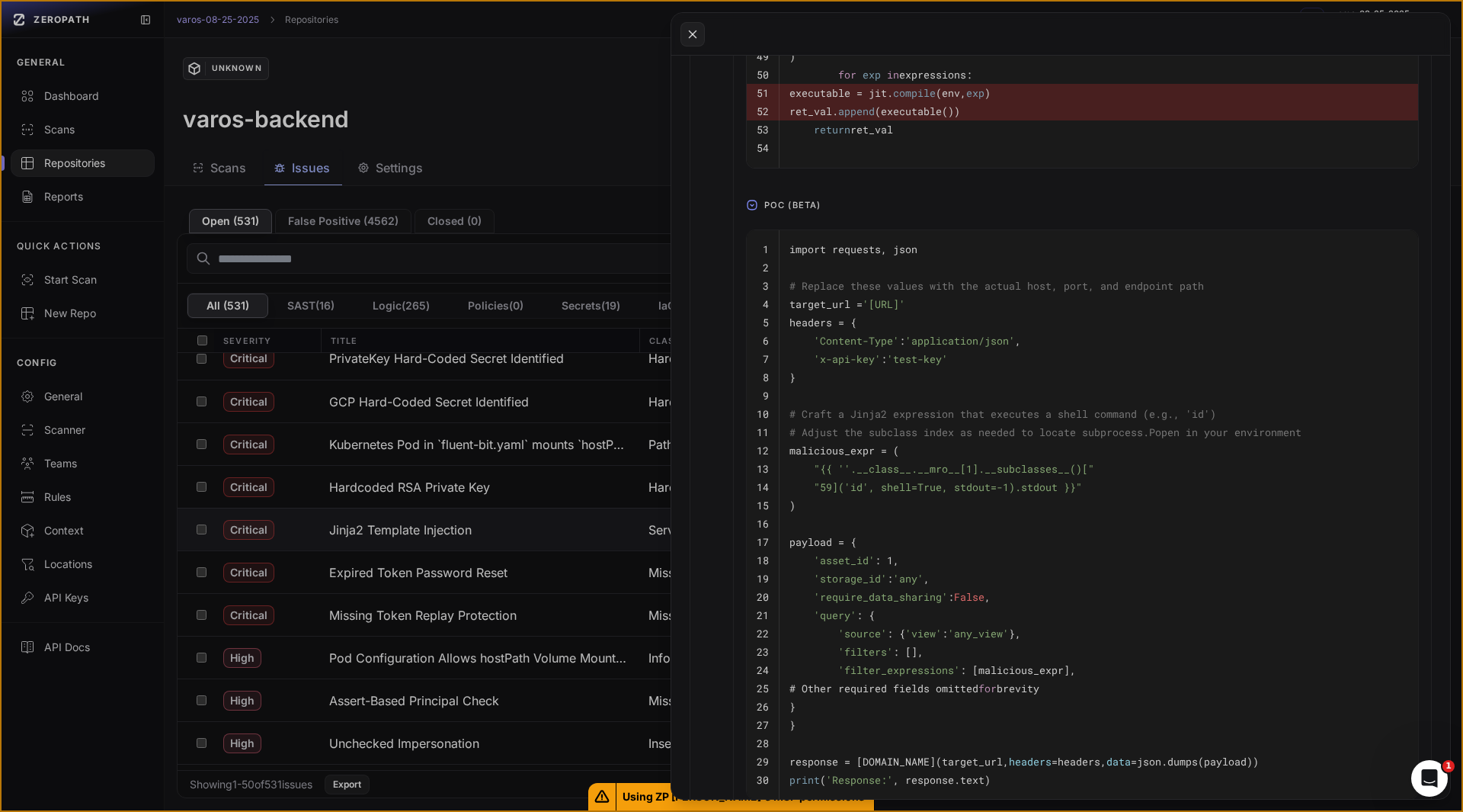
scroll to position [1034, 0]
drag, startPoint x: 821, startPoint y: 367, endPoint x: 948, endPoint y: 357, distance: 127.4
click at [948, 357] on pre "'x-api-key' : 'test-key'" at bounding box center [1099, 355] width 619 height 18
click at [955, 361] on pre "'x-api-key' : 'test-key'" at bounding box center [1099, 355] width 619 height 18
drag, startPoint x: 955, startPoint y: 361, endPoint x: 810, endPoint y: 364, distance: 145.0
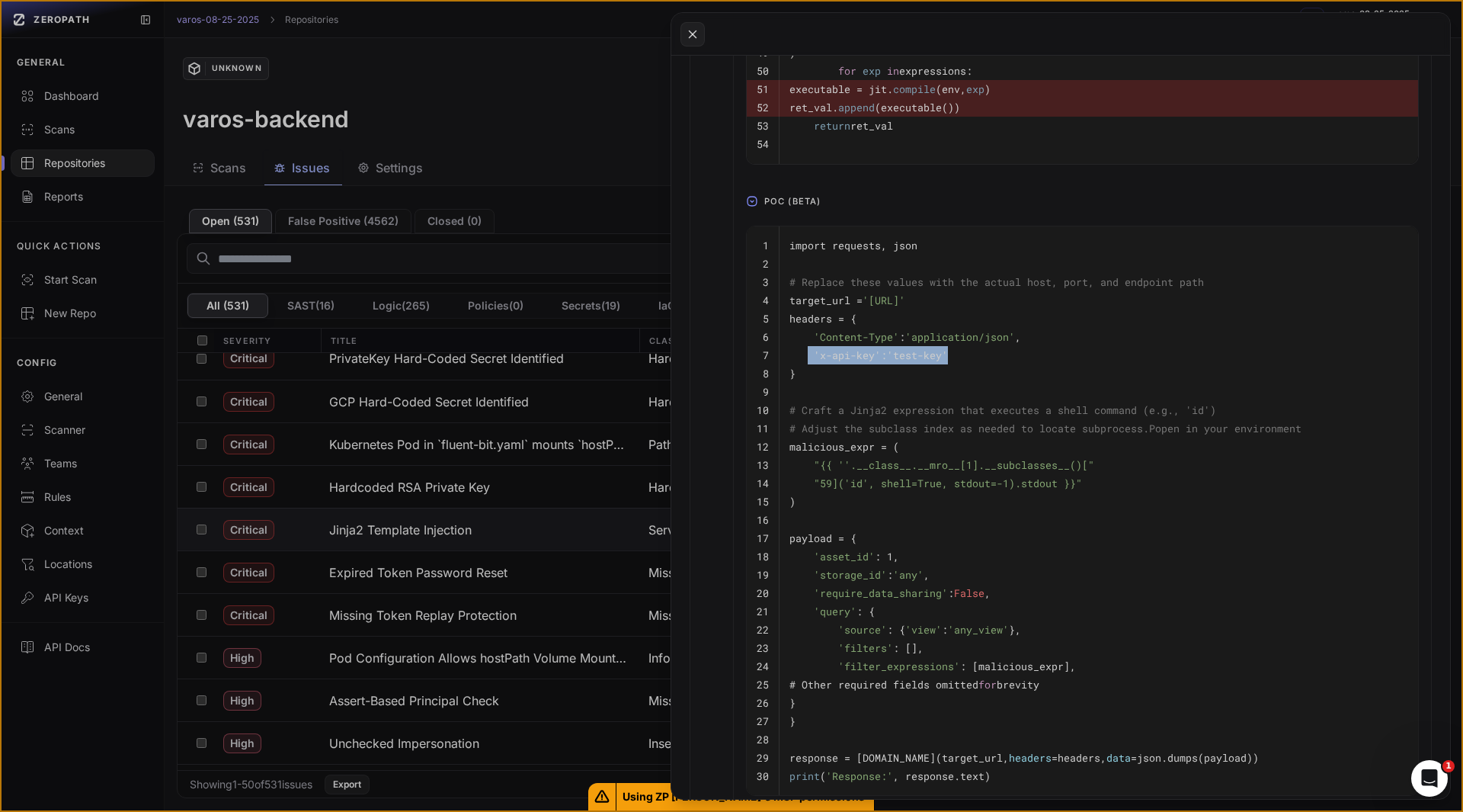
click at [810, 364] on pre "'x-api-key' : 'test-key'" at bounding box center [1099, 355] width 619 height 18
click at [816, 362] on span "'x-api-key'" at bounding box center [847, 355] width 67 height 14
drag, startPoint x: 816, startPoint y: 367, endPoint x: 831, endPoint y: 367, distance: 15.0
click at [831, 362] on span "'x-api-key'" at bounding box center [847, 355] width 67 height 14
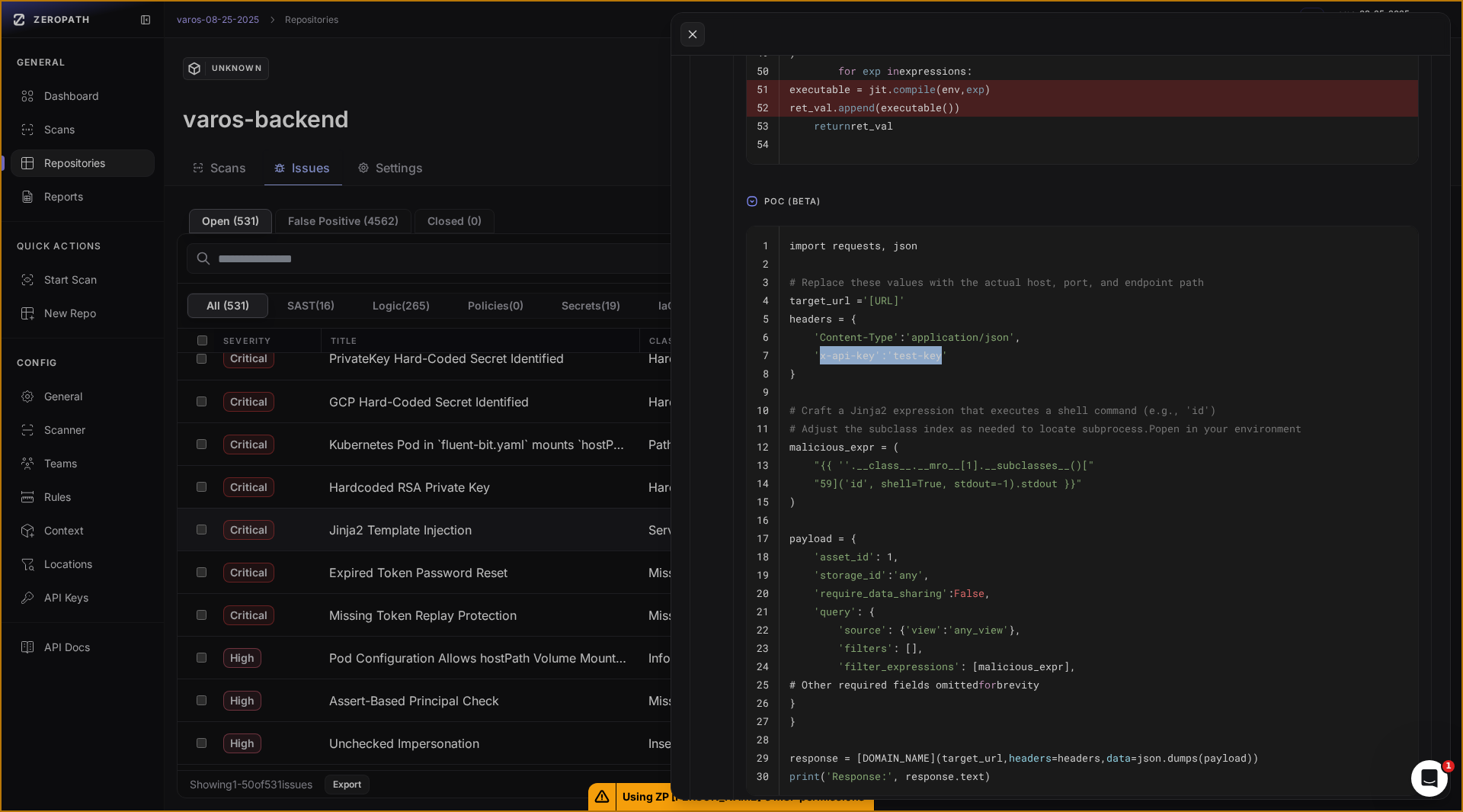
drag, startPoint x: 821, startPoint y: 368, endPoint x: 948, endPoint y: 368, distance: 127.0
click at [948, 362] on code "'x-api-key' : 'test-key'" at bounding box center [869, 355] width 159 height 14
copy code "x-api-key' : 'test-key"
click at [465, 576] on button at bounding box center [731, 406] width 1463 height 812
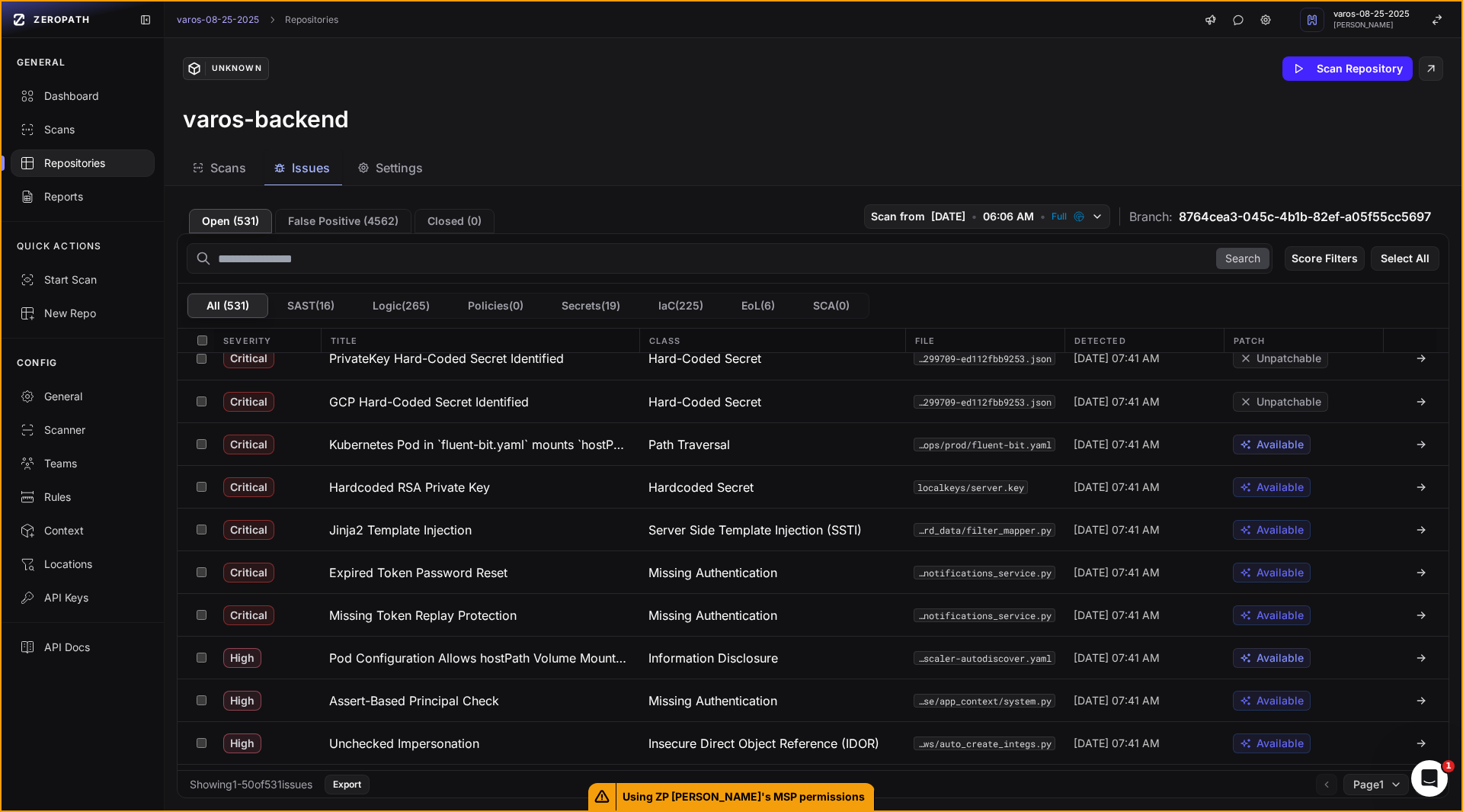
click at [465, 576] on h3 "Expired Token Password Reset" at bounding box center [418, 572] width 178 height 18
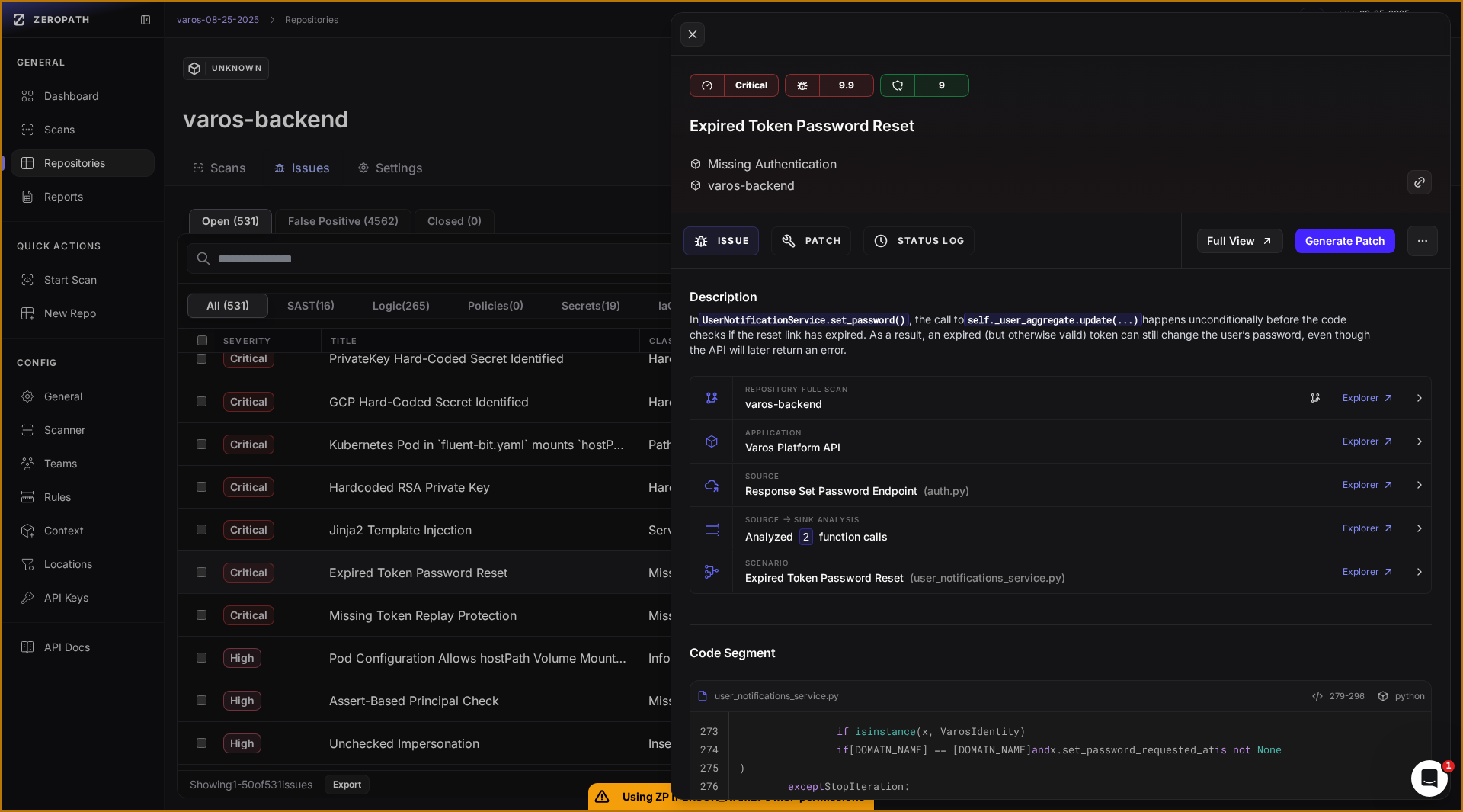
click at [37, 568] on button at bounding box center [731, 406] width 1463 height 812
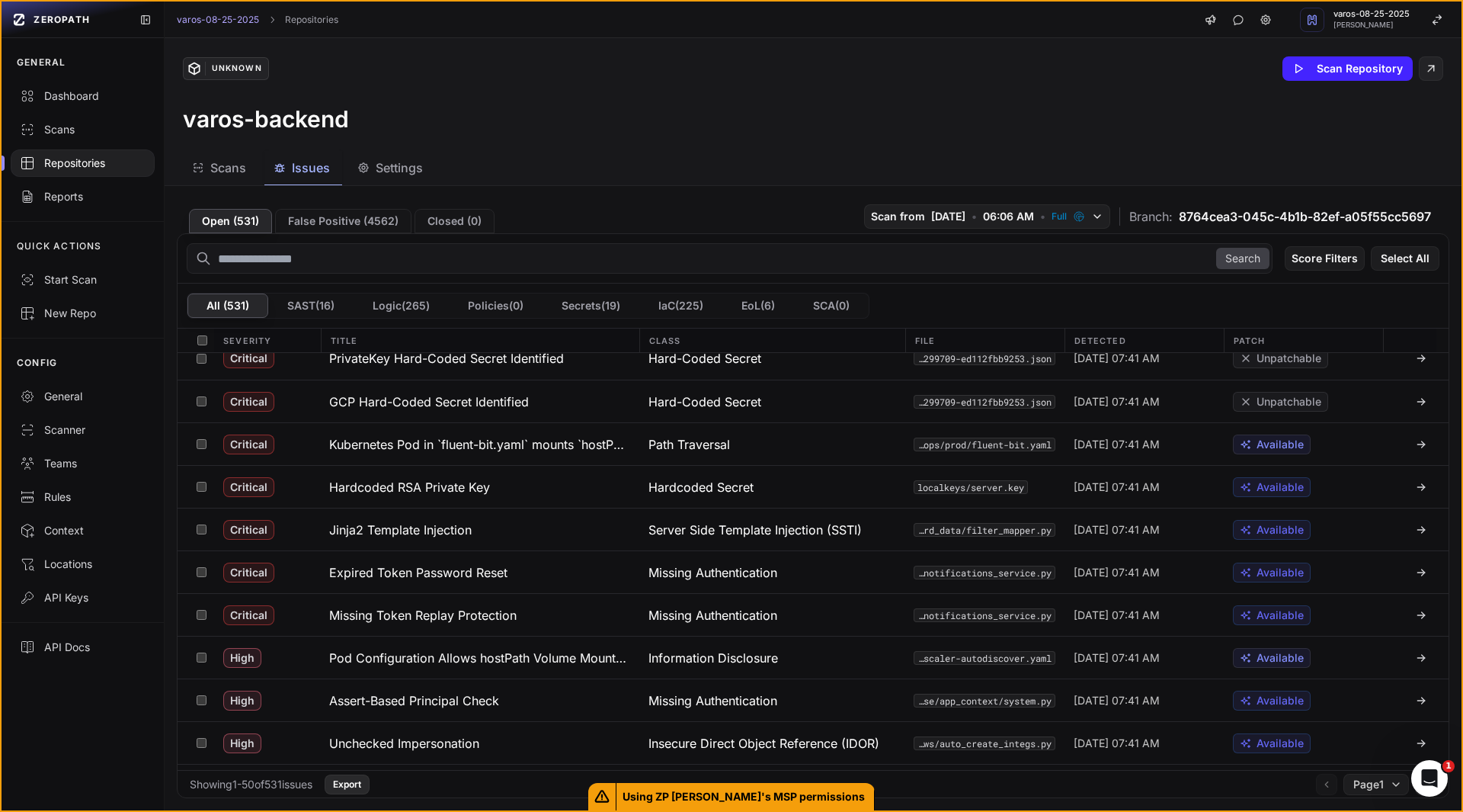
click at [370, 788] on button "Export" at bounding box center [347, 784] width 45 height 20
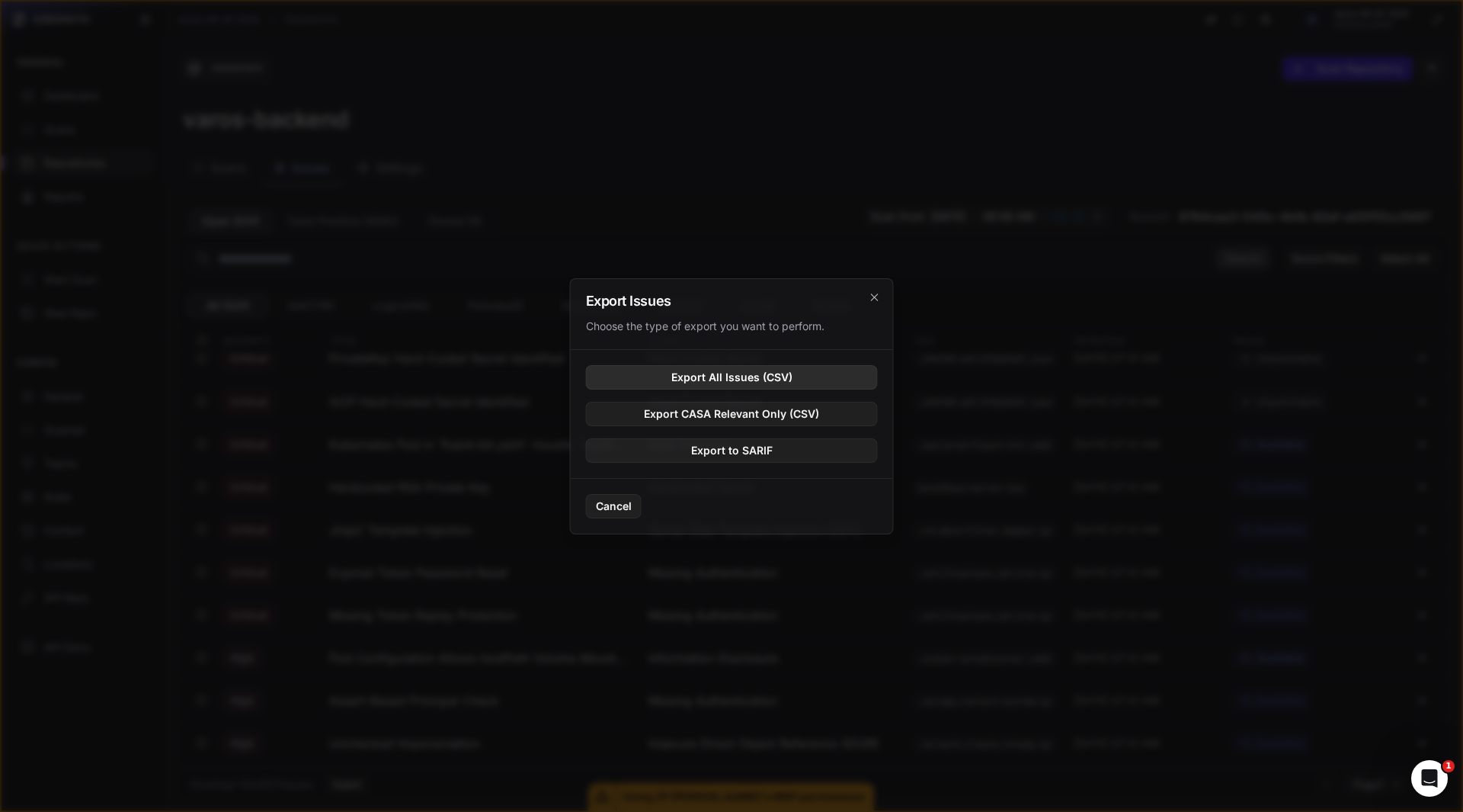
click at [716, 376] on button "Export All Issues (CSV)" at bounding box center [732, 377] width 292 height 25
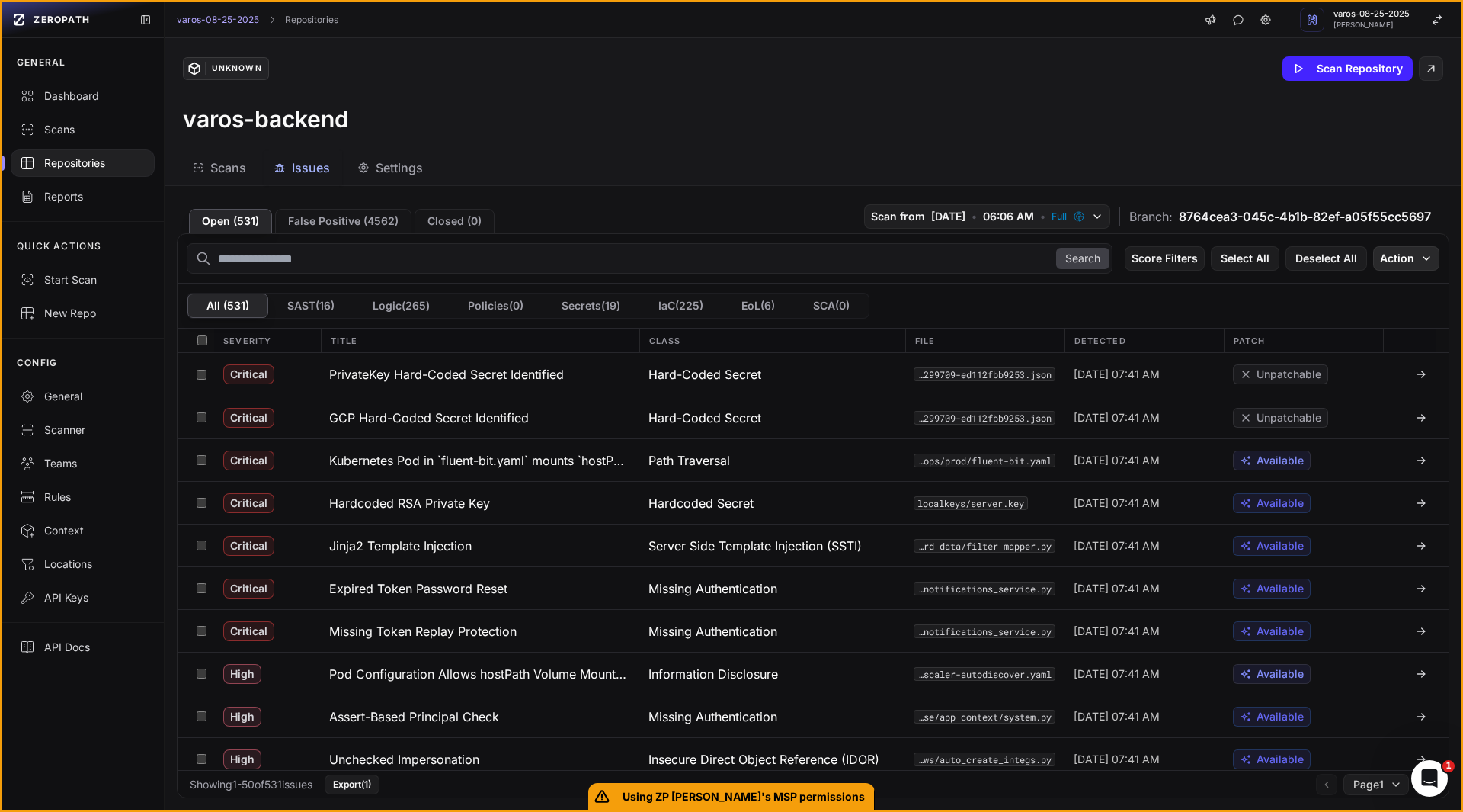
click at [1404, 263] on button "Action" at bounding box center [1407, 259] width 66 height 25
click at [1390, 281] on div "Mark as False Positive" at bounding box center [1347, 288] width 111 height 15
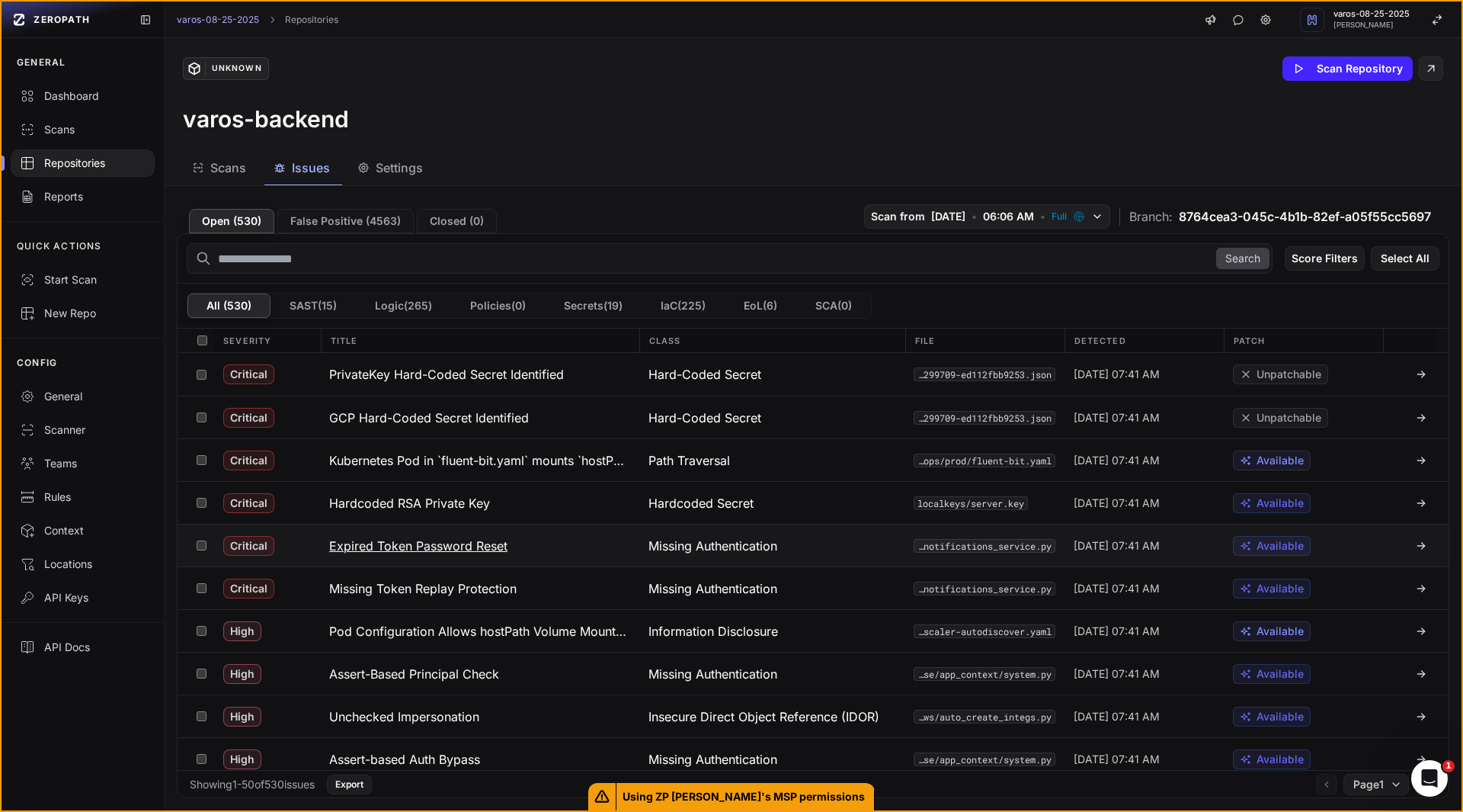
click at [445, 551] on h3 "Expired Token Password Reset" at bounding box center [418, 545] width 178 height 18
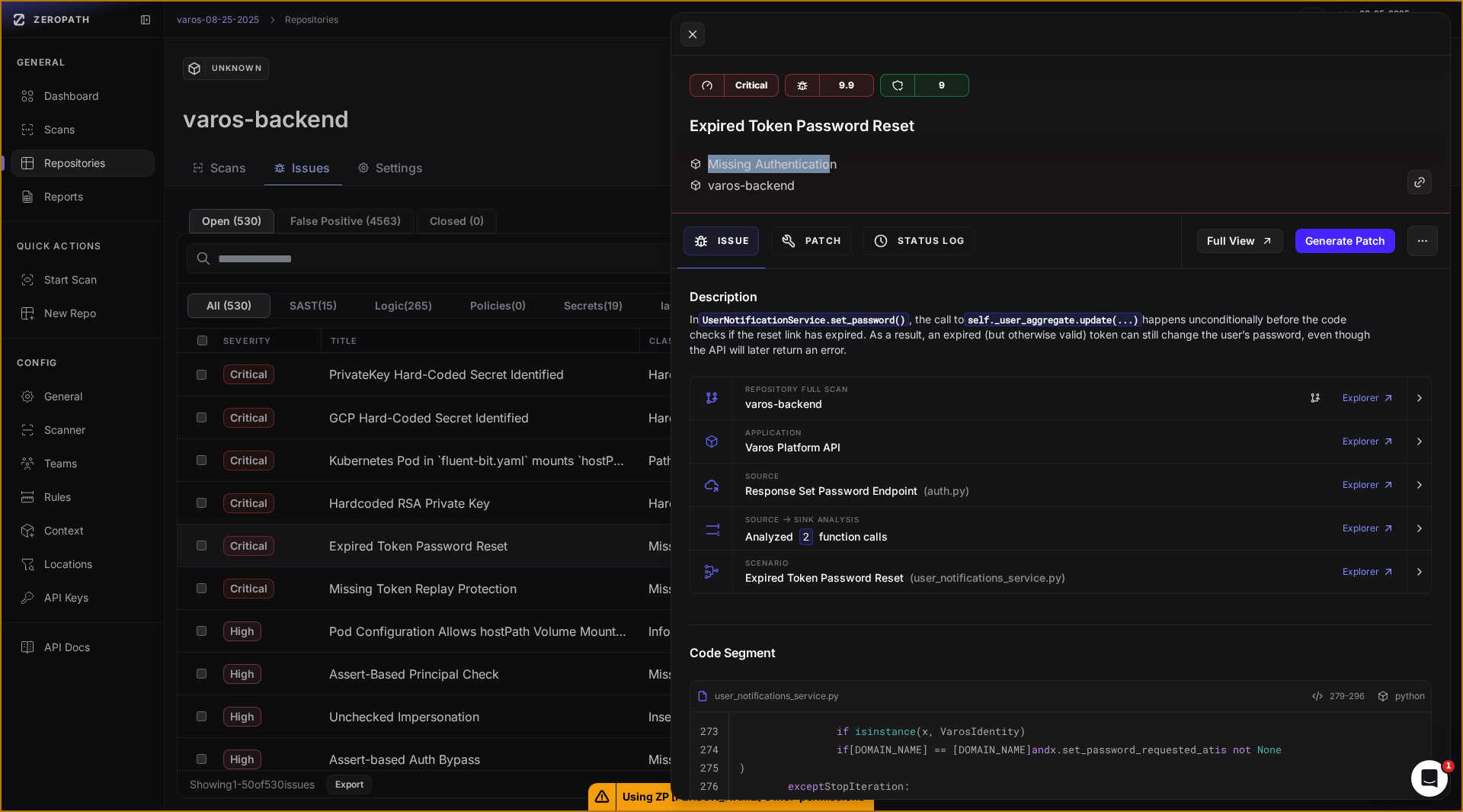
drag, startPoint x: 841, startPoint y: 163, endPoint x: 829, endPoint y: 166, distance: 12.4
click at [829, 166] on div "Missing Authentication varos-backend" at bounding box center [1061, 174] width 743 height 39
click at [829, 166] on div "Missing Authentication" at bounding box center [763, 164] width 147 height 18
click at [890, 347] on p "In UserNotificationService.set_password() , the call to self._user_aggregate.up…" at bounding box center [1031, 334] width 683 height 45
click at [893, 349] on p "In UserNotificationService.set_password() , the call to self._user_aggregate.up…" at bounding box center [1031, 334] width 683 height 45
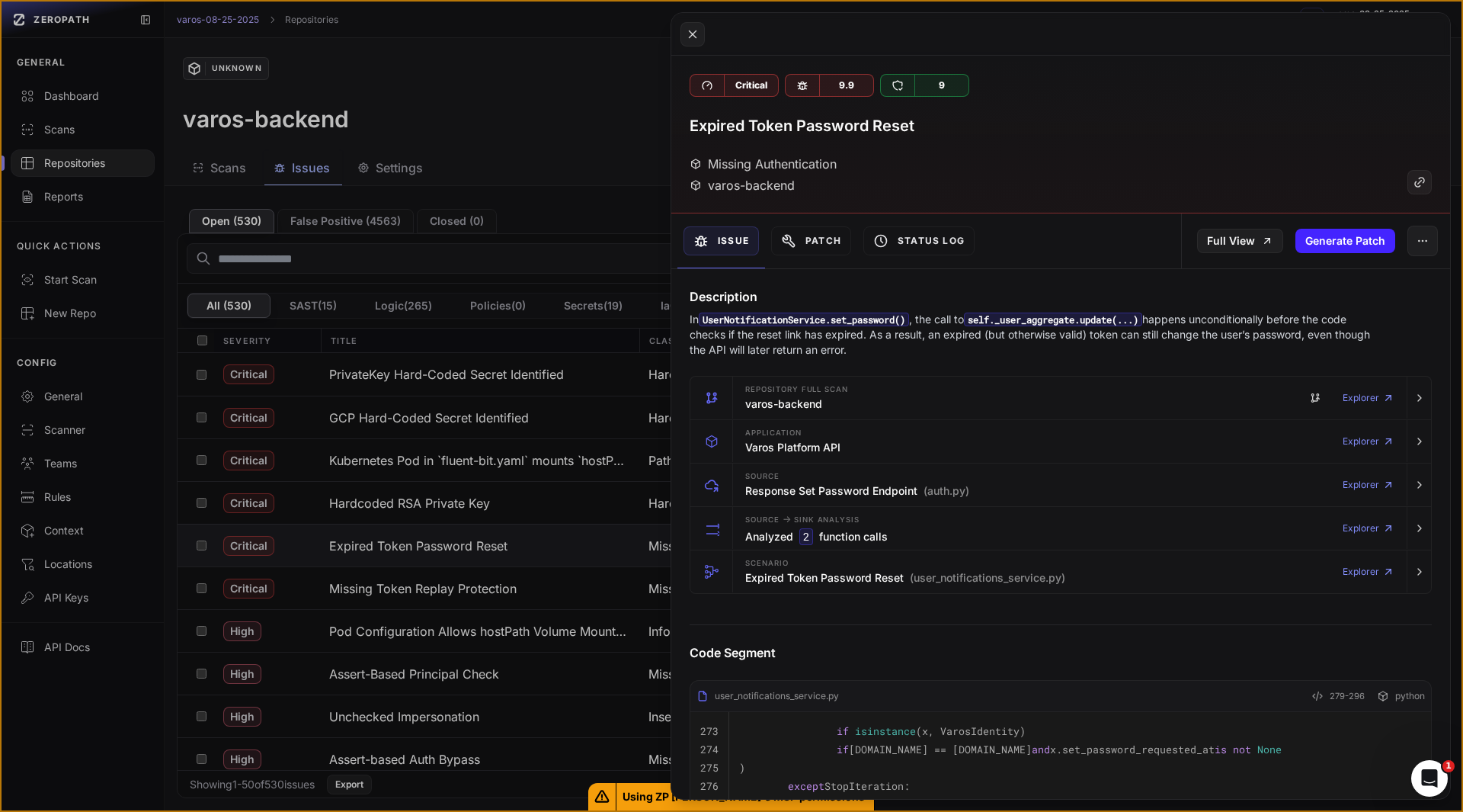
click at [893, 349] on p "In UserNotificationService.set_password() , the call to self._user_aggregate.up…" at bounding box center [1031, 334] width 683 height 45
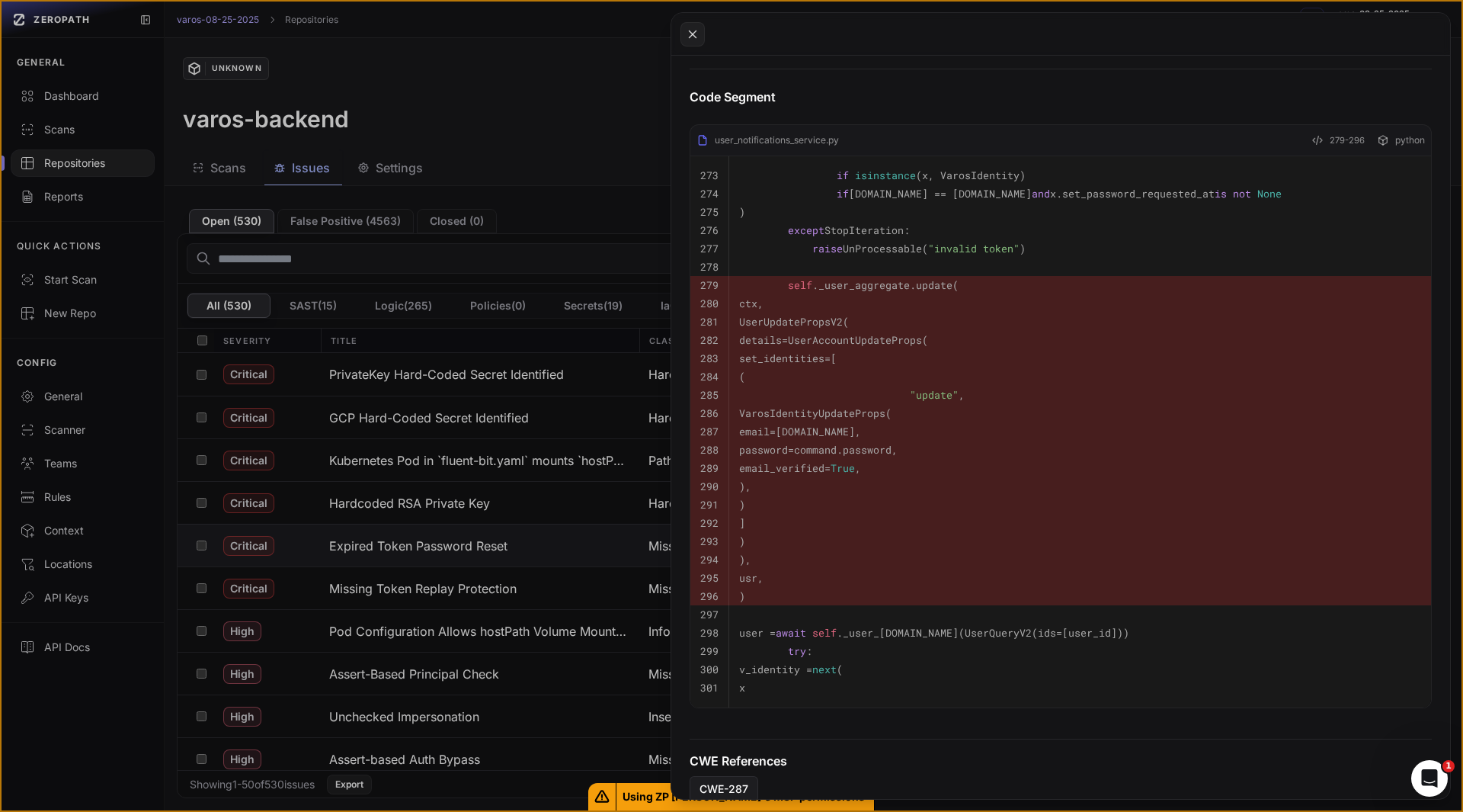
scroll to position [558, 0]
drag, startPoint x: 1067, startPoint y: 468, endPoint x: 896, endPoint y: 430, distance: 175.2
click at [896, 430] on tbody "273 if isinstance (x, VarosIdentity) 274 if [DOMAIN_NAME] == [DOMAIN_NAME] and …" at bounding box center [1061, 429] width 741 height 551
click at [861, 430] on code "email=[DOMAIN_NAME]," at bounding box center [800, 429] width 122 height 14
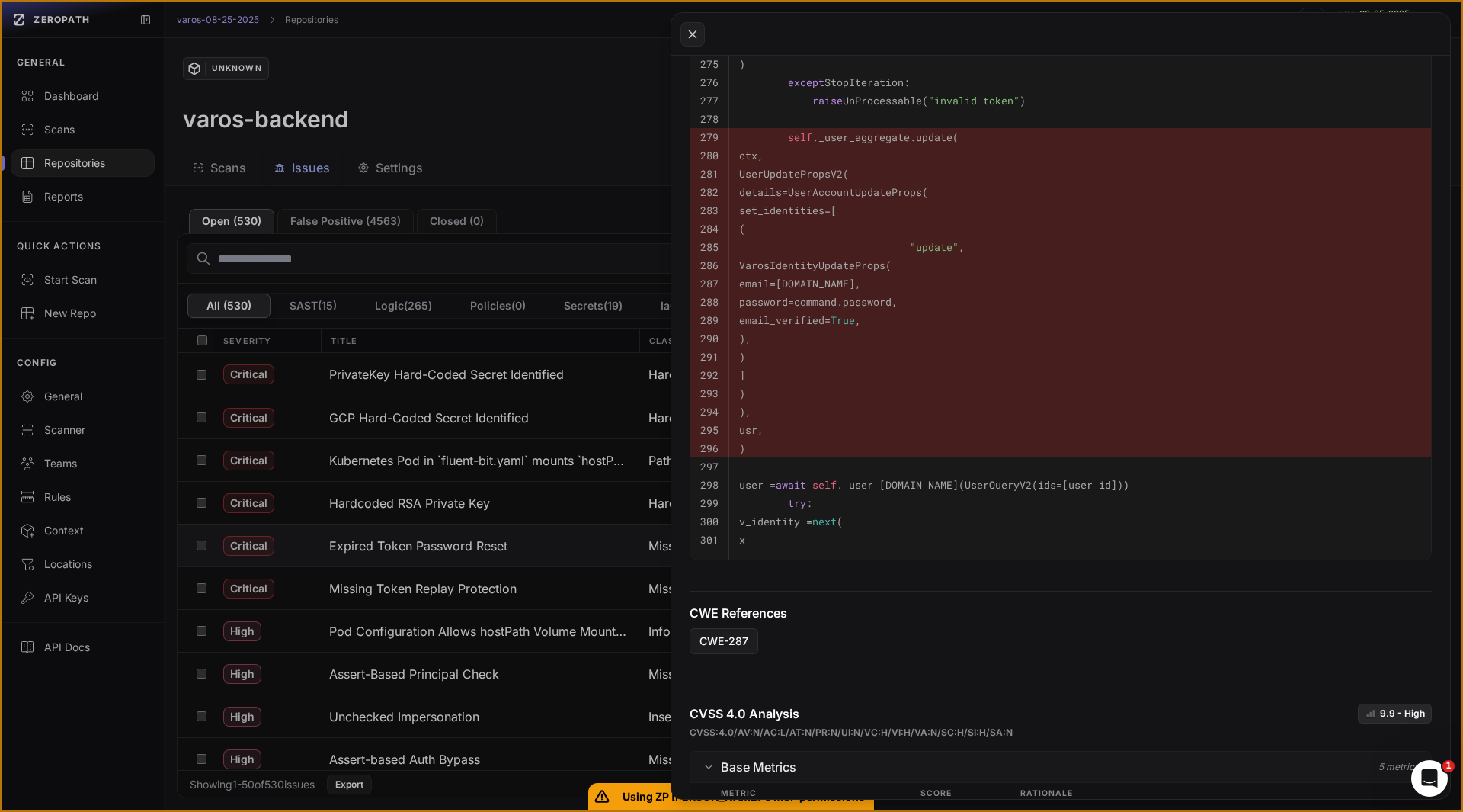
scroll to position [704, 0]
click at [896, 538] on pre "x" at bounding box center [1080, 539] width 682 height 18
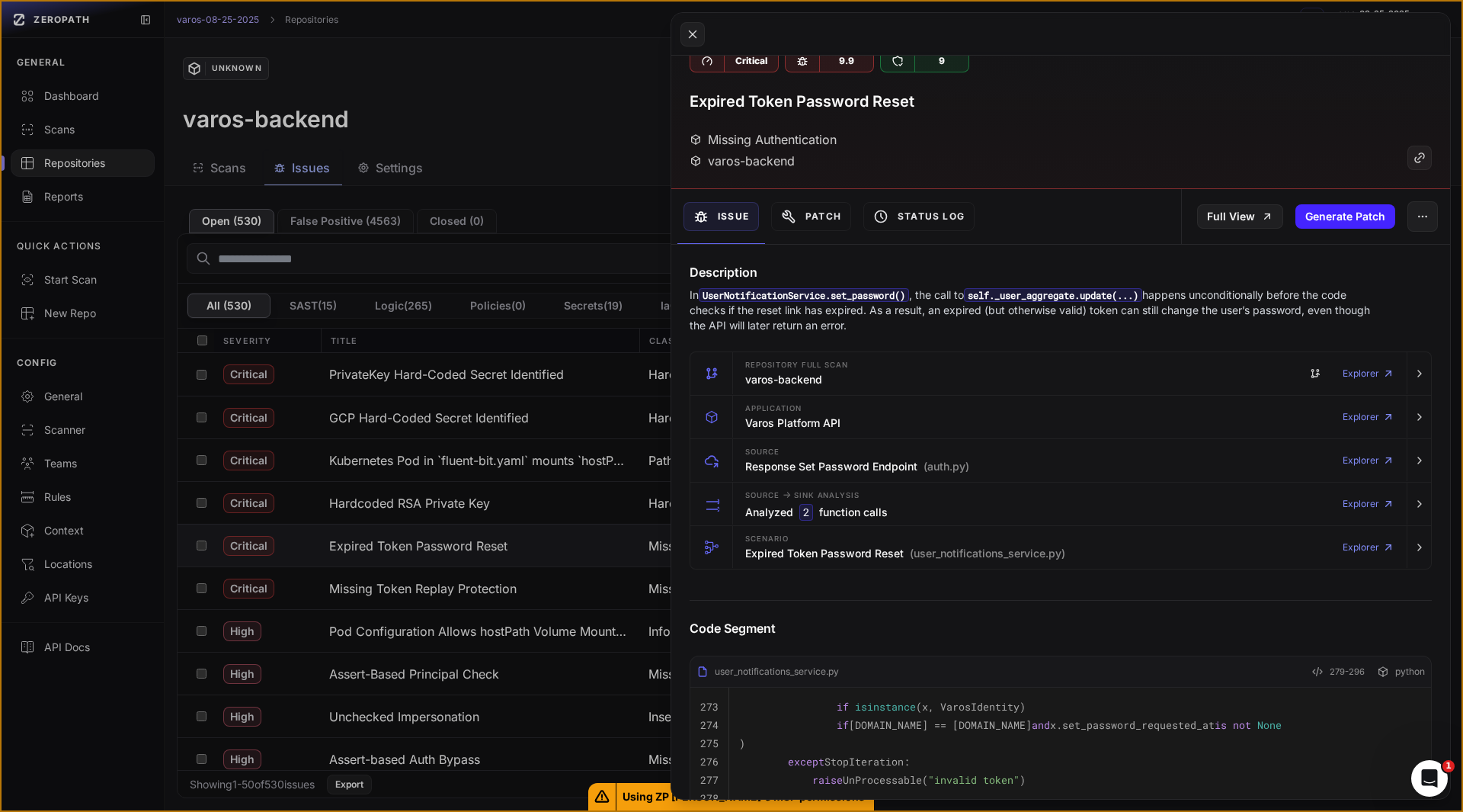
scroll to position [24, 0]
click at [806, 557] on h3 "Expired Token Password Reset (user_notifications_service.py)" at bounding box center [905, 554] width 320 height 15
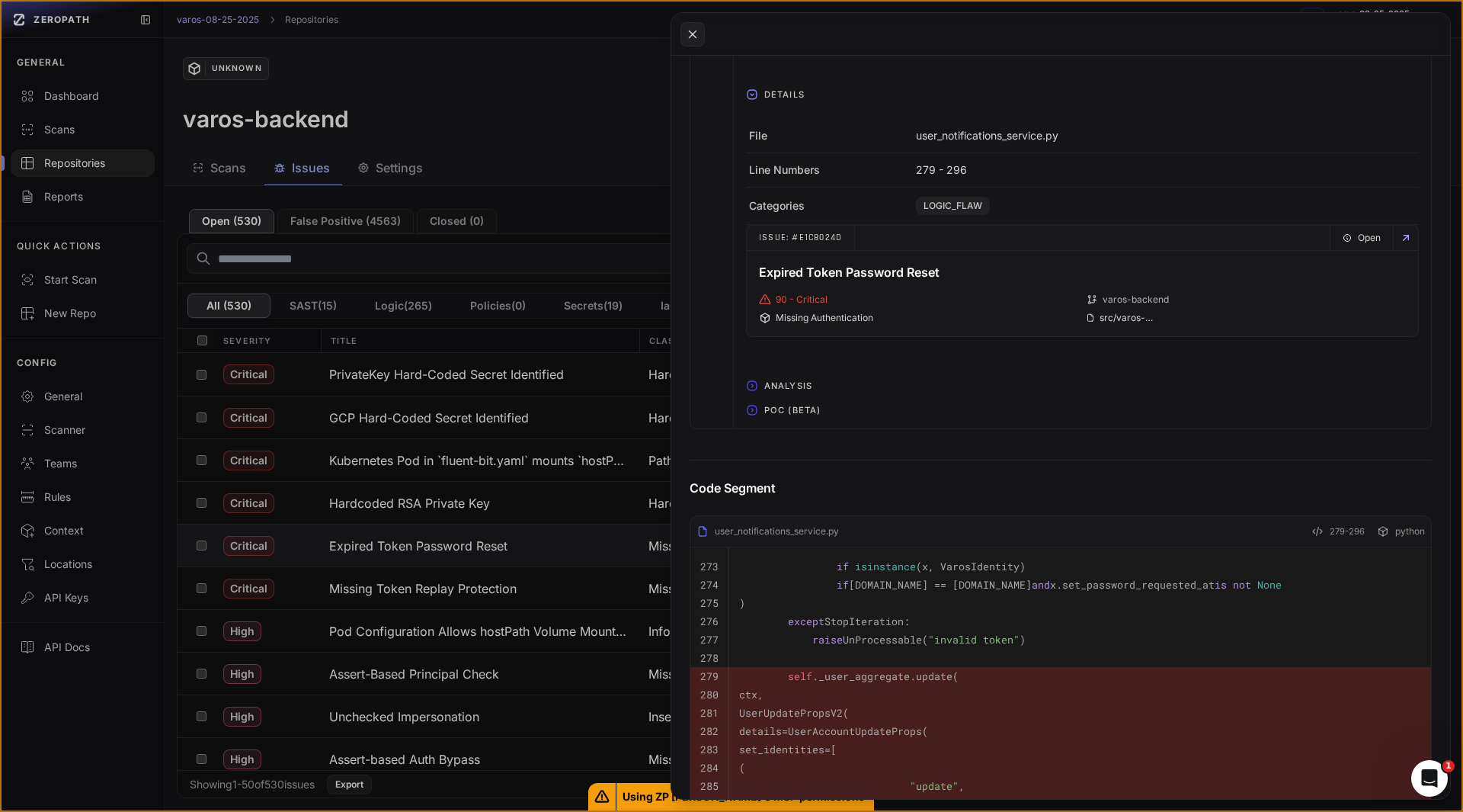
scroll to position [764, 0]
click at [777, 409] on span "POC (Beta)" at bounding box center [792, 409] width 69 height 25
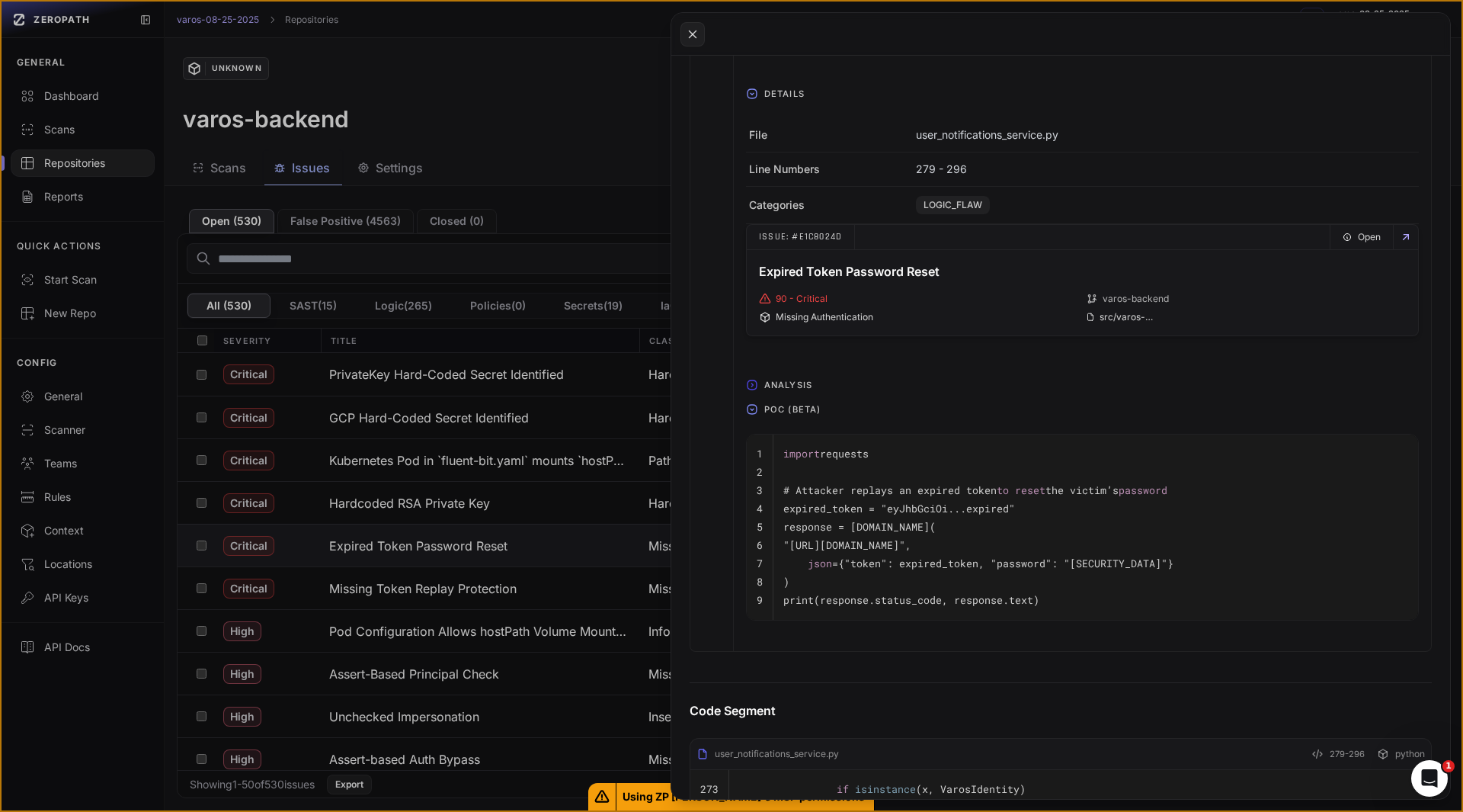
drag, startPoint x: 1001, startPoint y: 545, endPoint x: 1162, endPoint y: 547, distance: 161.0
click at [911, 547] on code ""[URL][DOMAIN_NAME]"," at bounding box center [847, 545] width 128 height 14
copy code "auth/set-password/response"
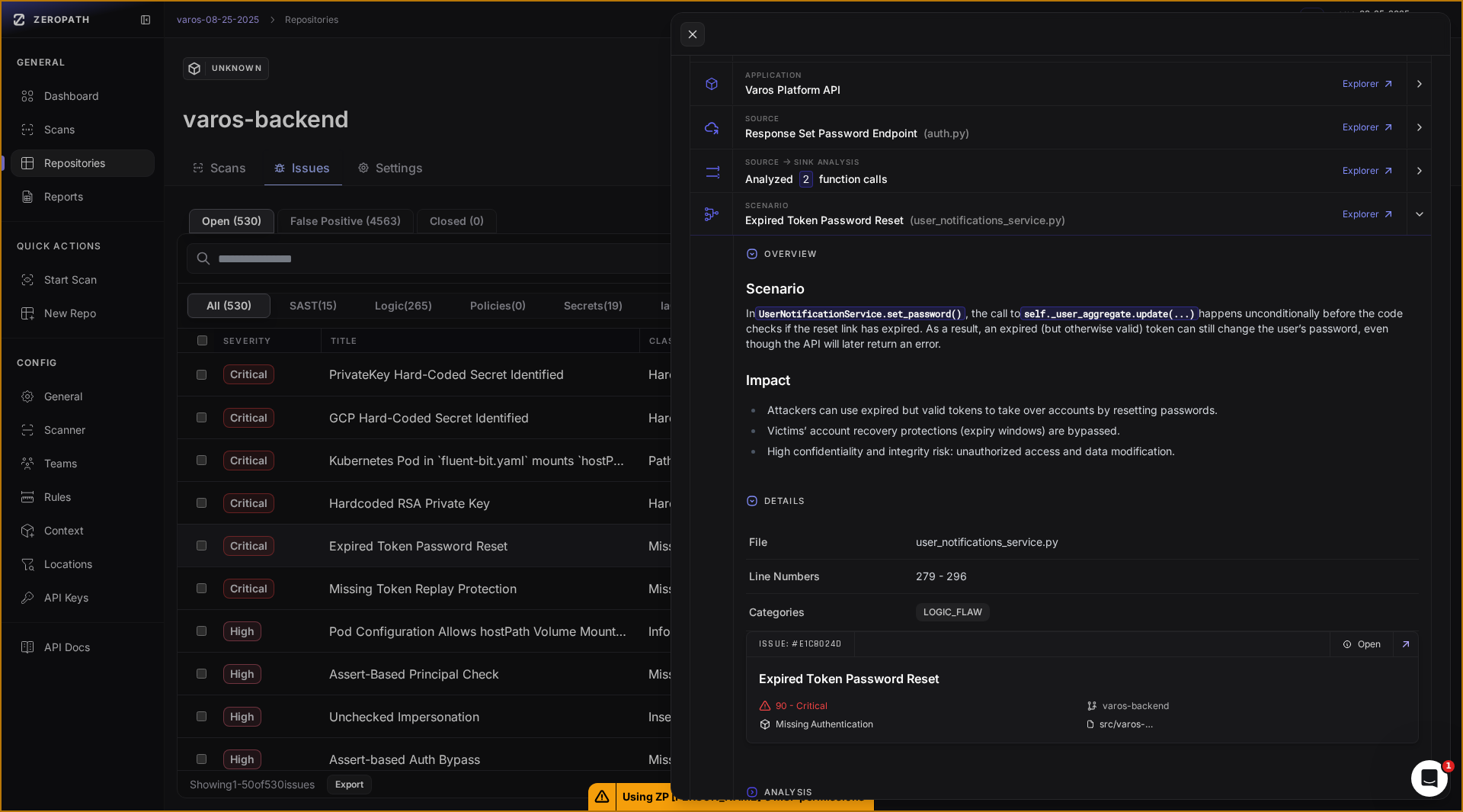
scroll to position [354, 0]
click at [864, 345] on p "In UserNotificationService.set_password() , the call to self._user_aggregate.up…" at bounding box center [1082, 331] width 673 height 45
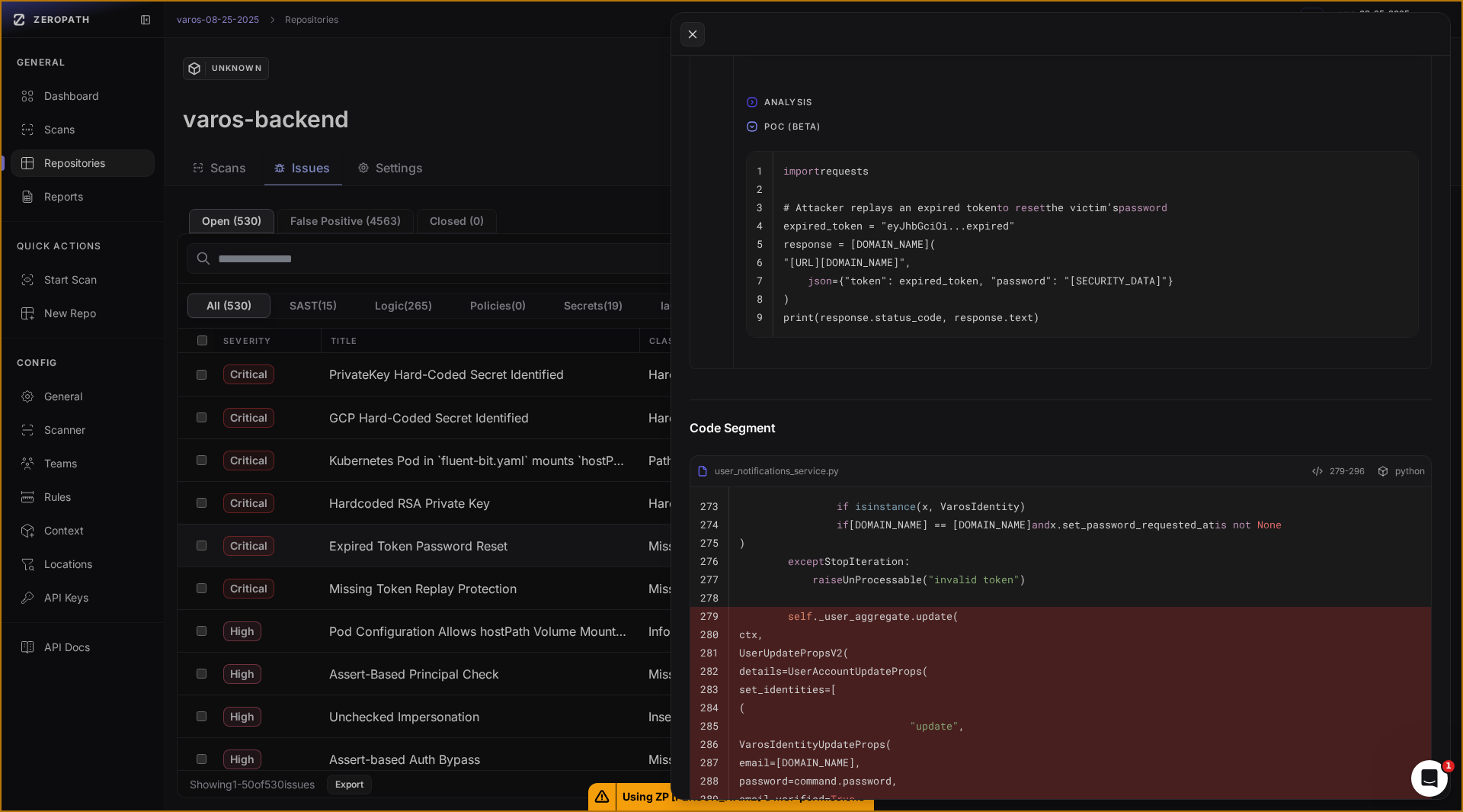
scroll to position [1049, 0]
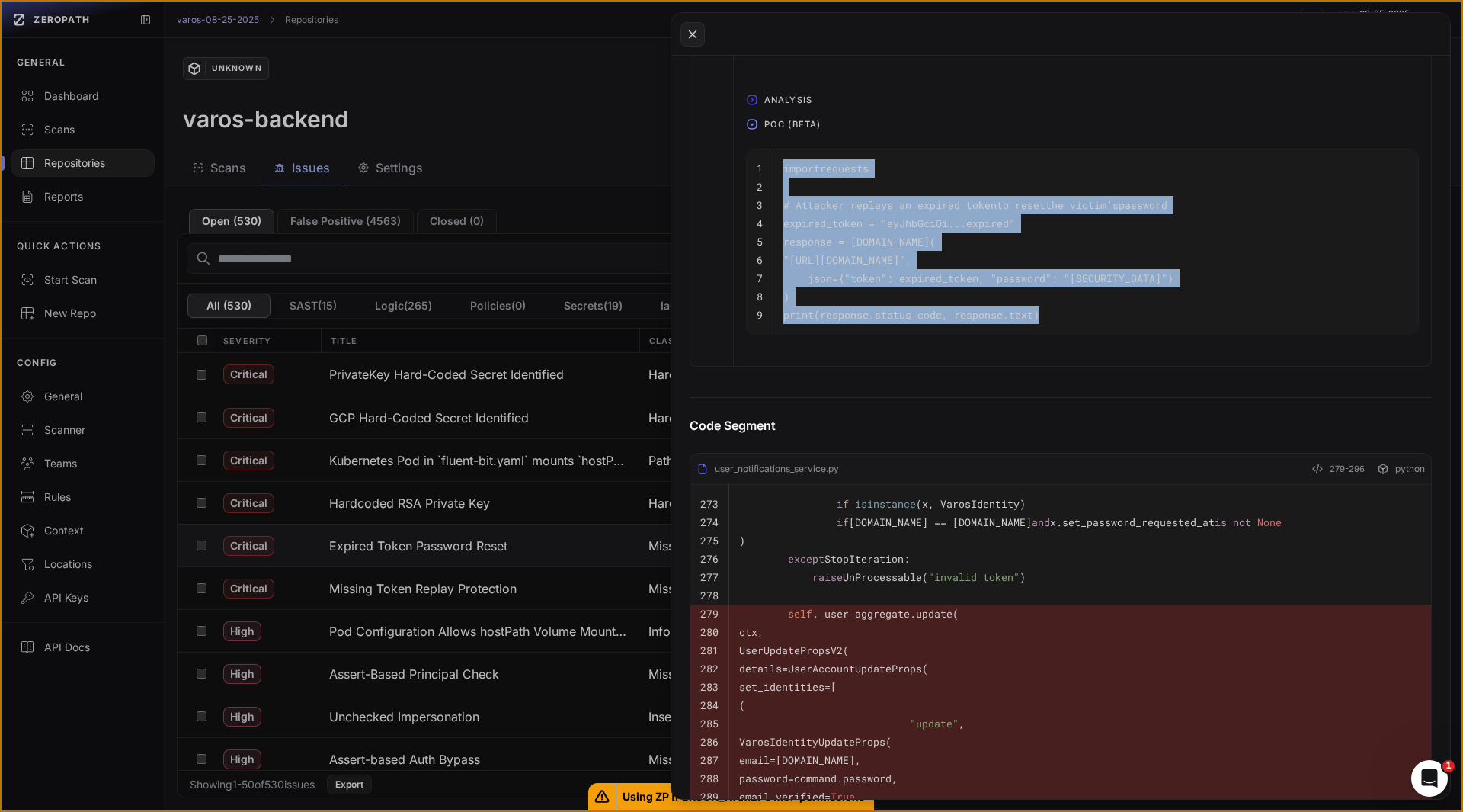
drag, startPoint x: 1049, startPoint y: 320, endPoint x: 755, endPoint y: 164, distance: 332.8
click at [755, 164] on tbody "1 import requests 2 3 # Attacker replays an expired token to reset the victim’s…" at bounding box center [1082, 242] width 672 height 185
copy tbody "import requests 2 3 # Attacker replays an expired token to reset the victim’s p…"
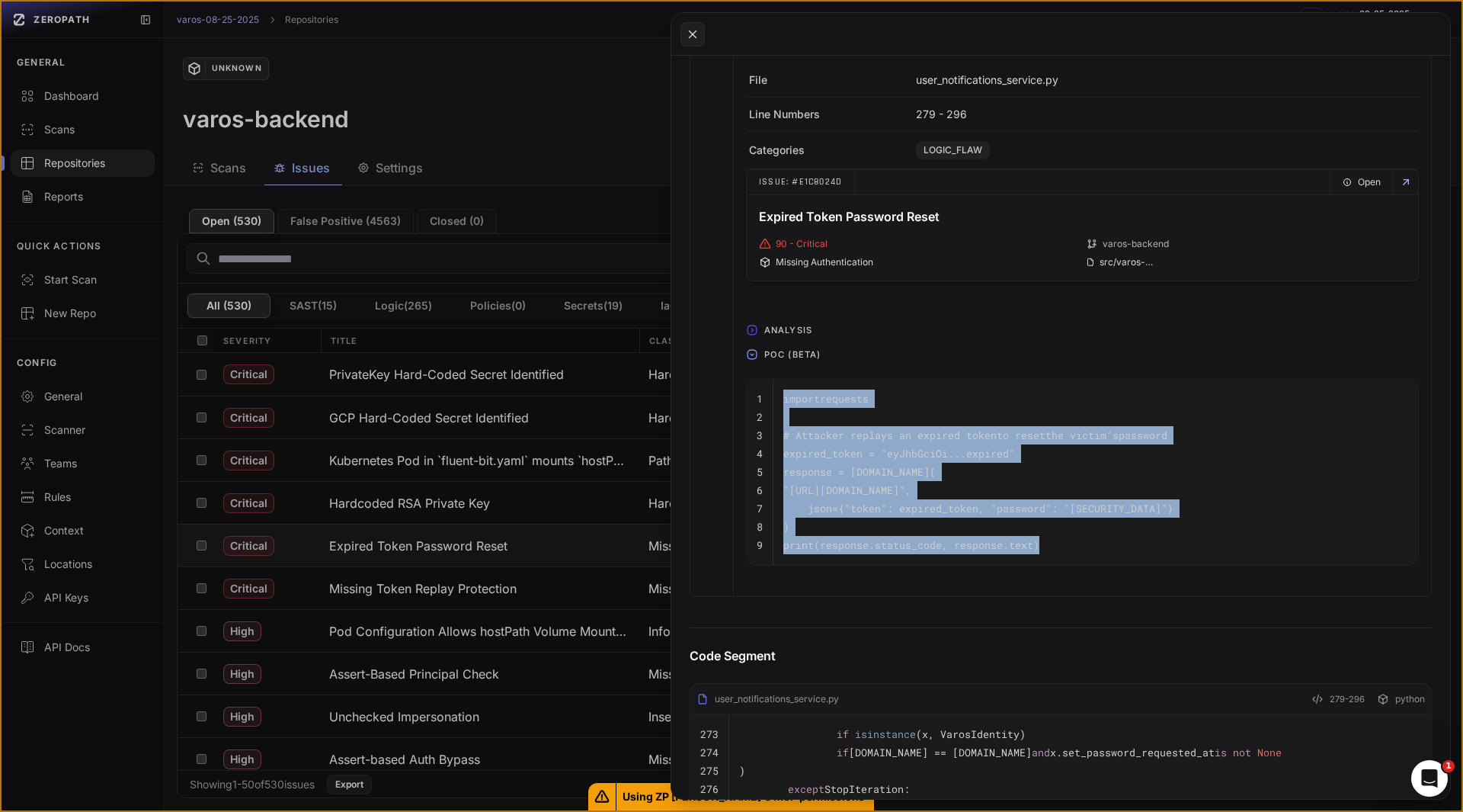
scroll to position [818, 0]
click at [1081, 523] on pre ")" at bounding box center [1096, 528] width 625 height 18
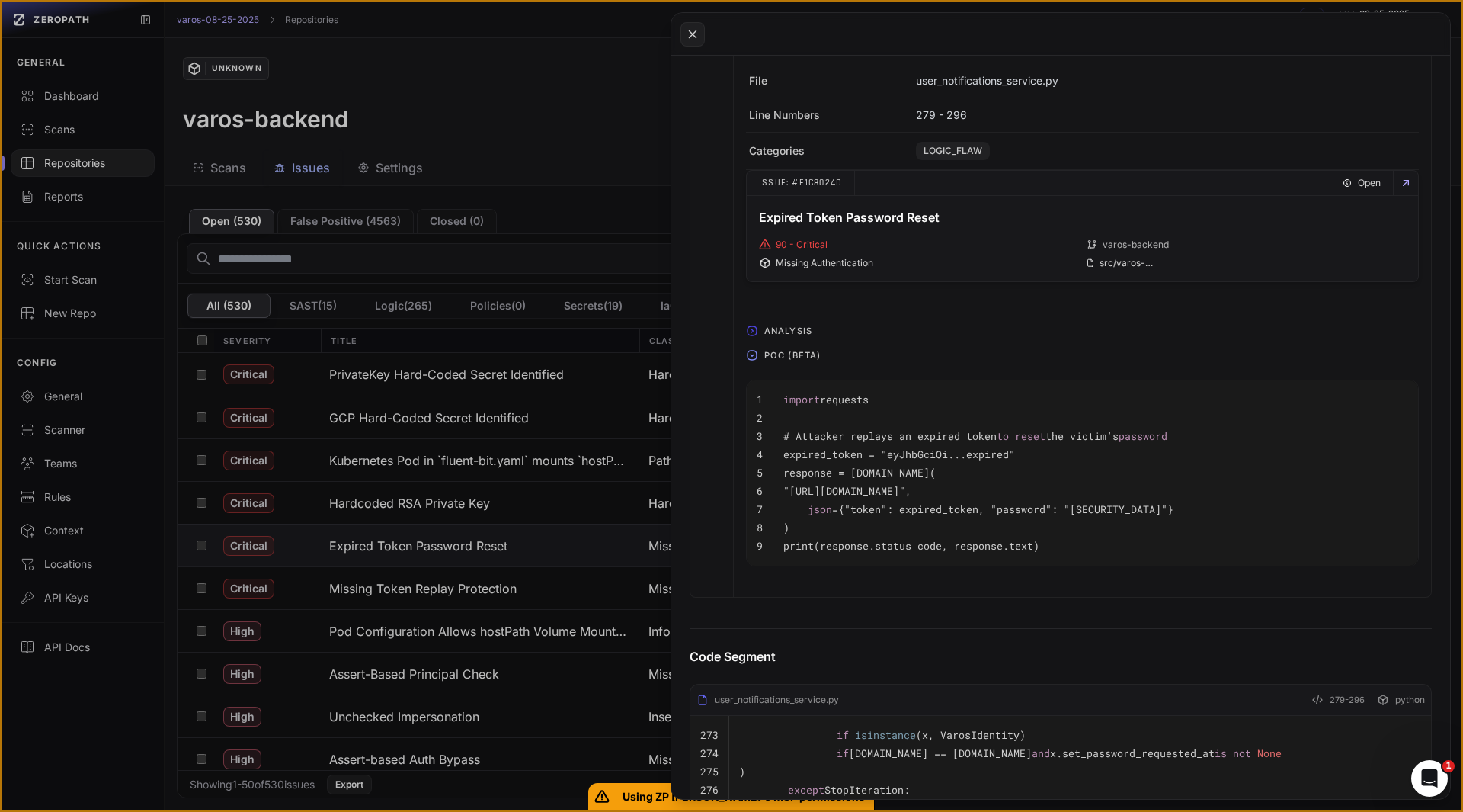
drag, startPoint x: 1162, startPoint y: 489, endPoint x: 816, endPoint y: 489, distance: 346.0
click at [816, 489] on code ""[URL][DOMAIN_NAME]"," at bounding box center [847, 491] width 128 height 14
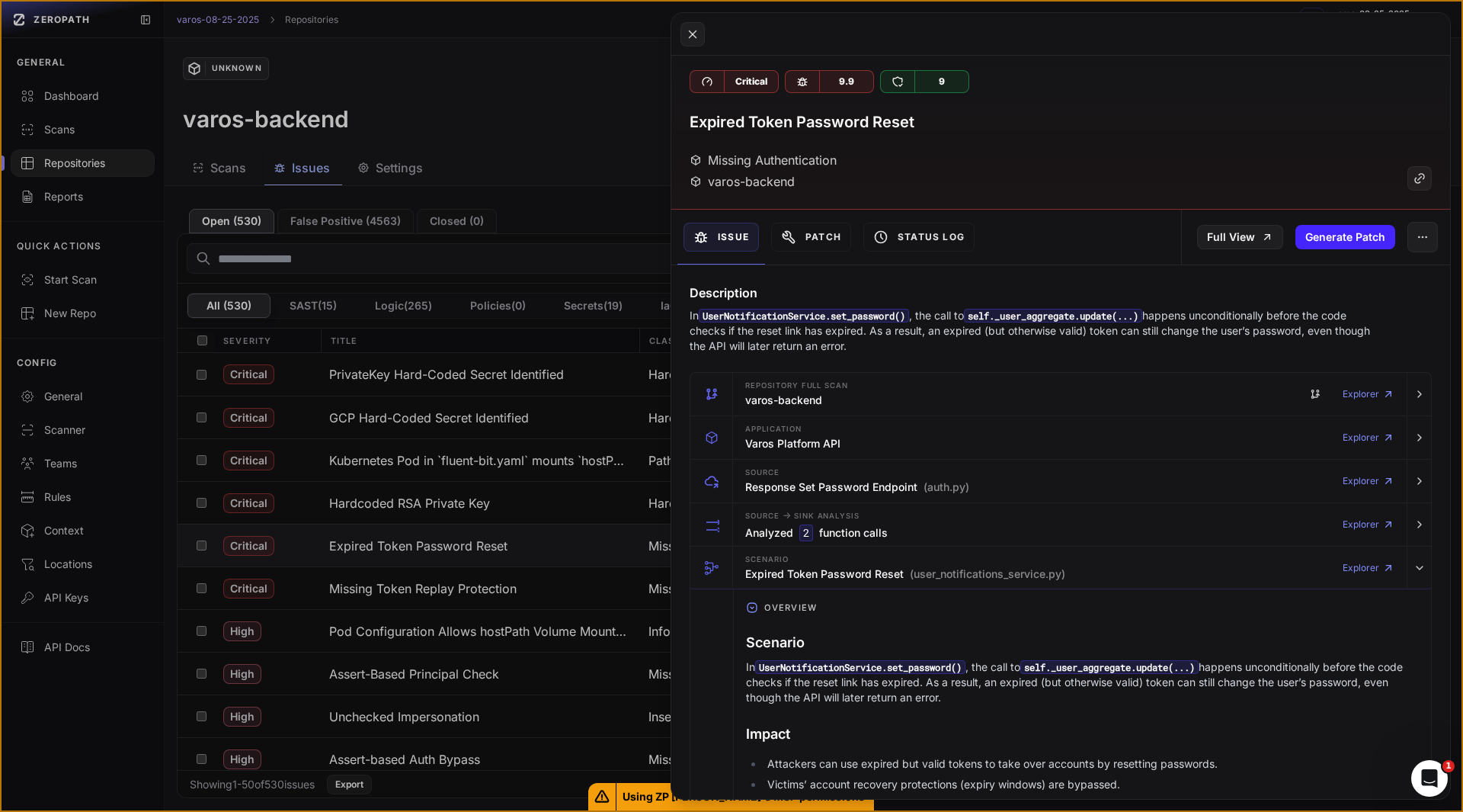
scroll to position [0, 0]
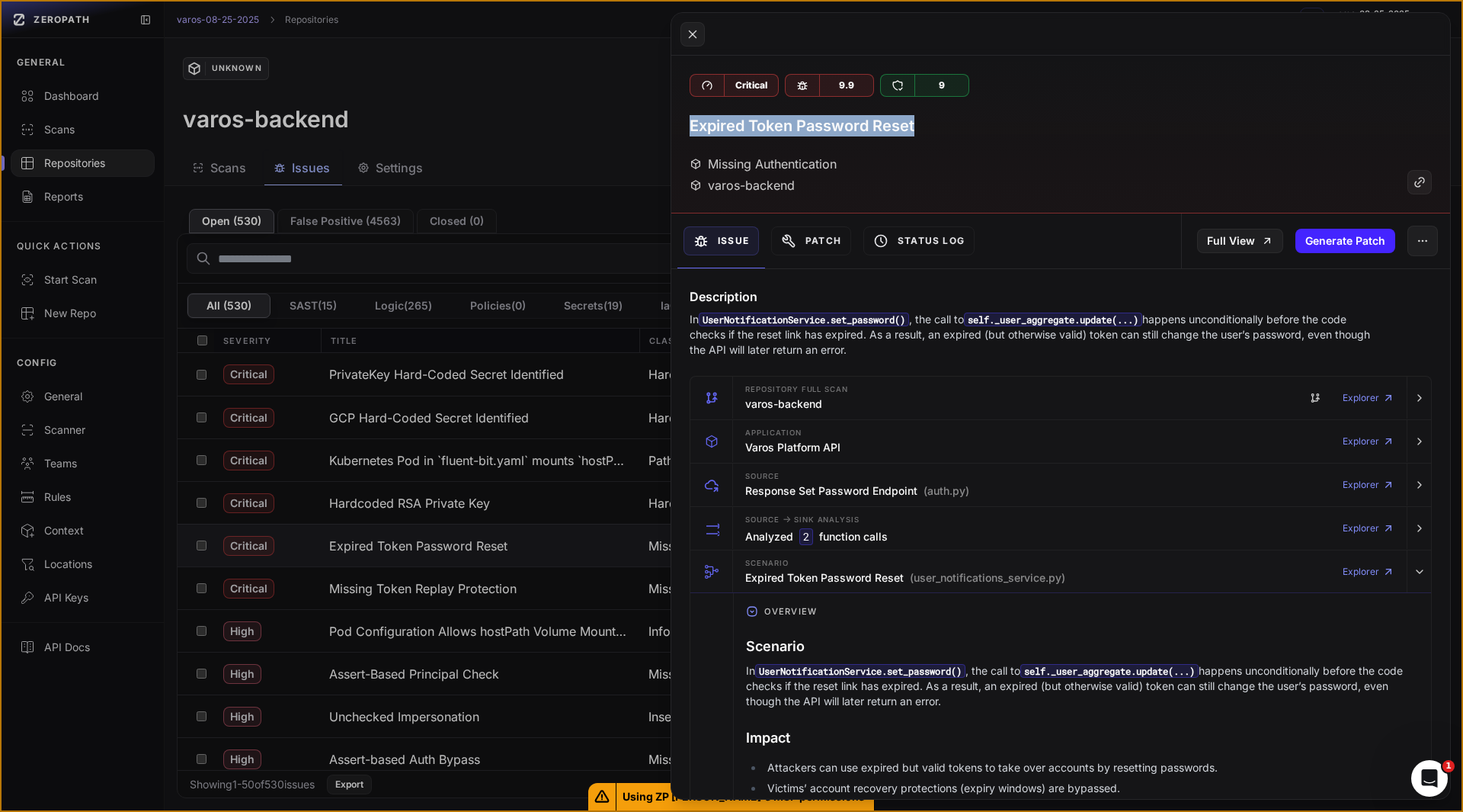
drag, startPoint x: 918, startPoint y: 127, endPoint x: 688, endPoint y: 124, distance: 230.0
click at [688, 124] on div "Critical 9.9 9 Expired Token Password Reset Missing Authentication varos-backend" at bounding box center [1061, 134] width 779 height 158
click at [703, 32] on button at bounding box center [693, 35] width 25 height 25
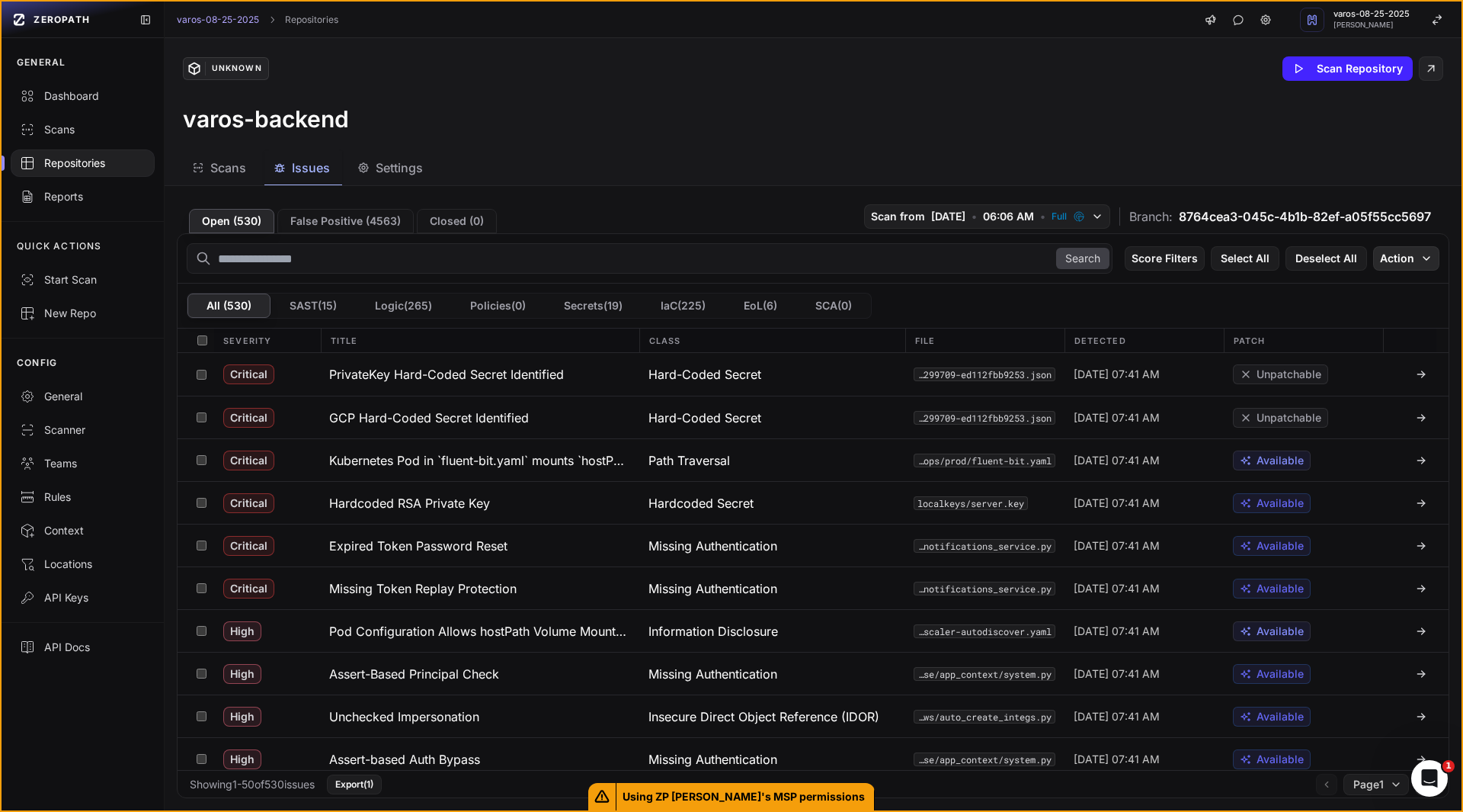
click at [1391, 267] on button "Action" at bounding box center [1407, 259] width 66 height 25
click at [1362, 284] on div "Mark as False Positive" at bounding box center [1347, 288] width 111 height 15
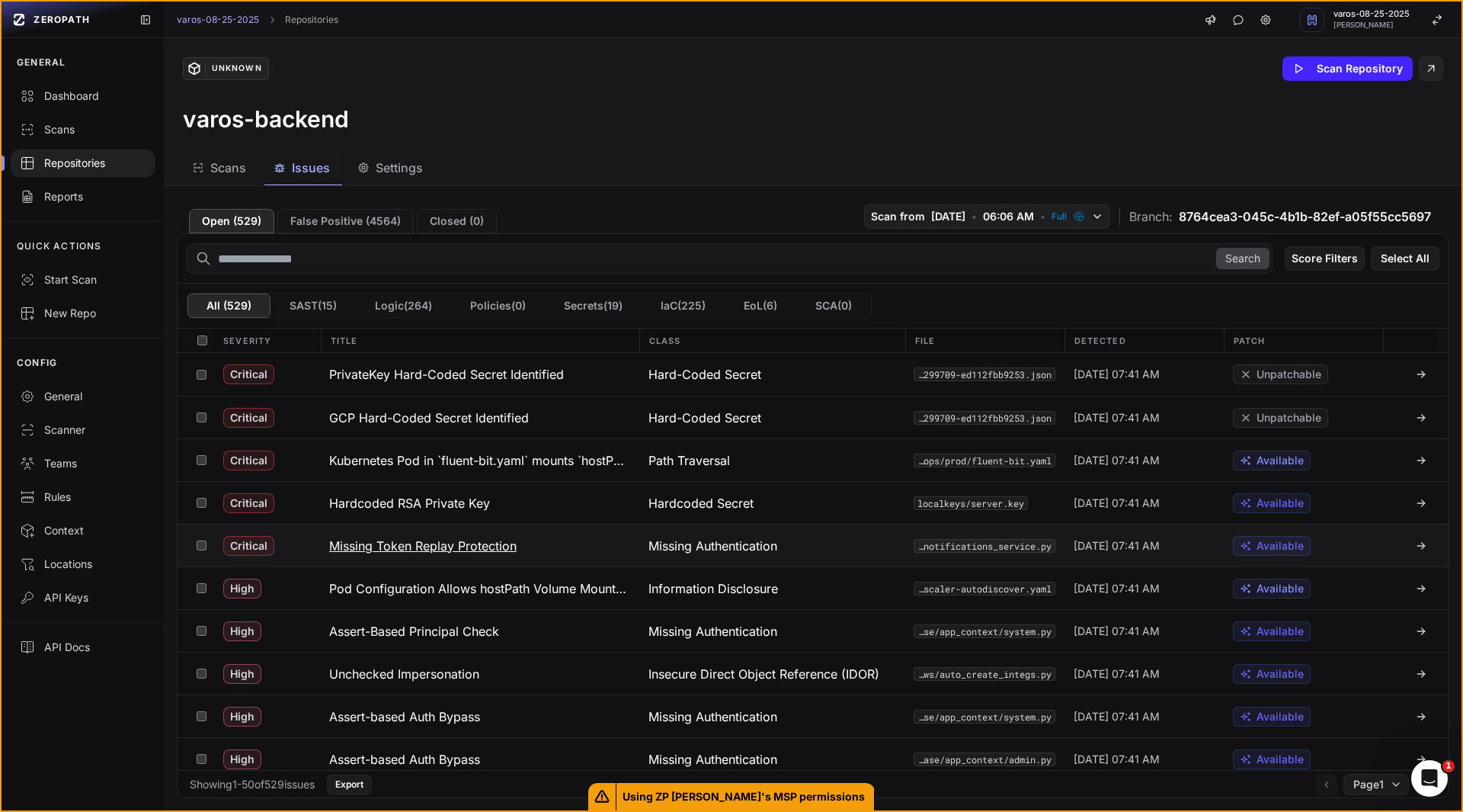
click at [405, 549] on h3 "Missing Token Replay Protection" at bounding box center [422, 545] width 187 height 18
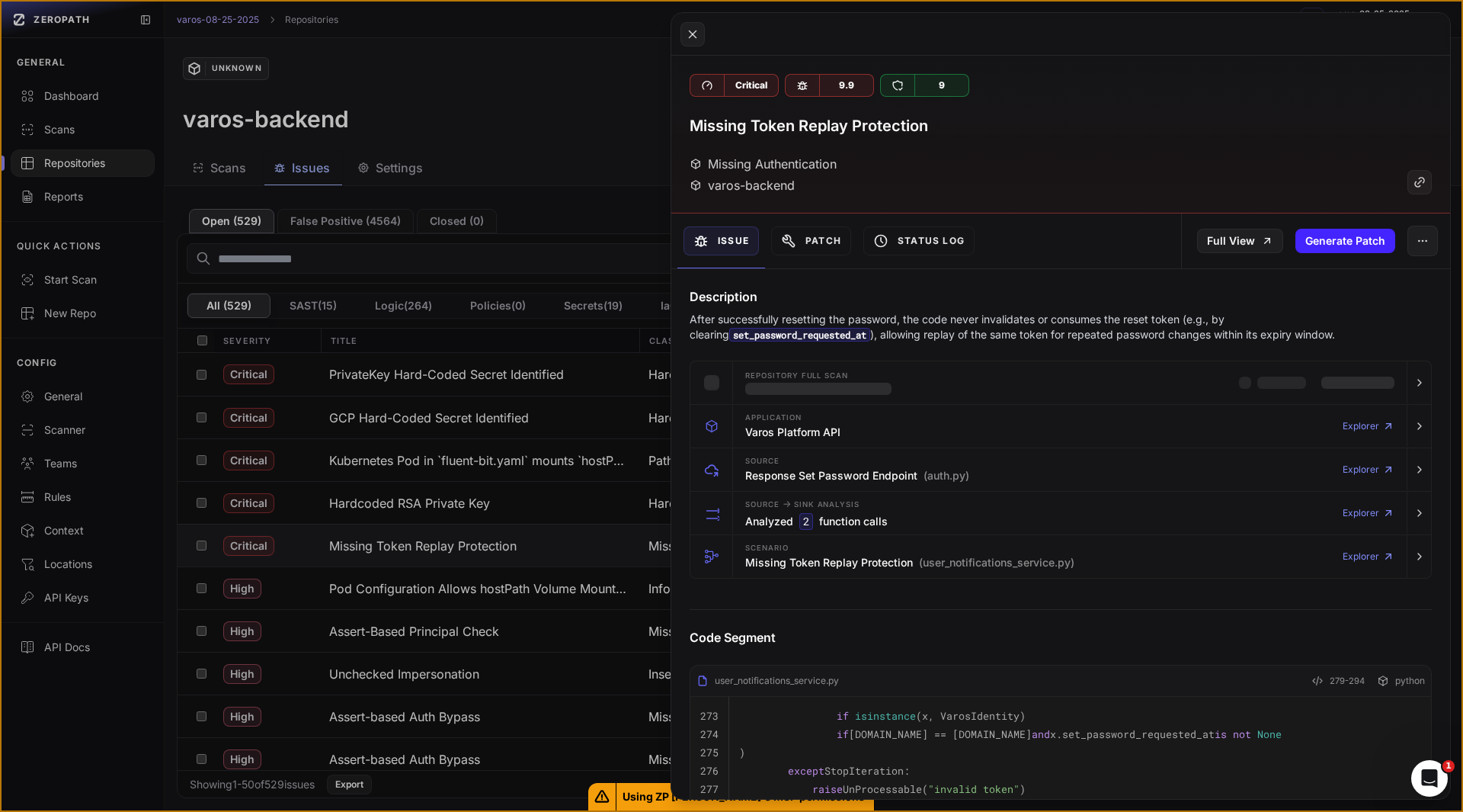
click at [977, 331] on p "After successfully resetting the password, the code never invalidates or consum…" at bounding box center [1031, 327] width 683 height 31
click at [1010, 294] on h4 "Description" at bounding box center [1061, 297] width 743 height 18
click at [1005, 290] on h4 "Description" at bounding box center [1061, 297] width 743 height 18
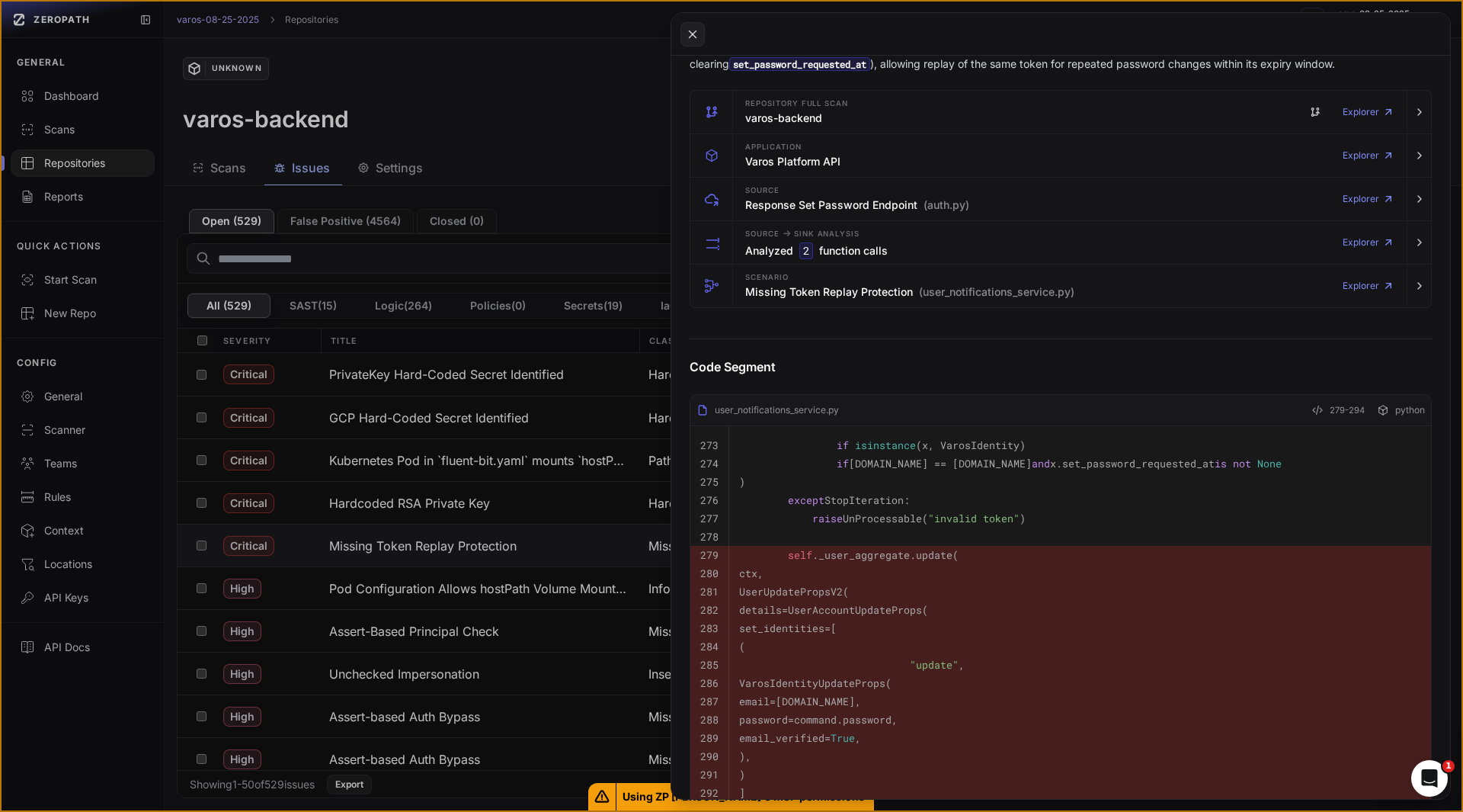
scroll to position [263, 0]
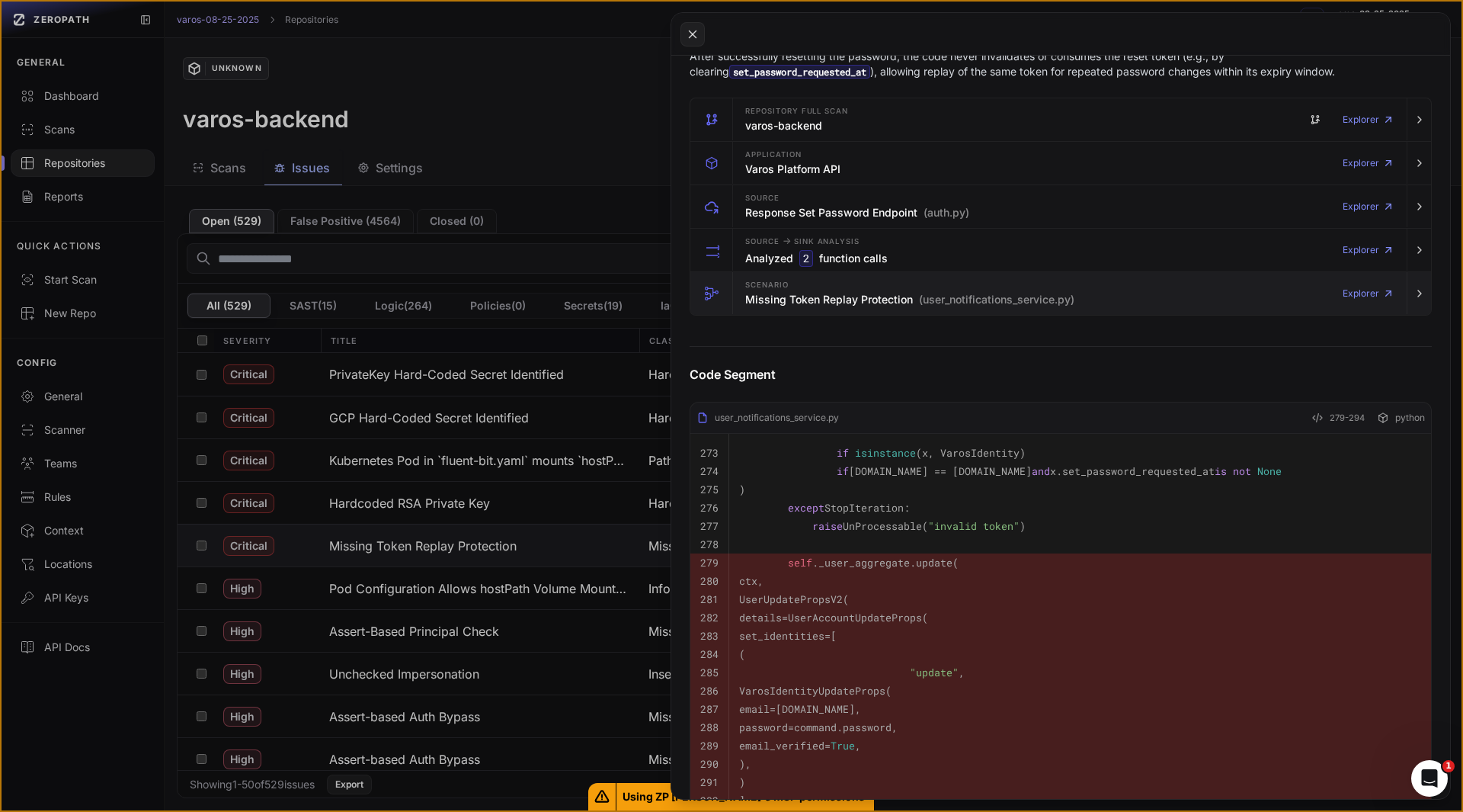
click at [817, 297] on h3 "Missing Token Replay Protection (user_notifications_service.py)" at bounding box center [910, 300] width 329 height 15
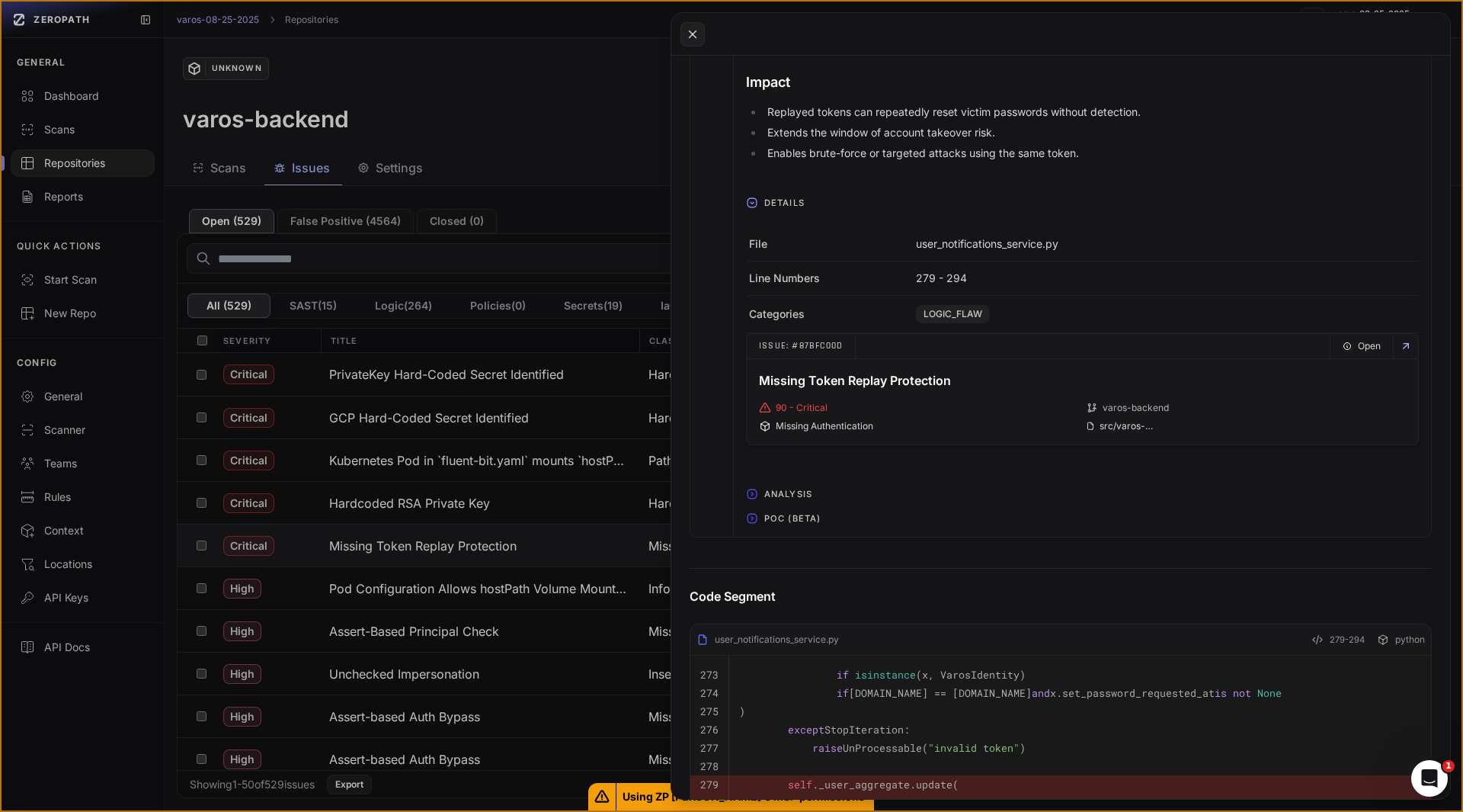
scroll to position [635, 0]
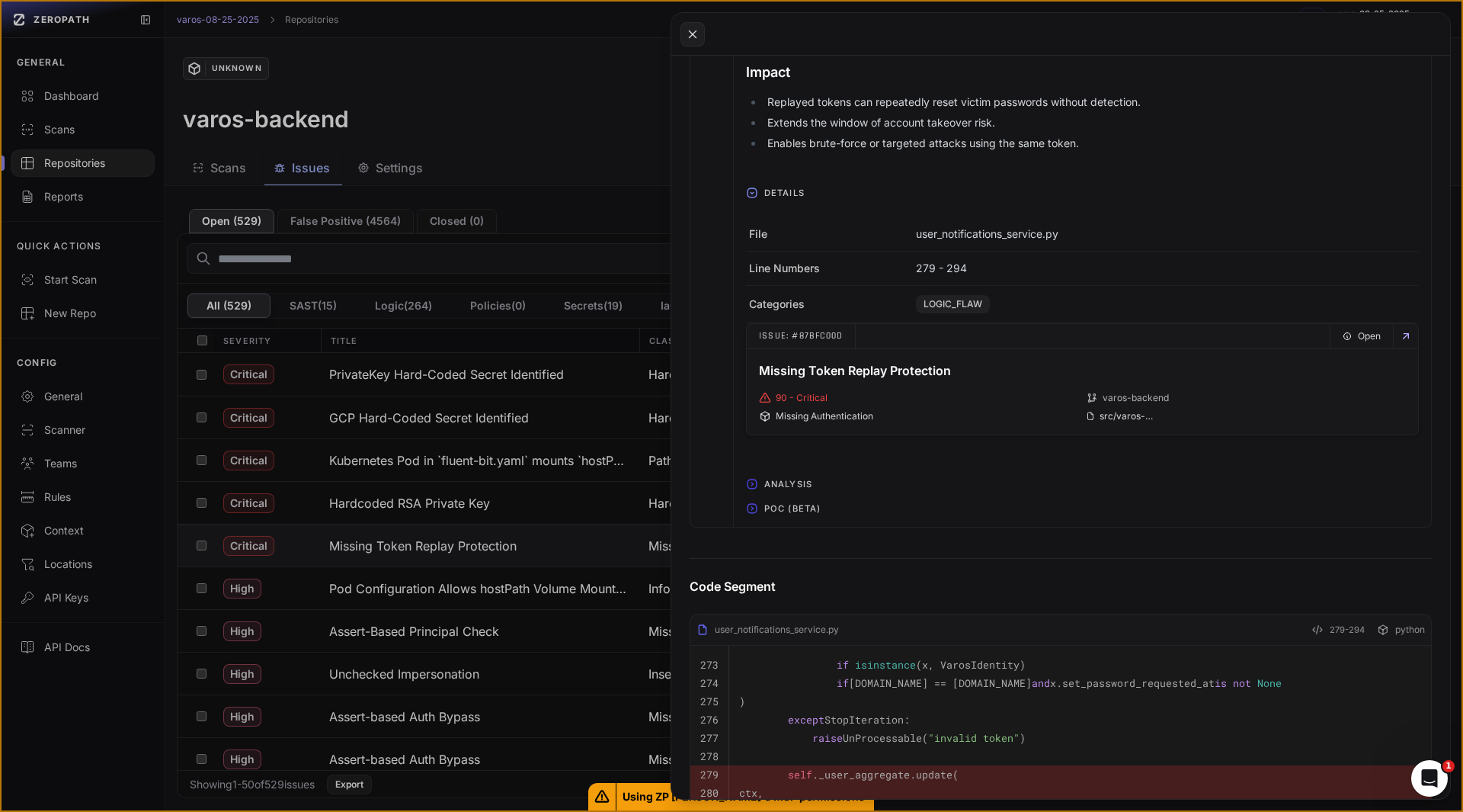
click at [784, 507] on span "POC (Beta)" at bounding box center [792, 508] width 69 height 25
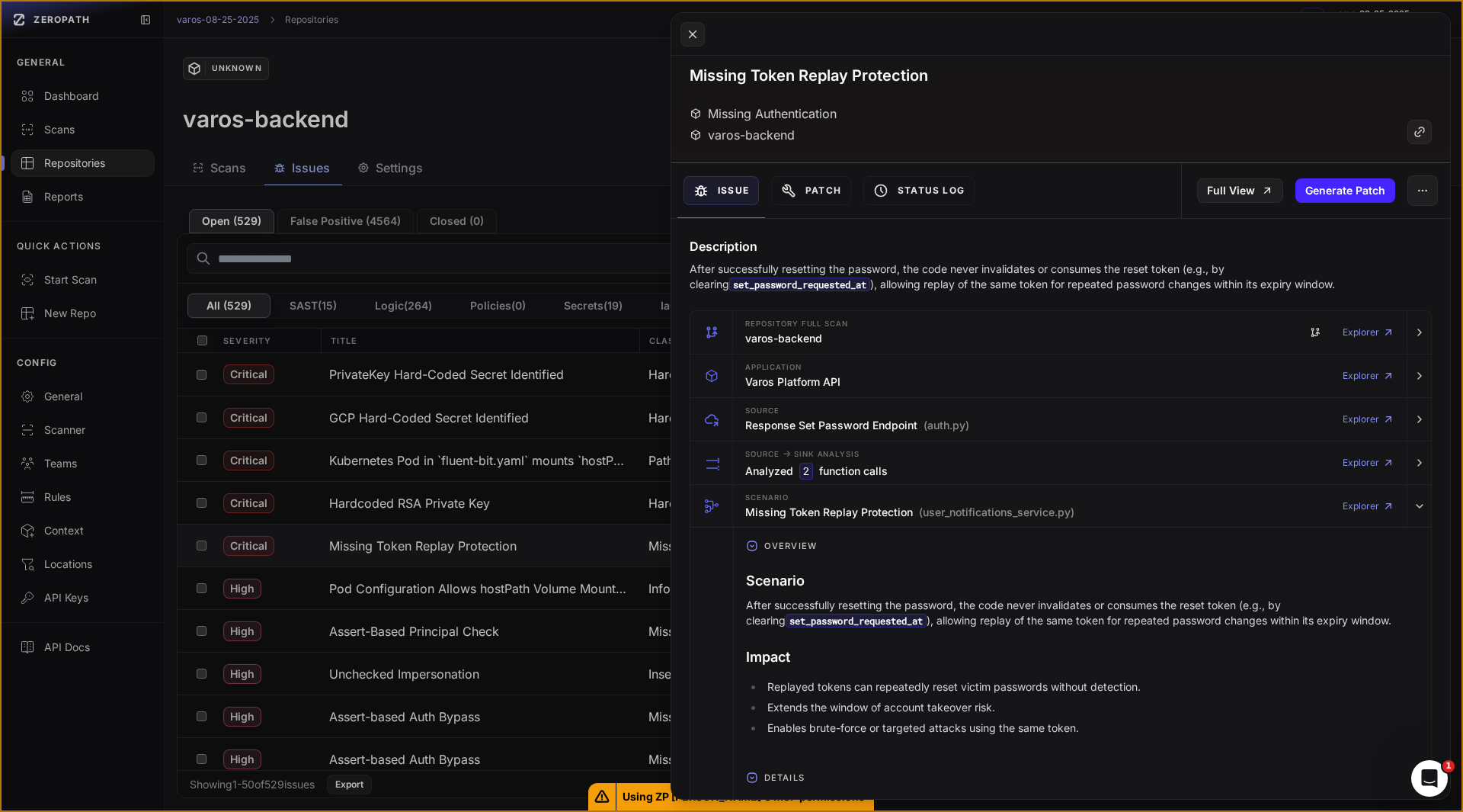
scroll to position [0, 0]
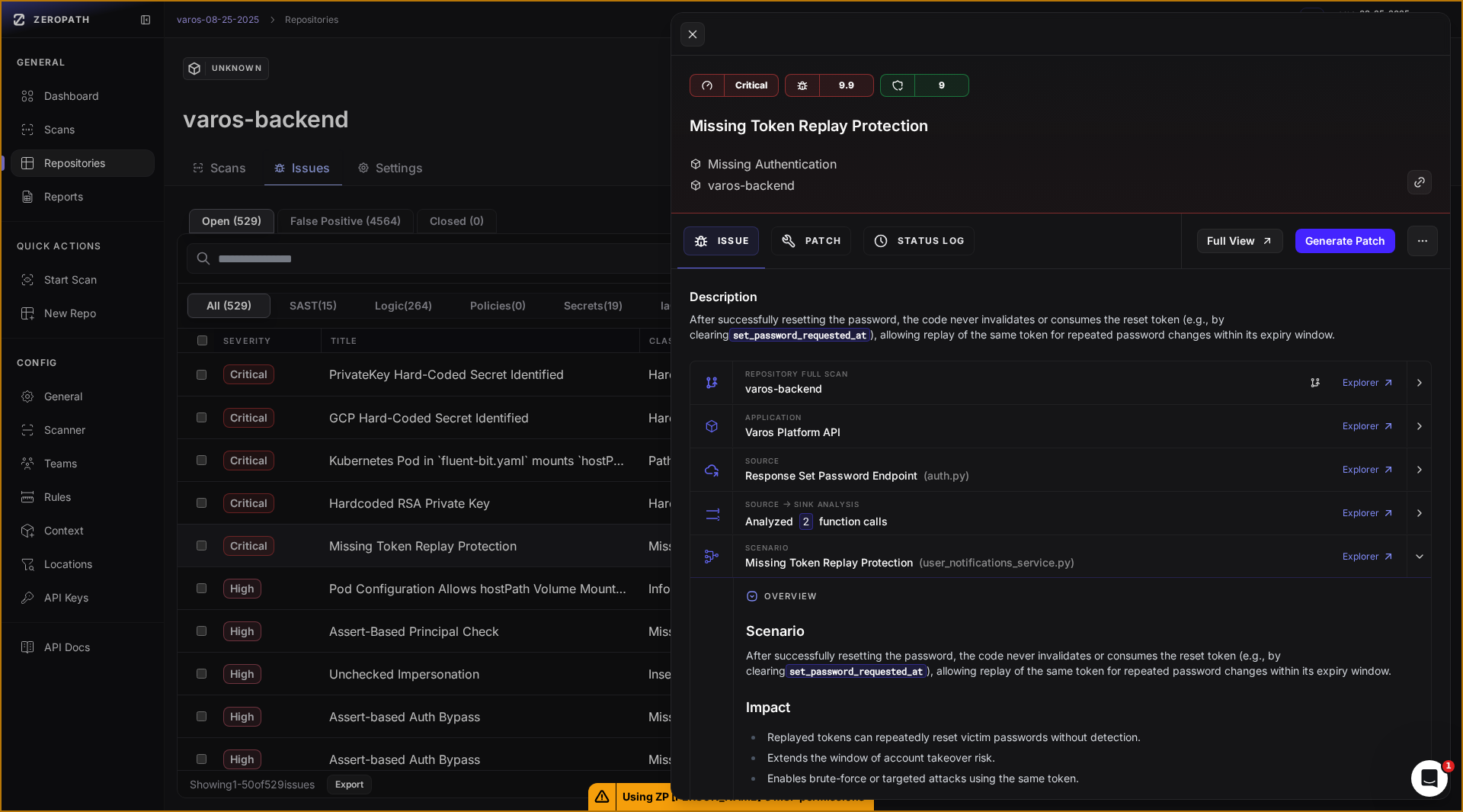
click at [347, 545] on button at bounding box center [731, 406] width 1463 height 812
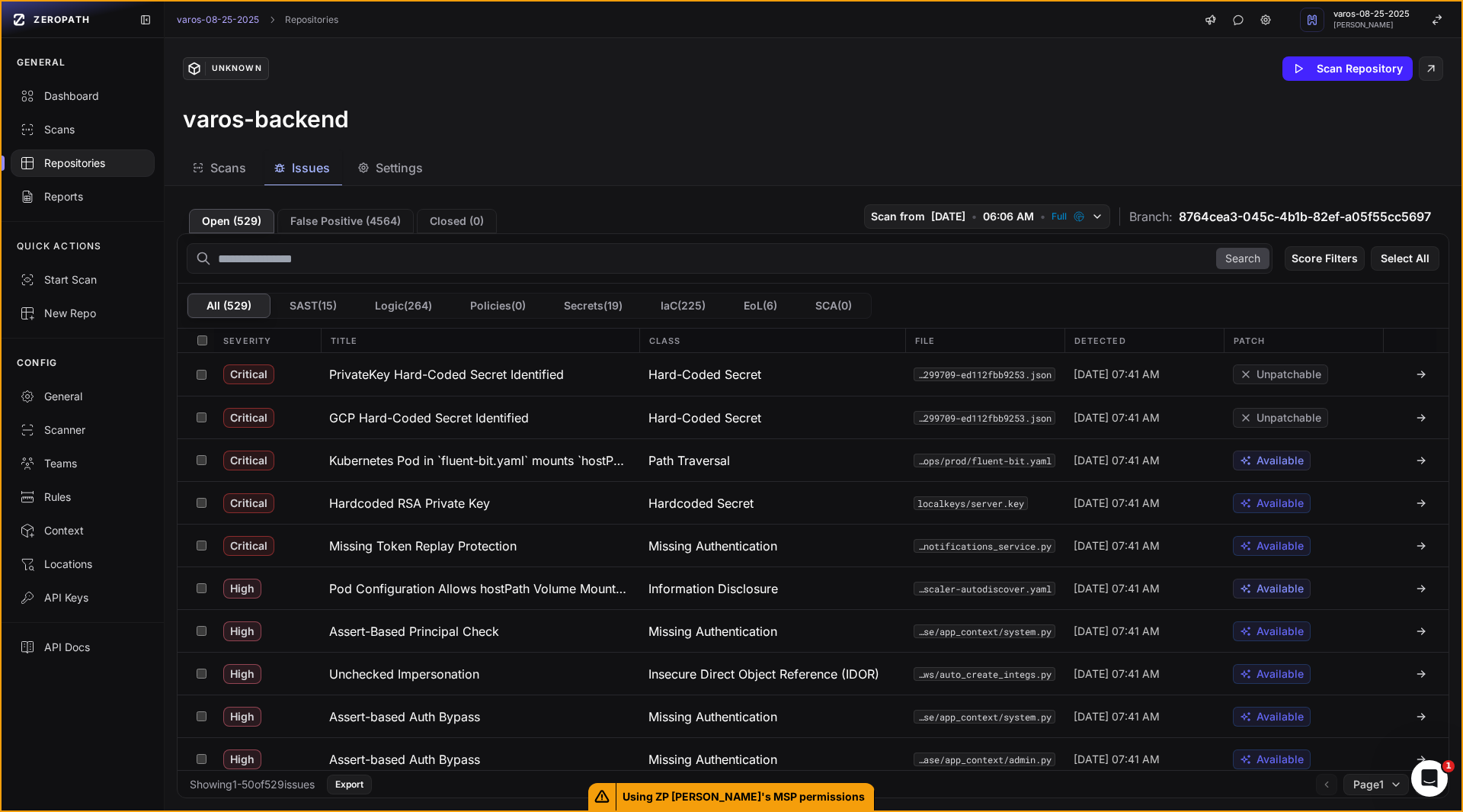
click at [347, 545] on h3 "Missing Token Replay Protection" at bounding box center [422, 545] width 187 height 18
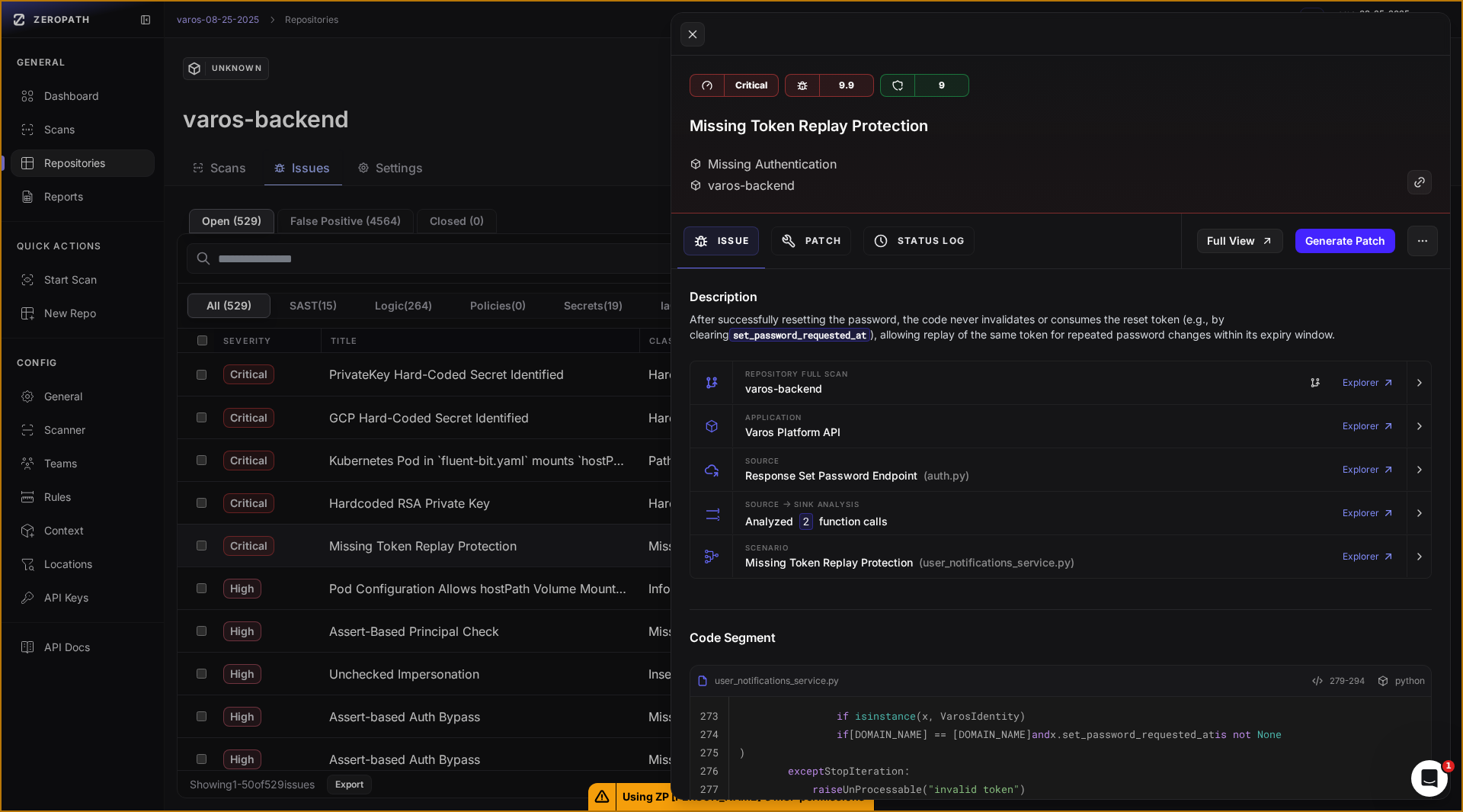
click at [750, 132] on h3 "Missing Token Replay Protection" at bounding box center [809, 126] width 239 height 22
click at [426, 591] on button at bounding box center [731, 406] width 1463 height 812
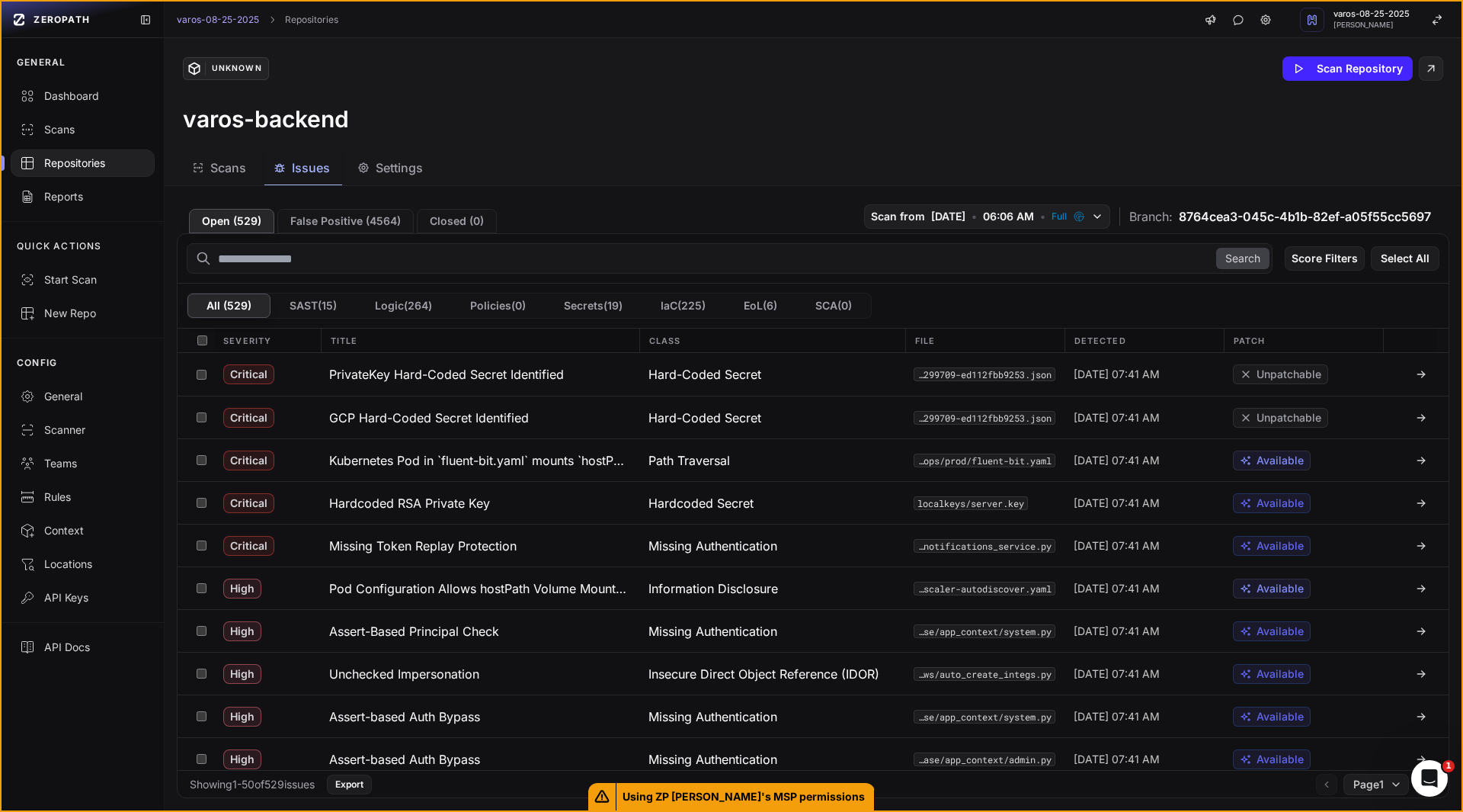
click at [426, 591] on h3 "Pod Configuration Allows hostPath Volume Mounts Enabling Node Filesystem Access" at bounding box center [479, 589] width 301 height 18
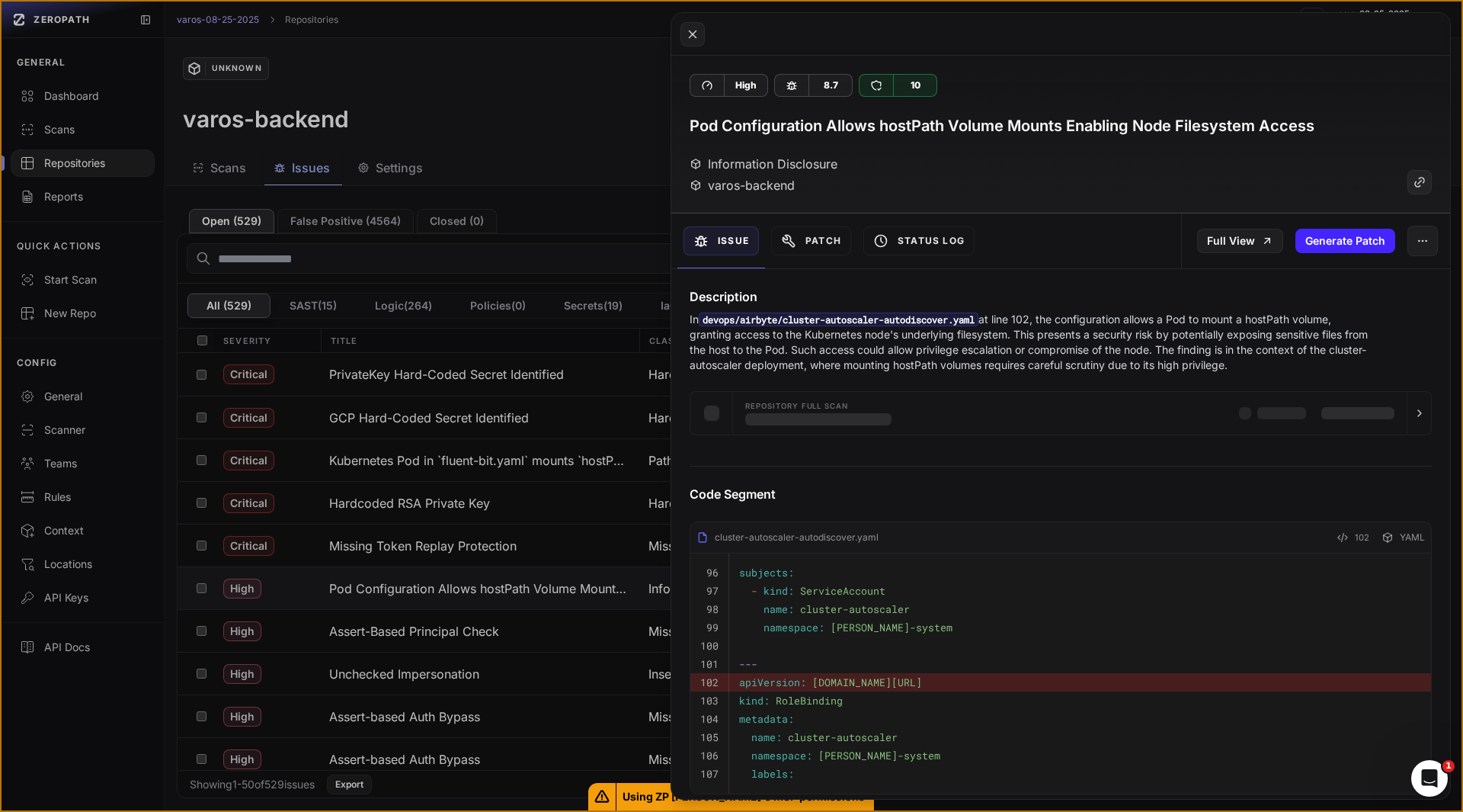
click at [108, 769] on button at bounding box center [731, 406] width 1463 height 812
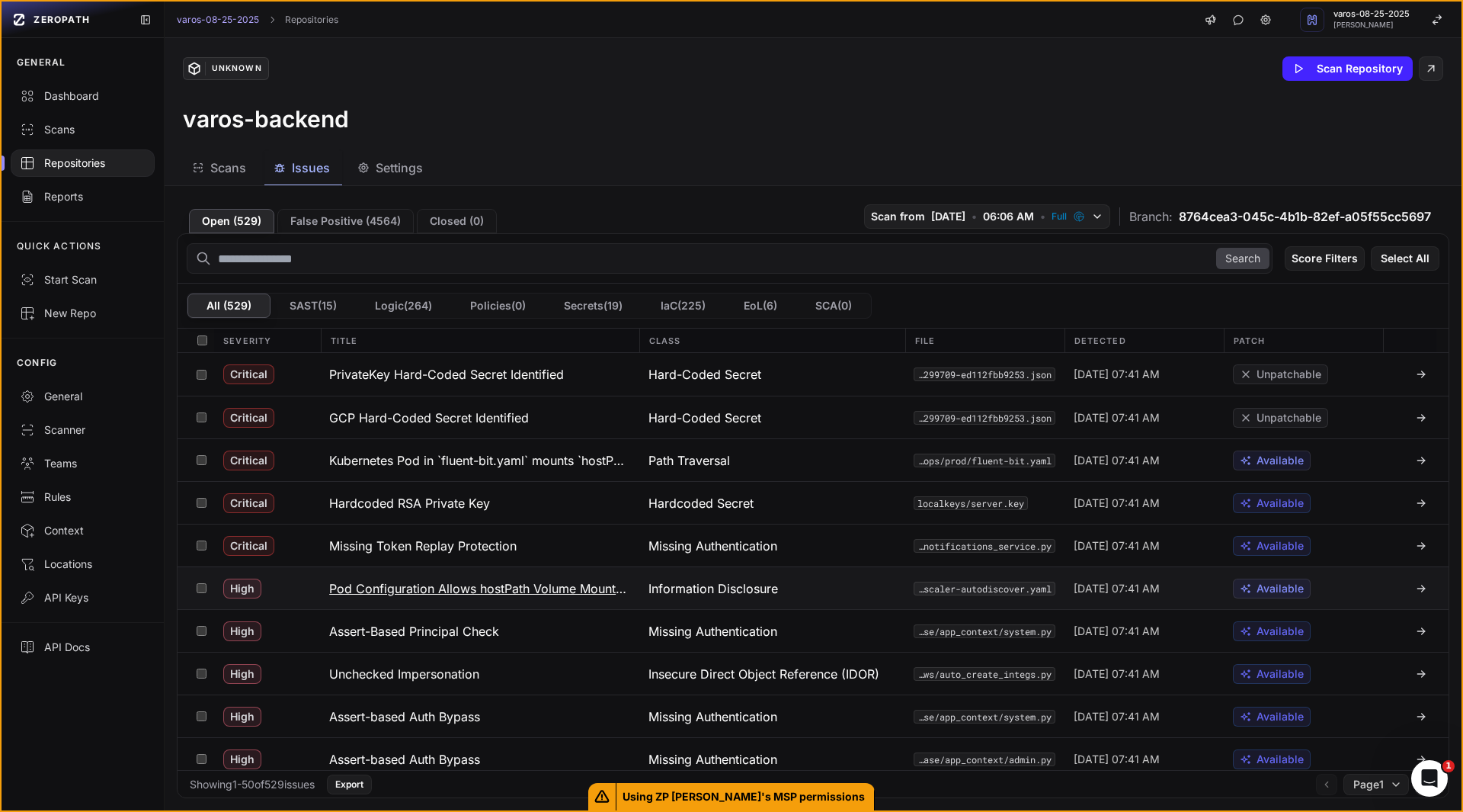
click at [442, 588] on h3 "Pod Configuration Allows hostPath Volume Mounts Enabling Node Filesystem Access" at bounding box center [479, 589] width 301 height 18
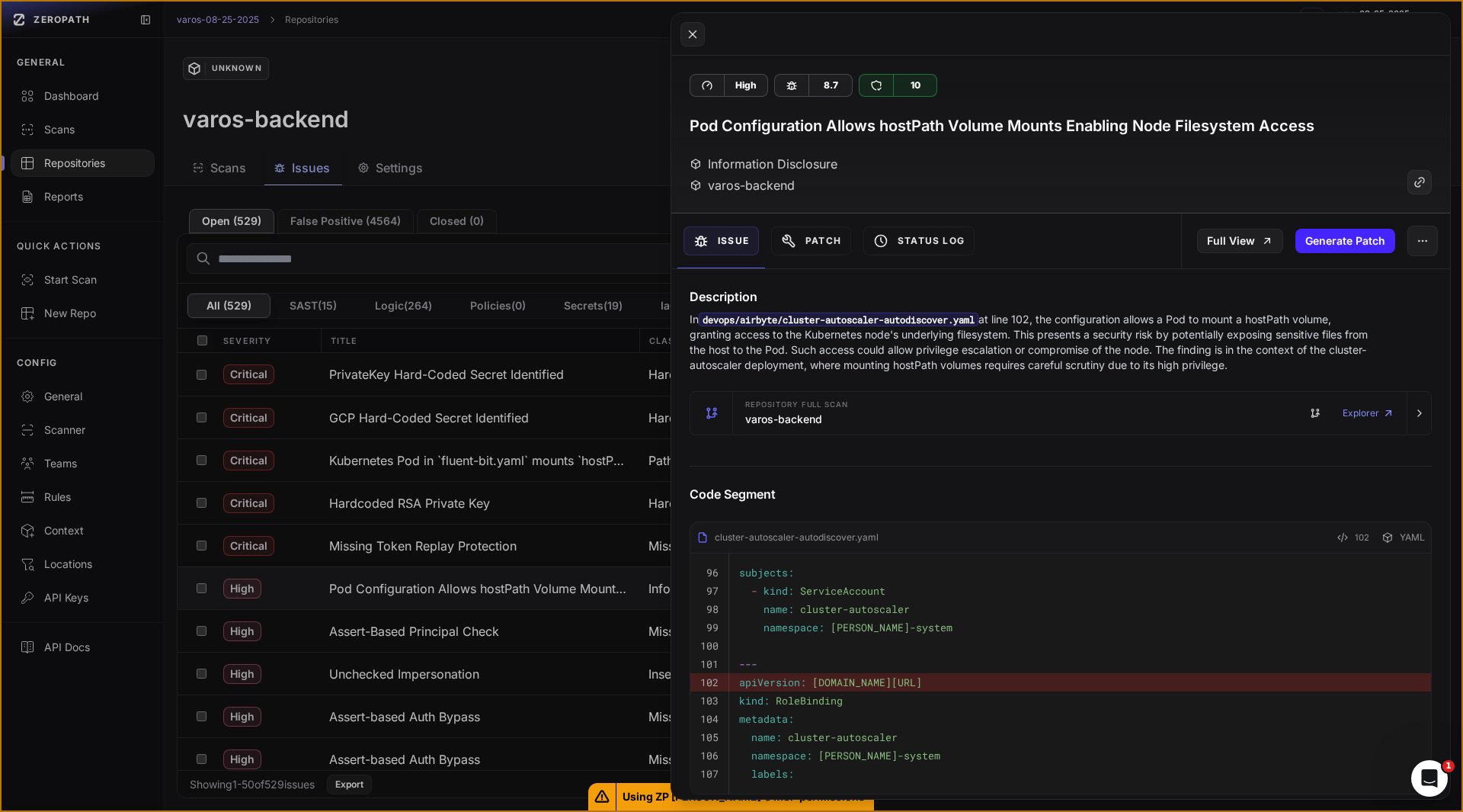
click at [771, 122] on h3 "Pod Configuration Allows hostPath Volume Mounts Enabling Node Filesystem Access" at bounding box center [1002, 126] width 625 height 22
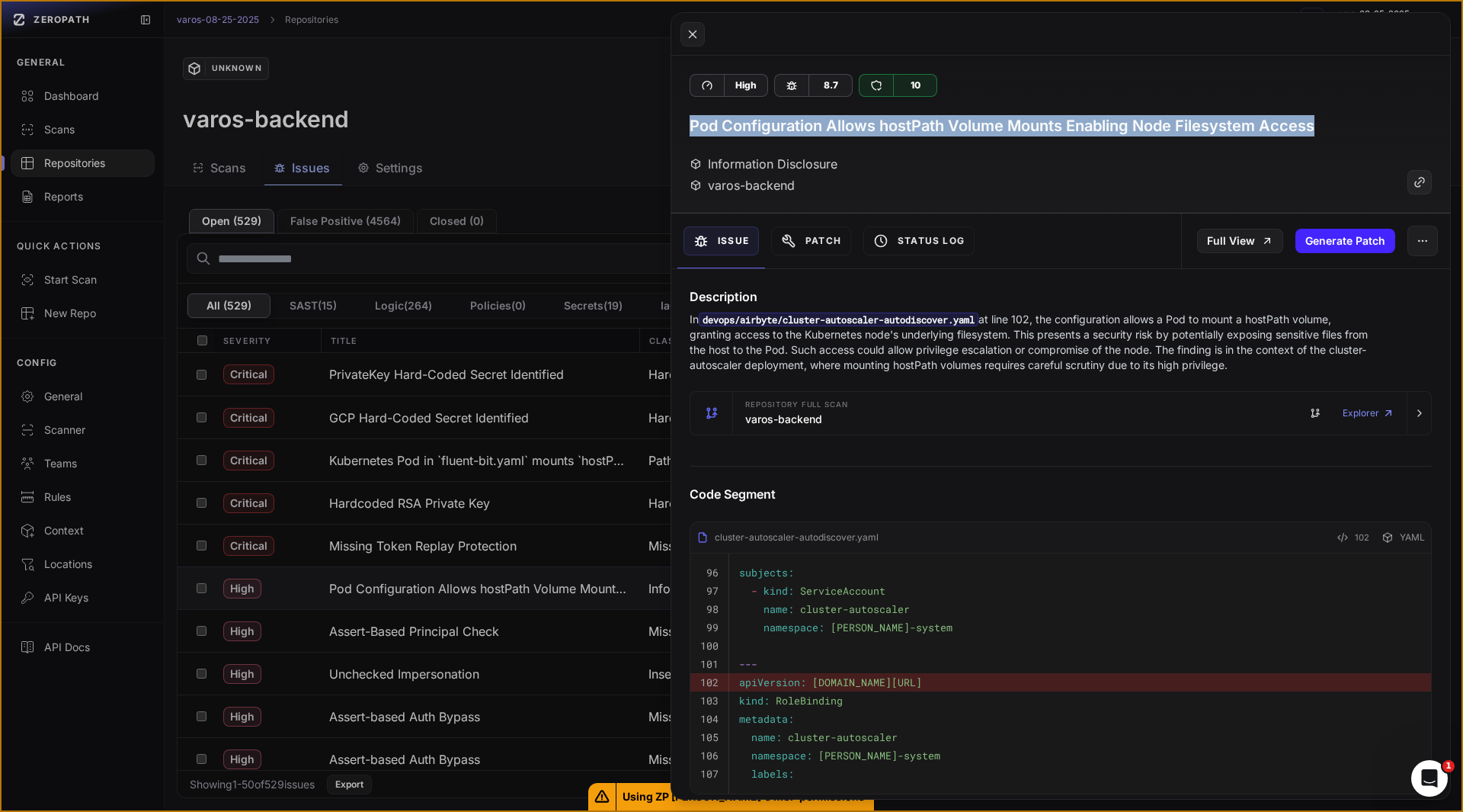
click at [771, 122] on h3 "Pod Configuration Allows hostPath Volume Mounts Enabling Node Filesystem Access" at bounding box center [1002, 126] width 625 height 22
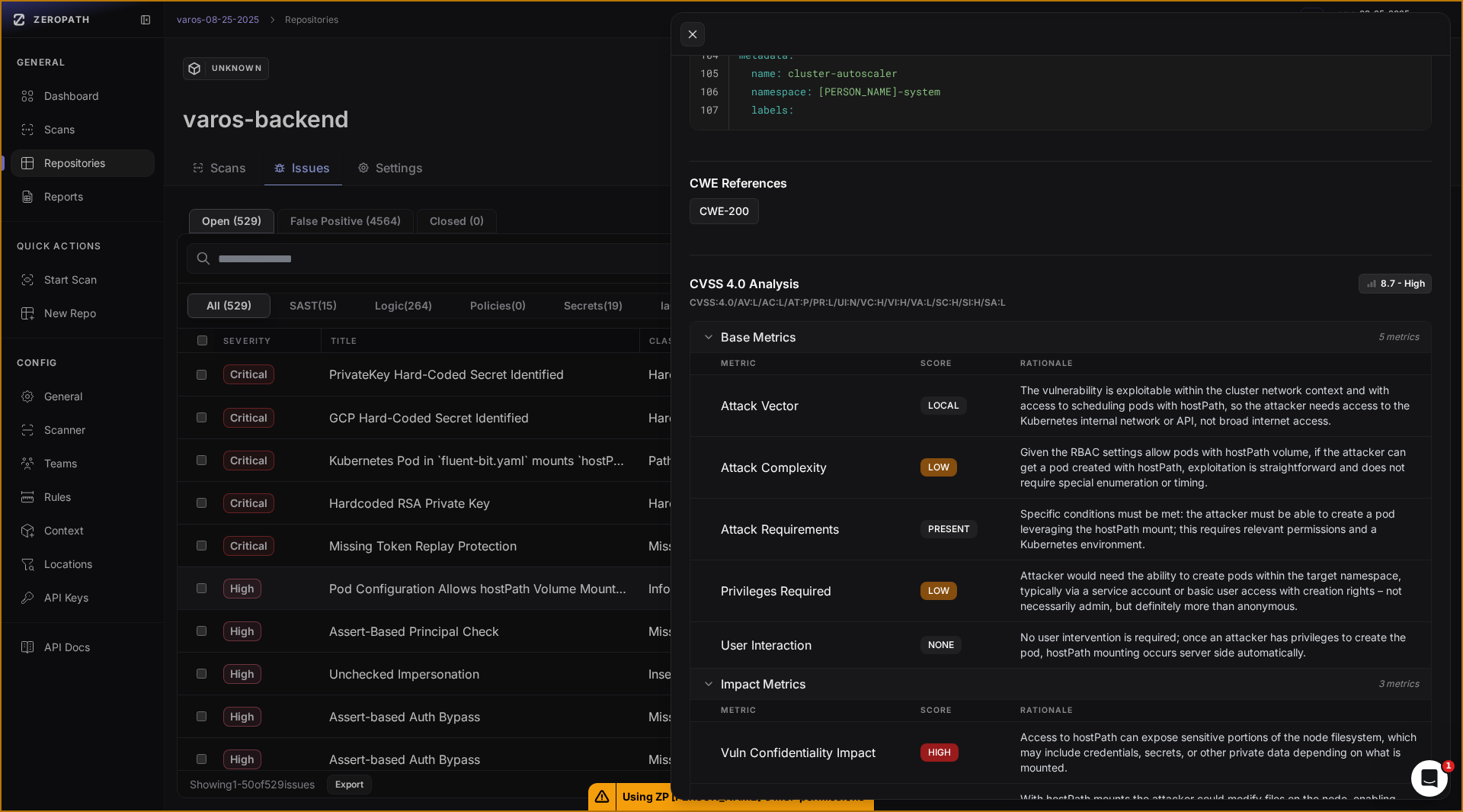
scroll to position [802, 0]
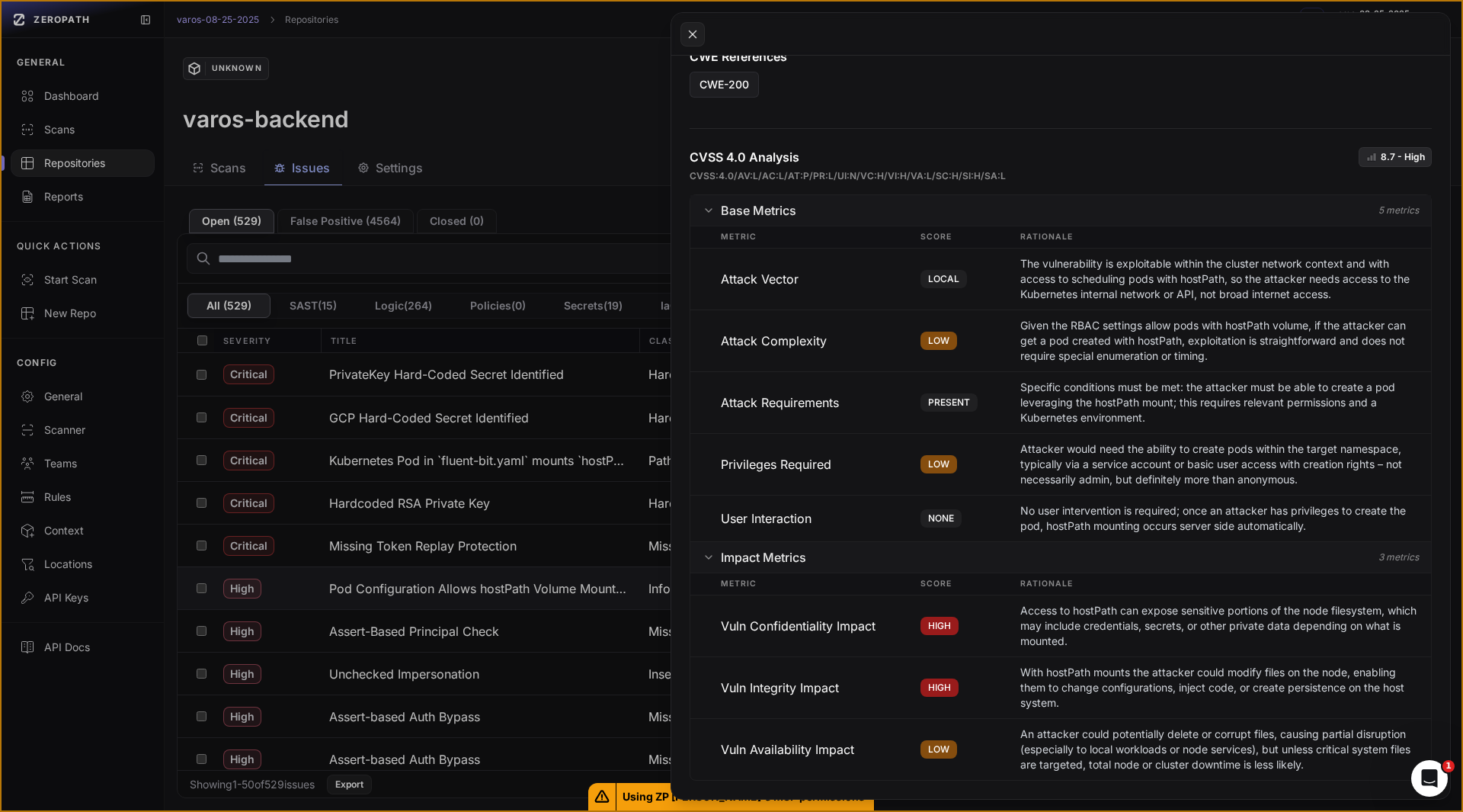
click at [413, 629] on button at bounding box center [731, 406] width 1463 height 812
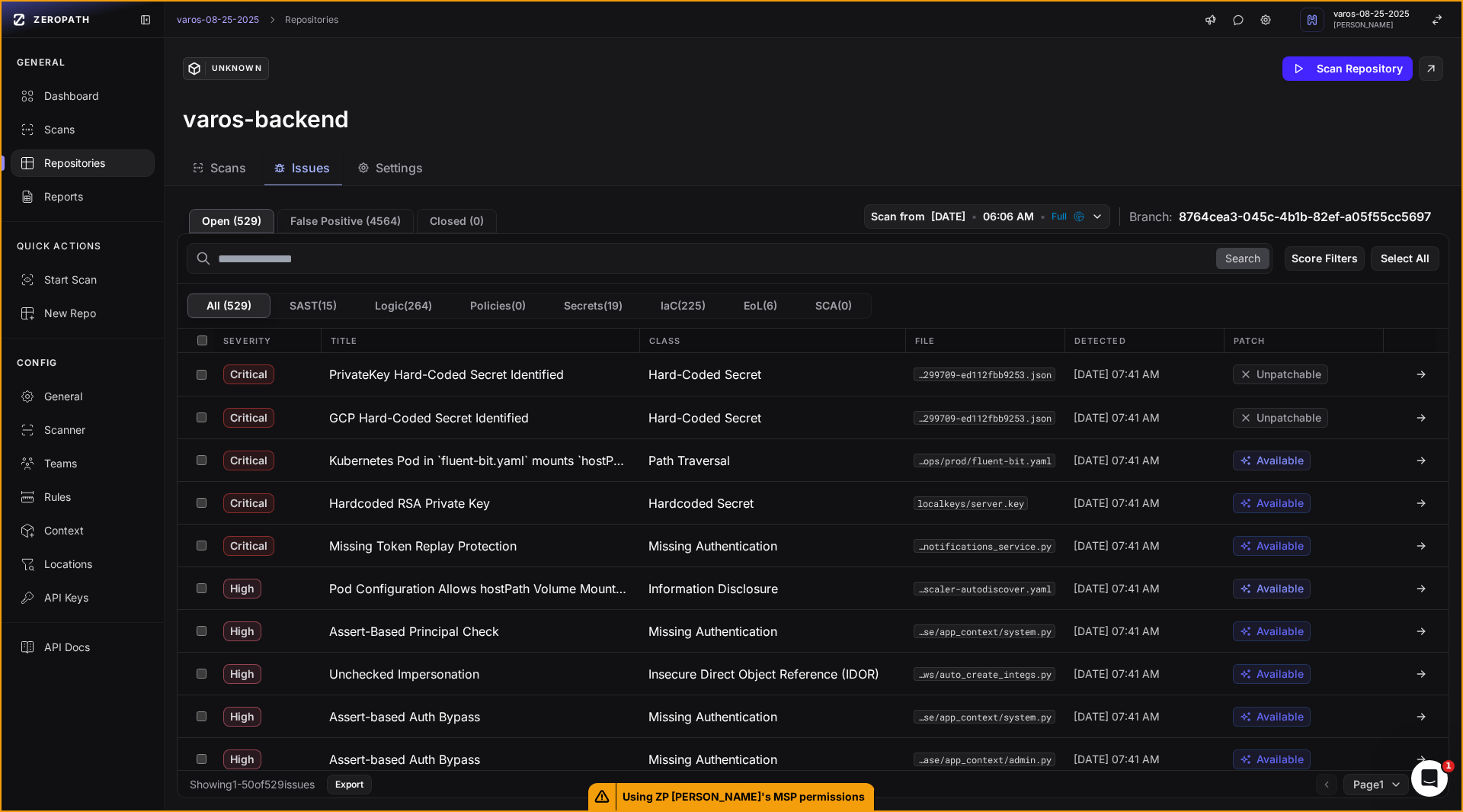
click at [413, 629] on h3 "Assert-Based Principal Check" at bounding box center [414, 631] width 170 height 18
